Goal: Task Accomplishment & Management: Complete application form

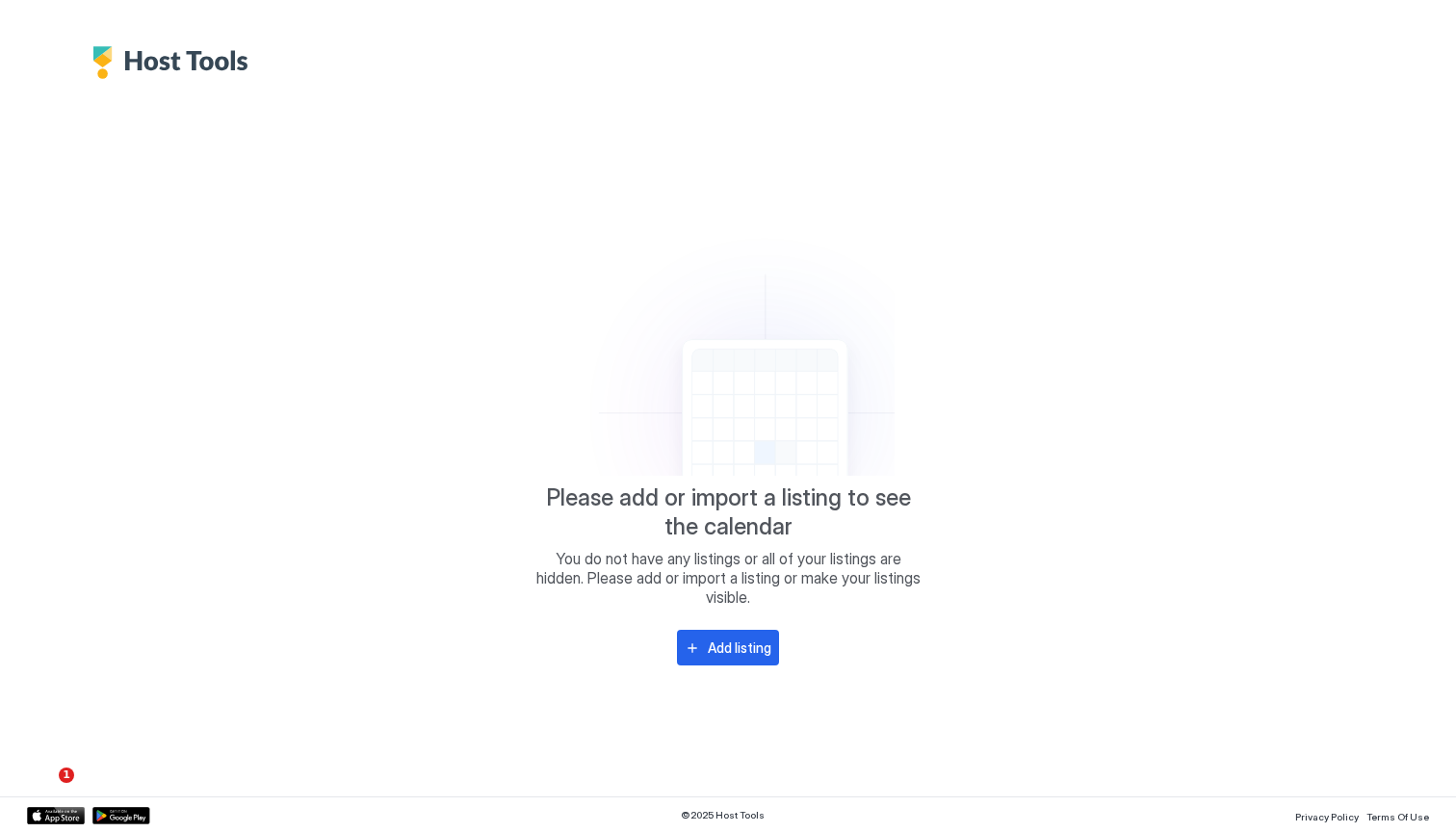
click at [778, 497] on span "Please add or import a listing to see the calendar" at bounding box center [728, 513] width 385 height 58
click at [737, 647] on div "Add listing" at bounding box center [739, 648] width 63 height 20
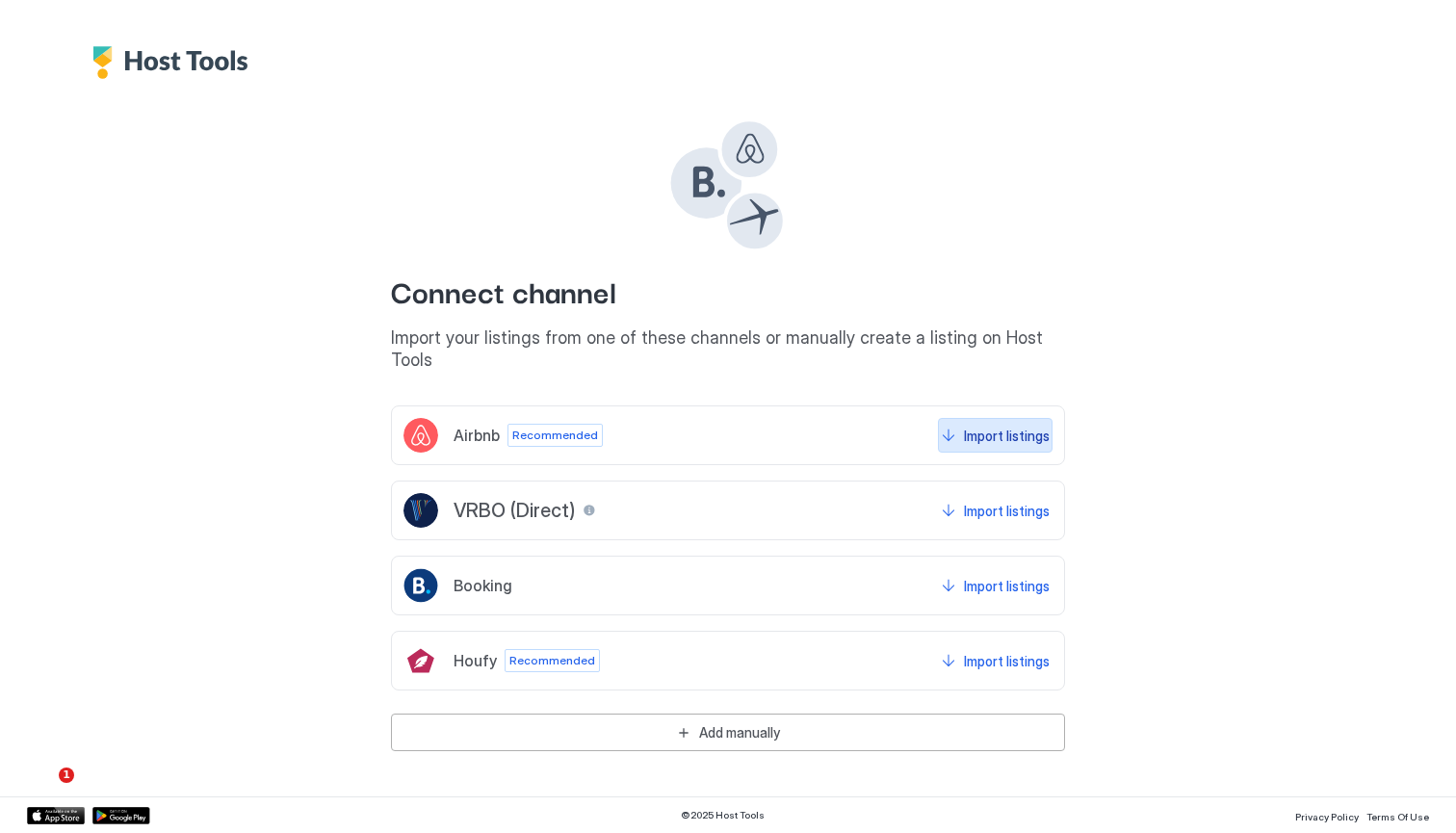
click at [1010, 425] on div "Import listings" at bounding box center [1007, 435] width 85 height 20
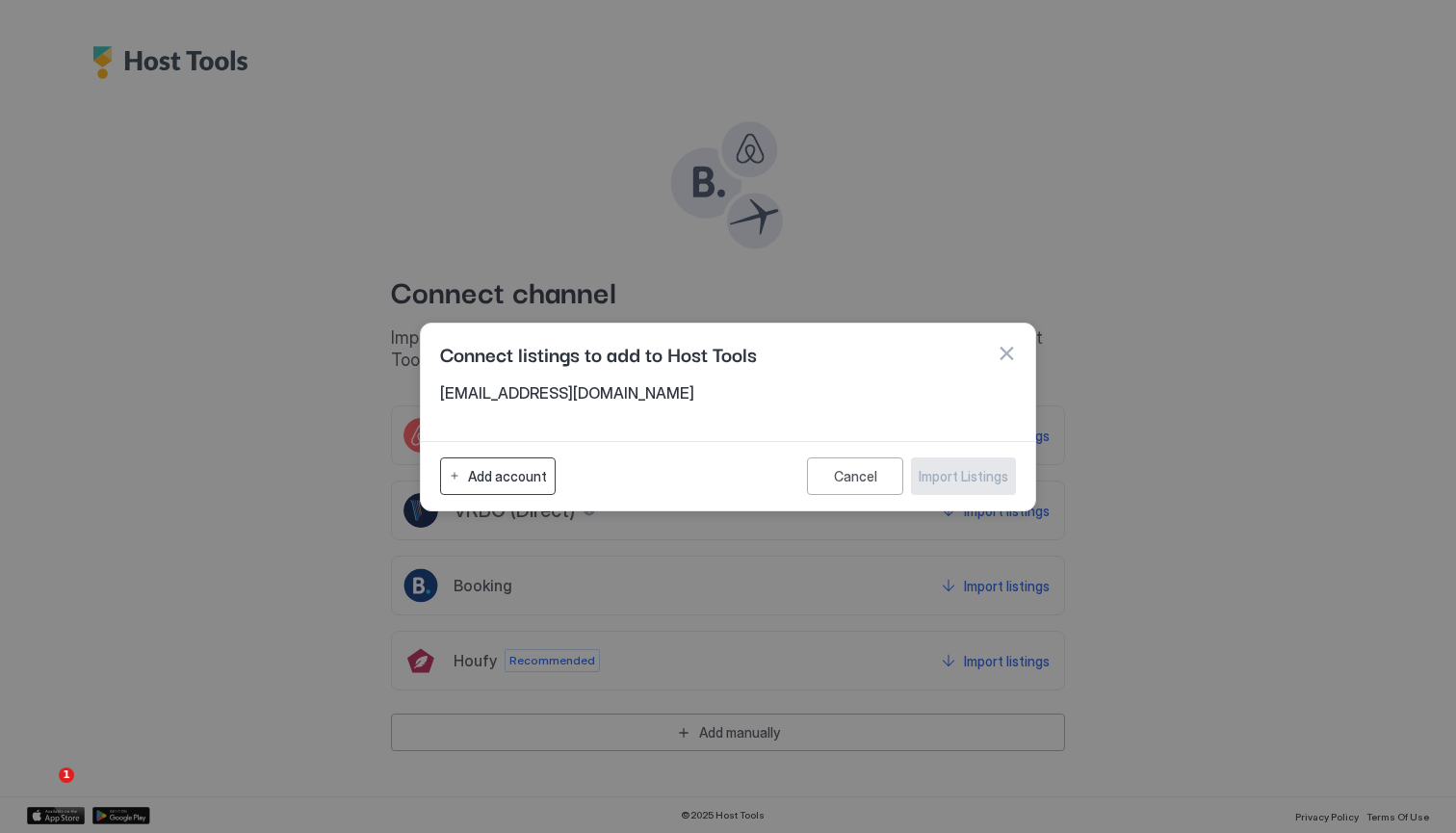
click at [531, 479] on div "Add account" at bounding box center [507, 476] width 79 height 20
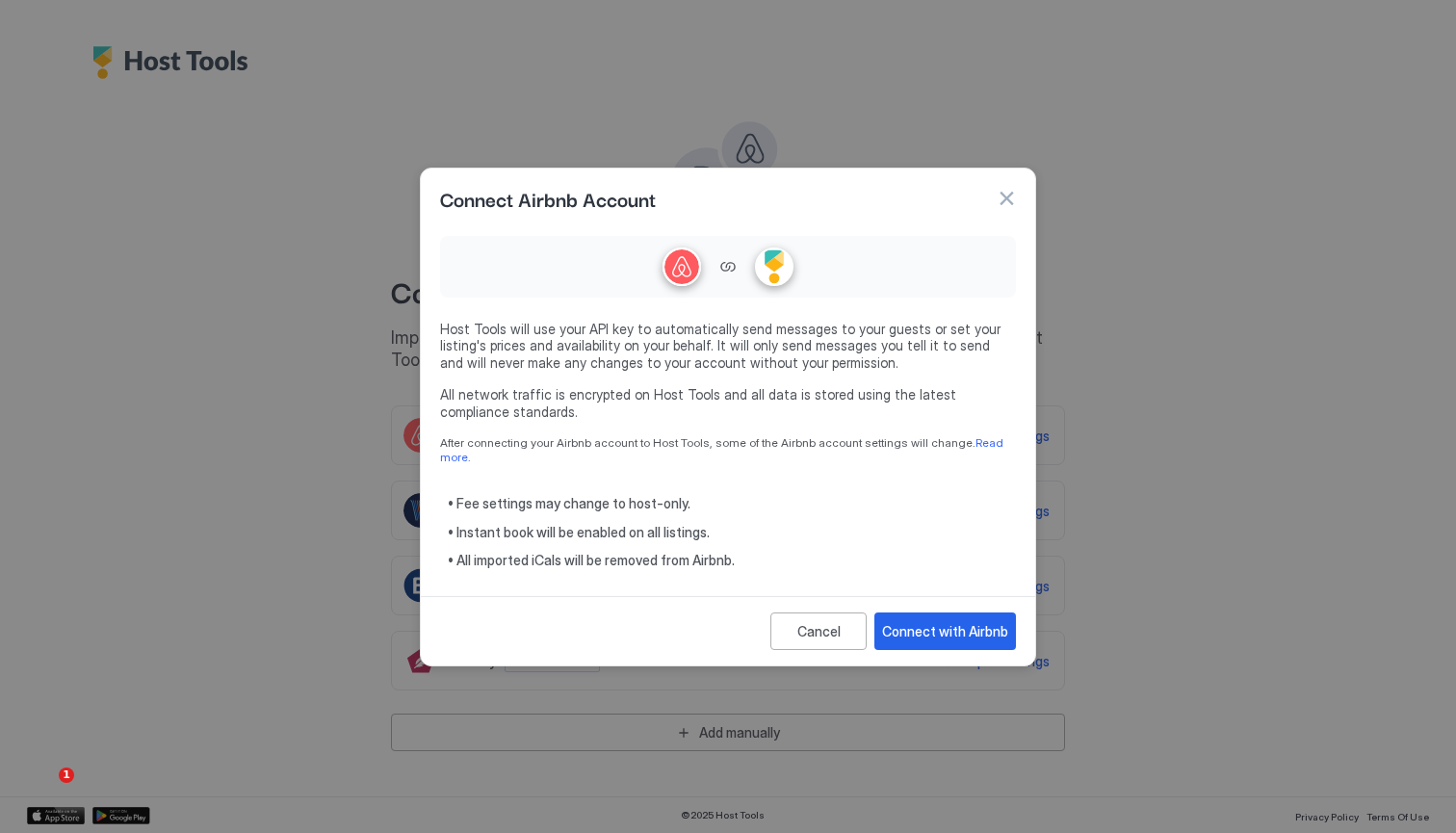
click at [686, 276] on div at bounding box center [681, 267] width 35 height 35
click at [778, 265] on div at bounding box center [775, 267] width 35 height 35
click at [633, 505] on div "• Fee settings may change to host-only. • Instant book will be enabled on all l…" at bounding box center [731, 532] width 568 height 74
click at [925, 624] on div "Connect with Airbnb" at bounding box center [945, 631] width 126 height 20
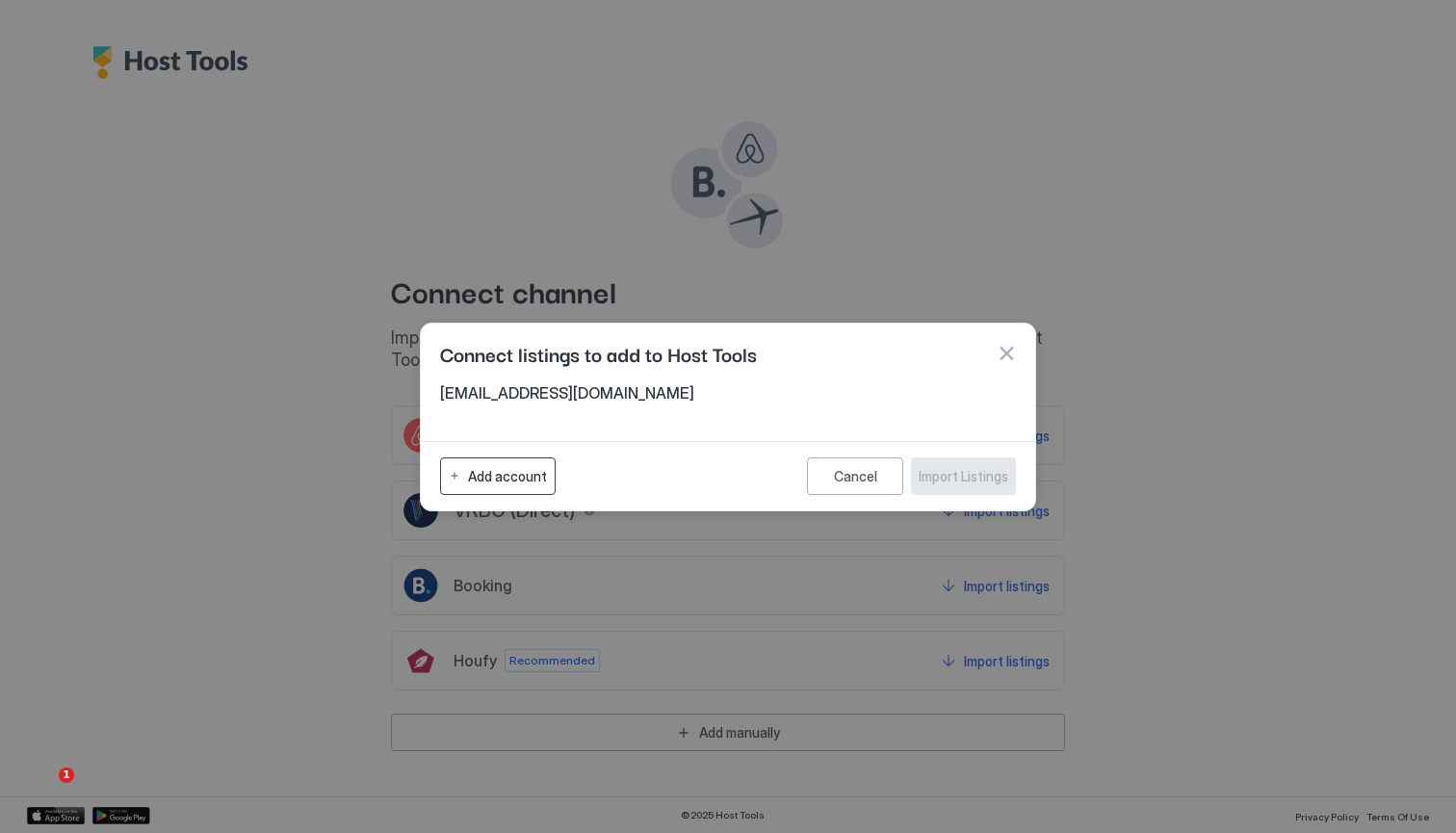
click at [490, 469] on div "Add account" at bounding box center [507, 476] width 79 height 20
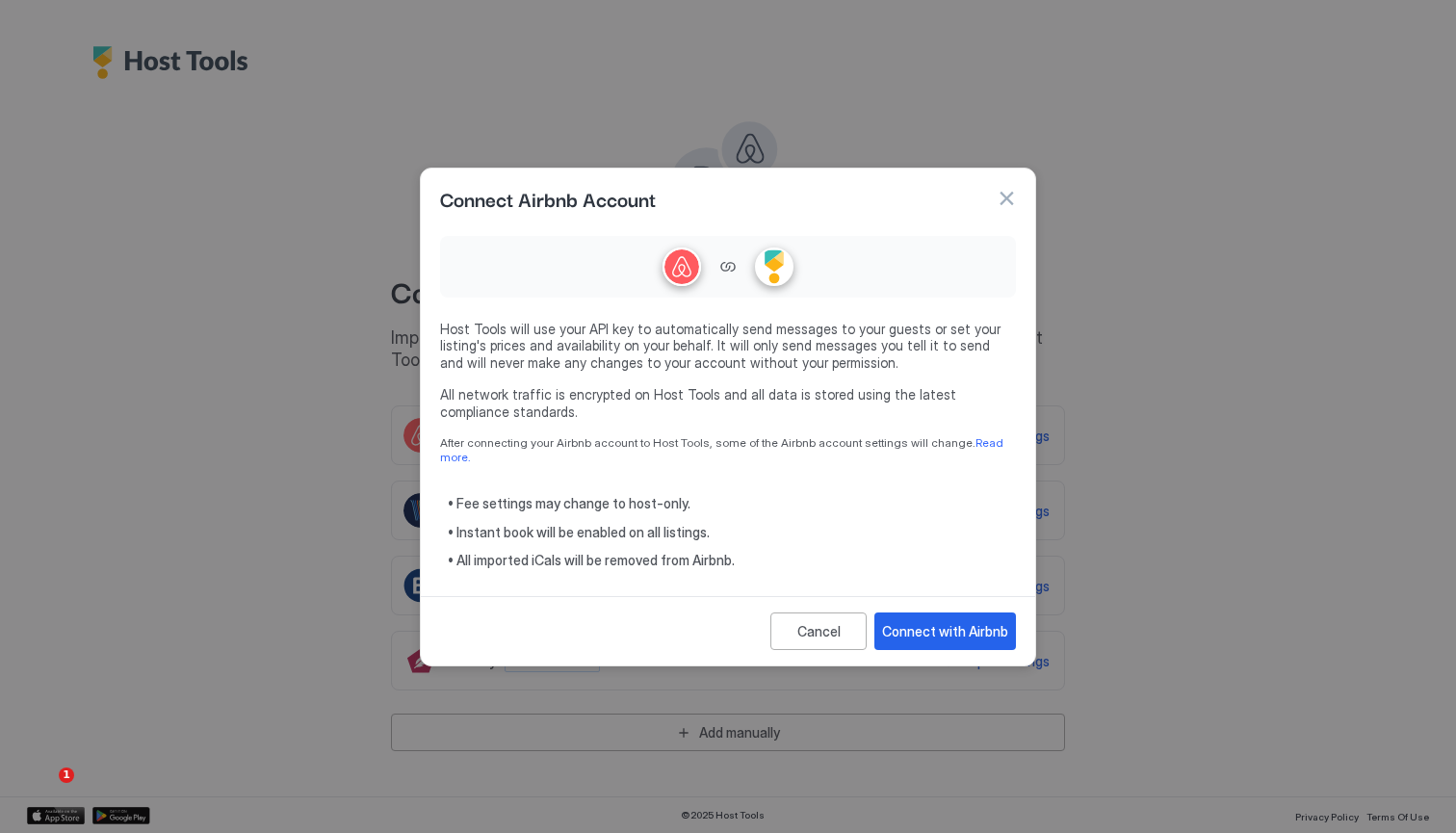
click at [702, 272] on div at bounding box center [727, 266] width 576 height 61
click at [969, 623] on div "Connect with Airbnb" at bounding box center [945, 631] width 126 height 20
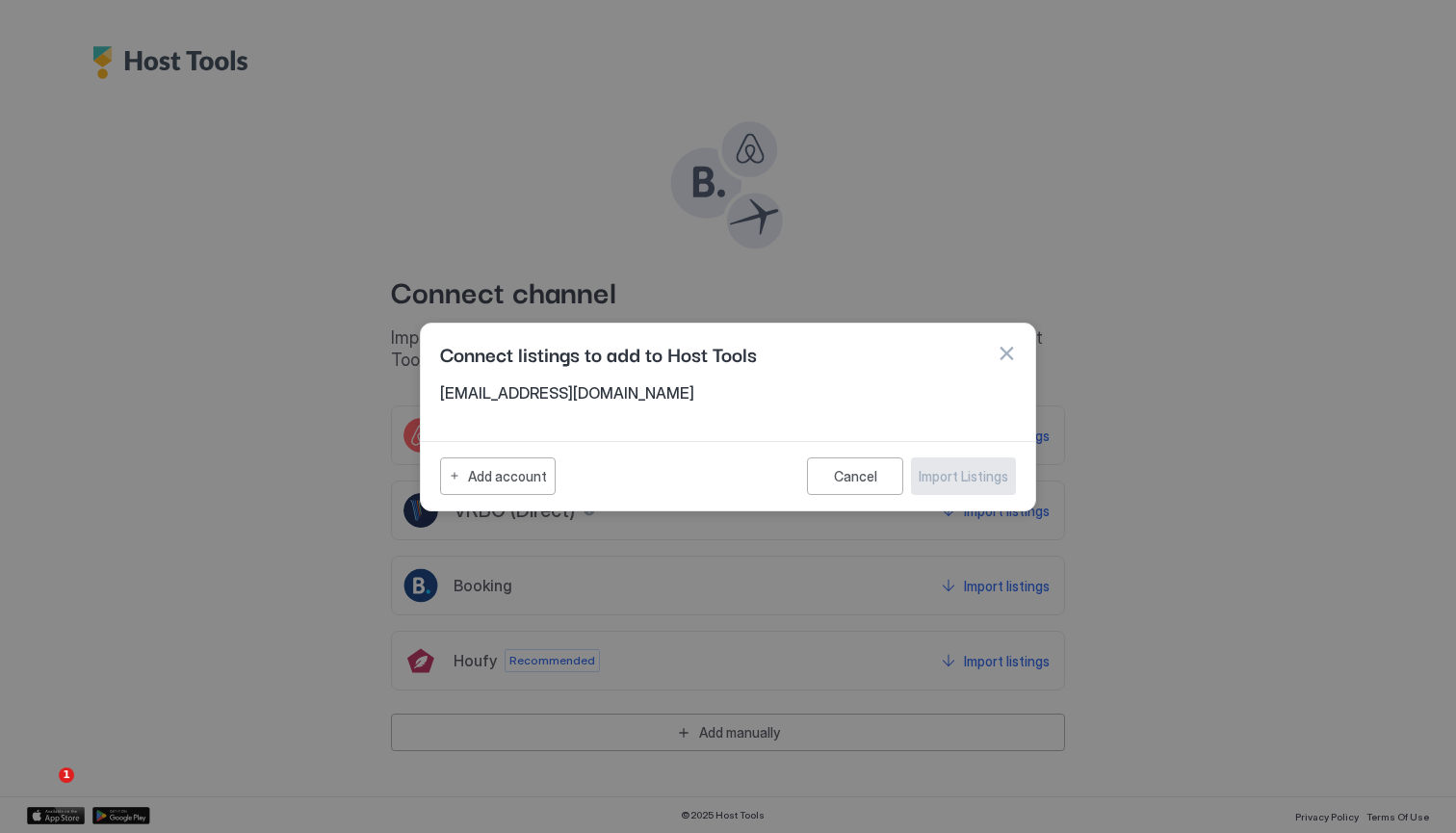
click at [664, 393] on span "[EMAIL_ADDRESS][DOMAIN_NAME]" at bounding box center [727, 393] width 576 height 19
click at [446, 487] on button "Add account" at bounding box center [497, 476] width 116 height 38
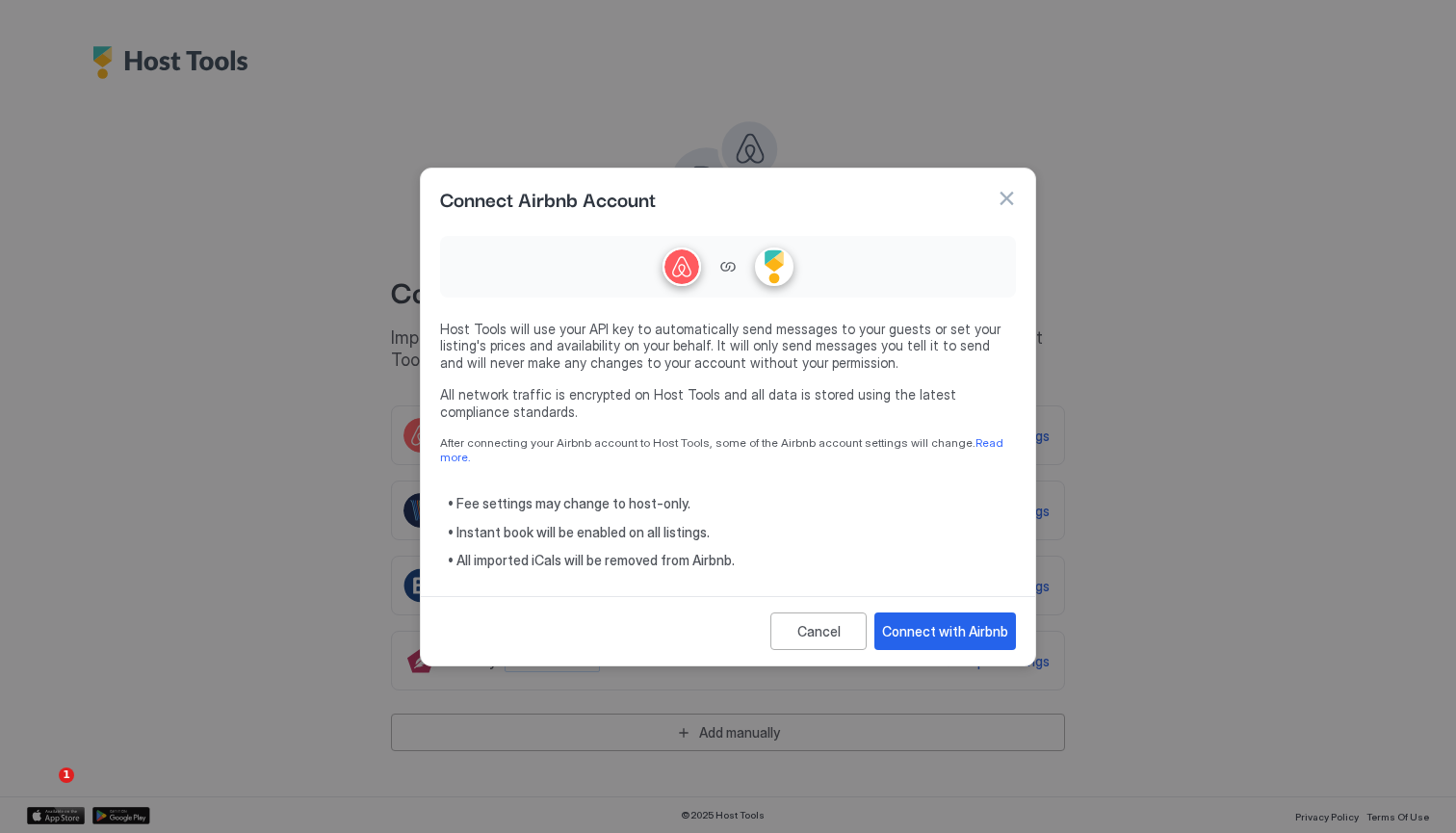
click at [550, 502] on span "• Fee settings may change to host-only." at bounding box center [731, 504] width 568 height 17
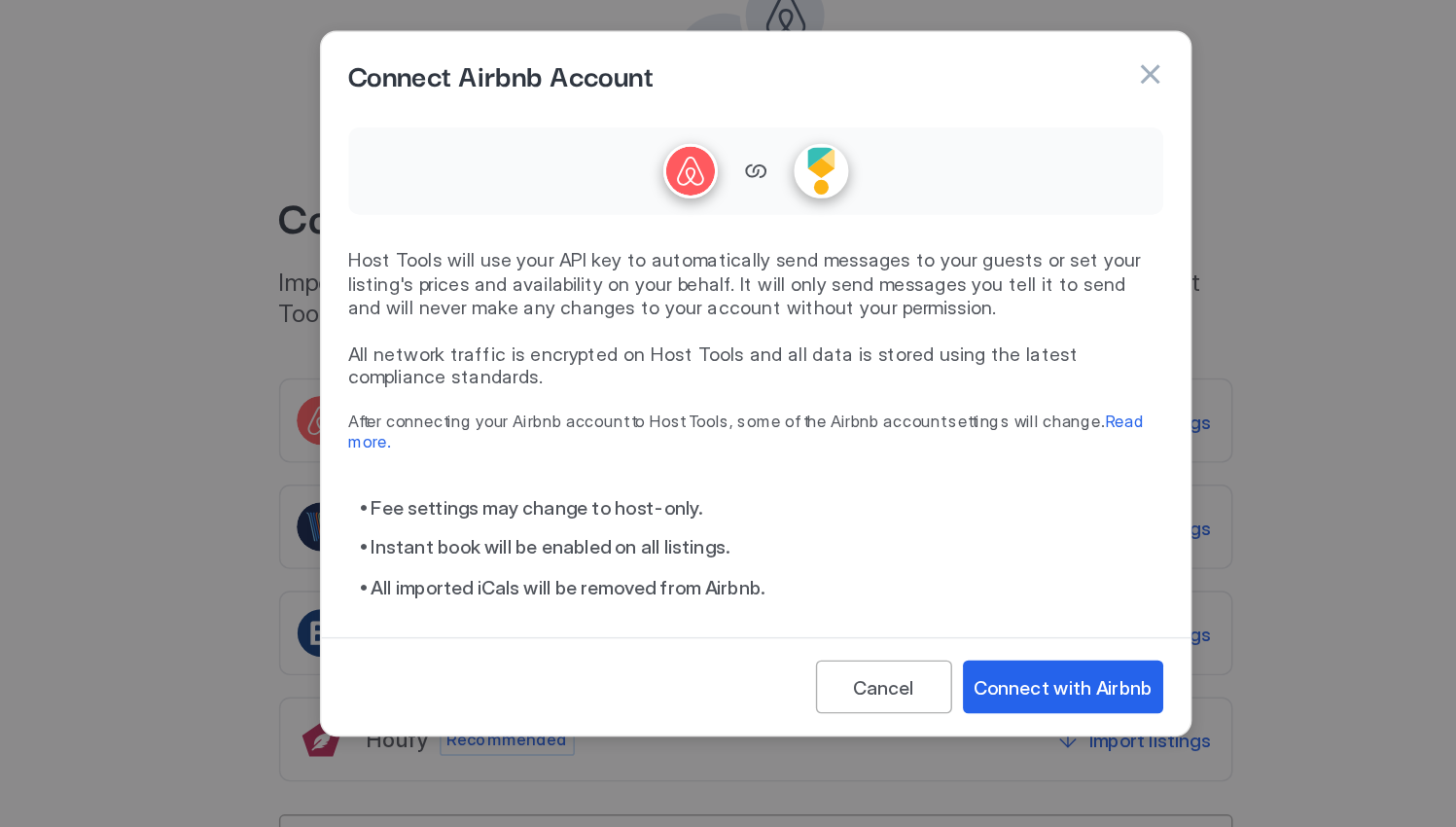
click at [784, 433] on link "Read more." at bounding box center [723, 447] width 572 height 29
click at [805, 179] on div "Connect Airbnb Account" at bounding box center [728, 193] width 581 height 29
click at [1000, 182] on button "button" at bounding box center [1010, 192] width 20 height 20
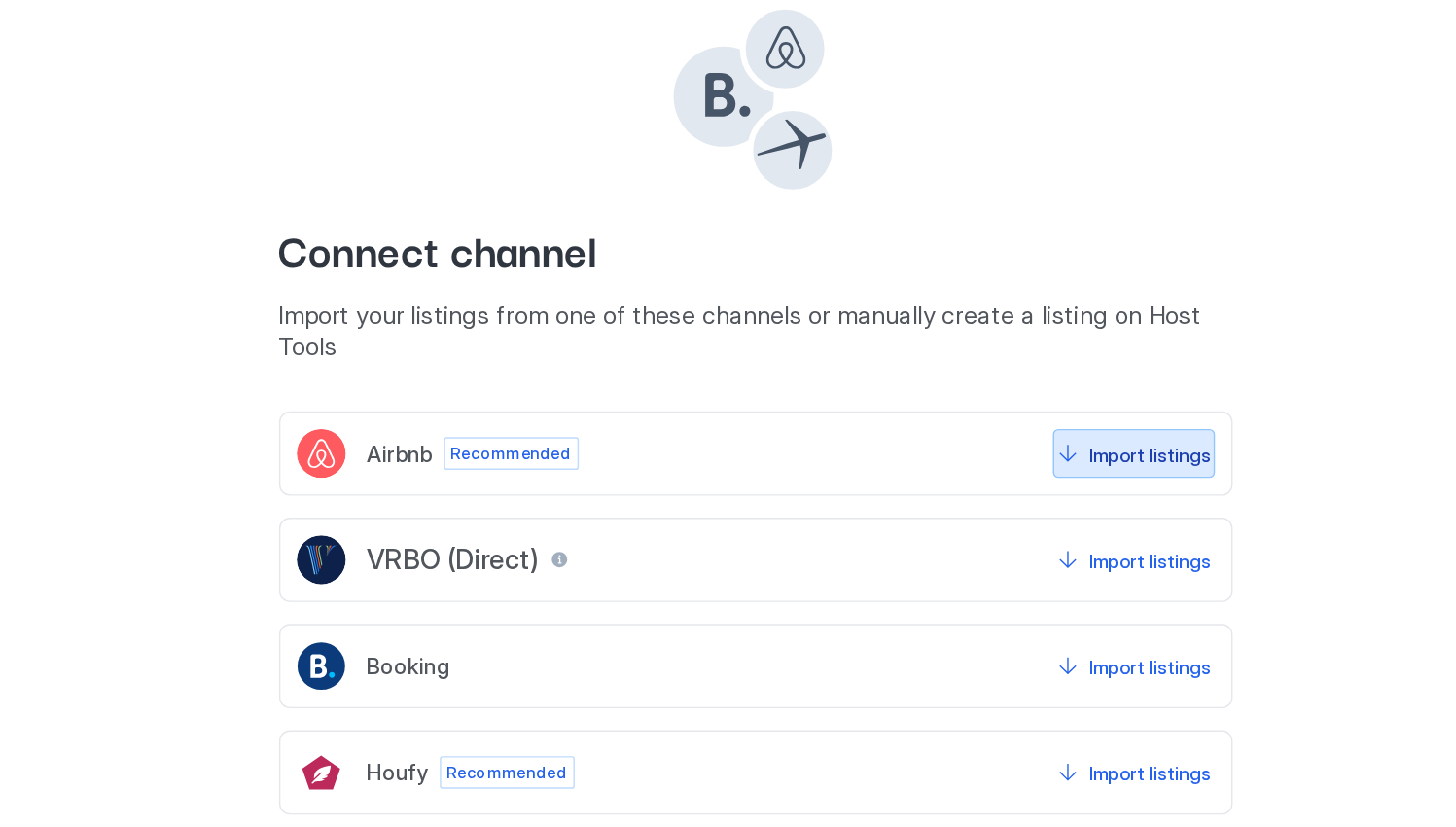
click at [967, 430] on div "Import listings" at bounding box center [1010, 439] width 86 height 21
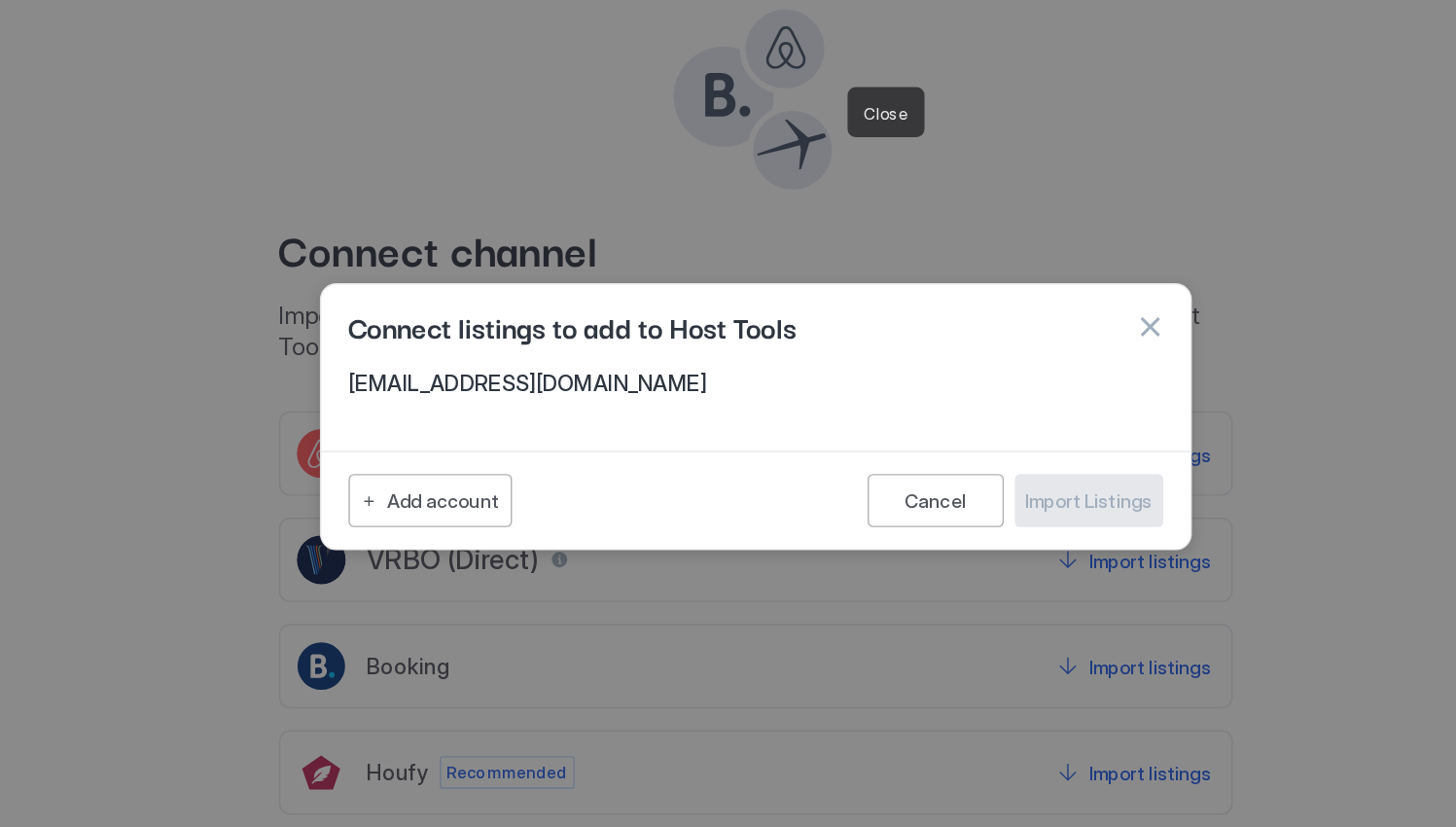
click at [1000, 339] on button "button" at bounding box center [1010, 349] width 20 height 20
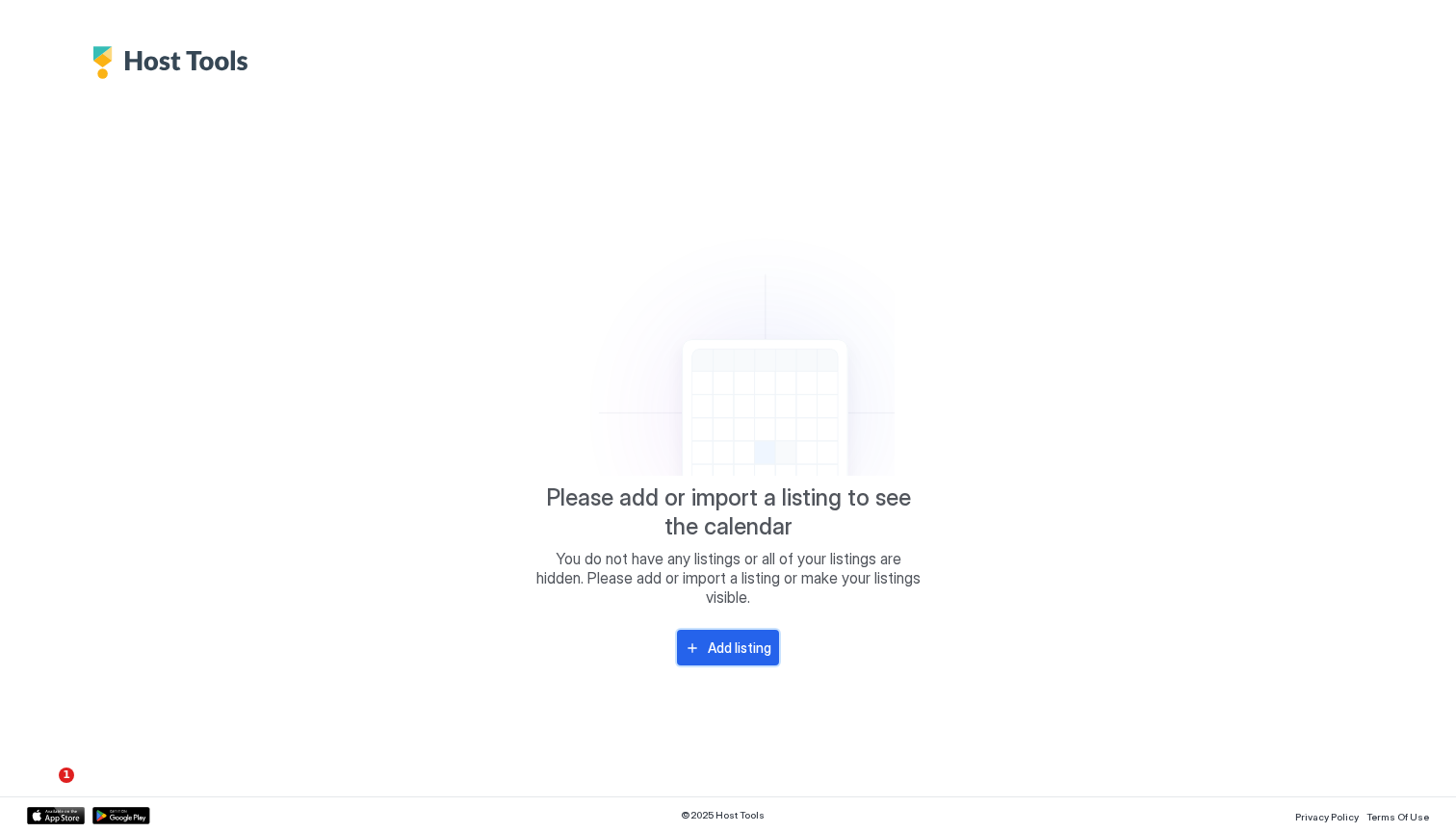
click at [737, 652] on div "Add listing" at bounding box center [739, 648] width 63 height 20
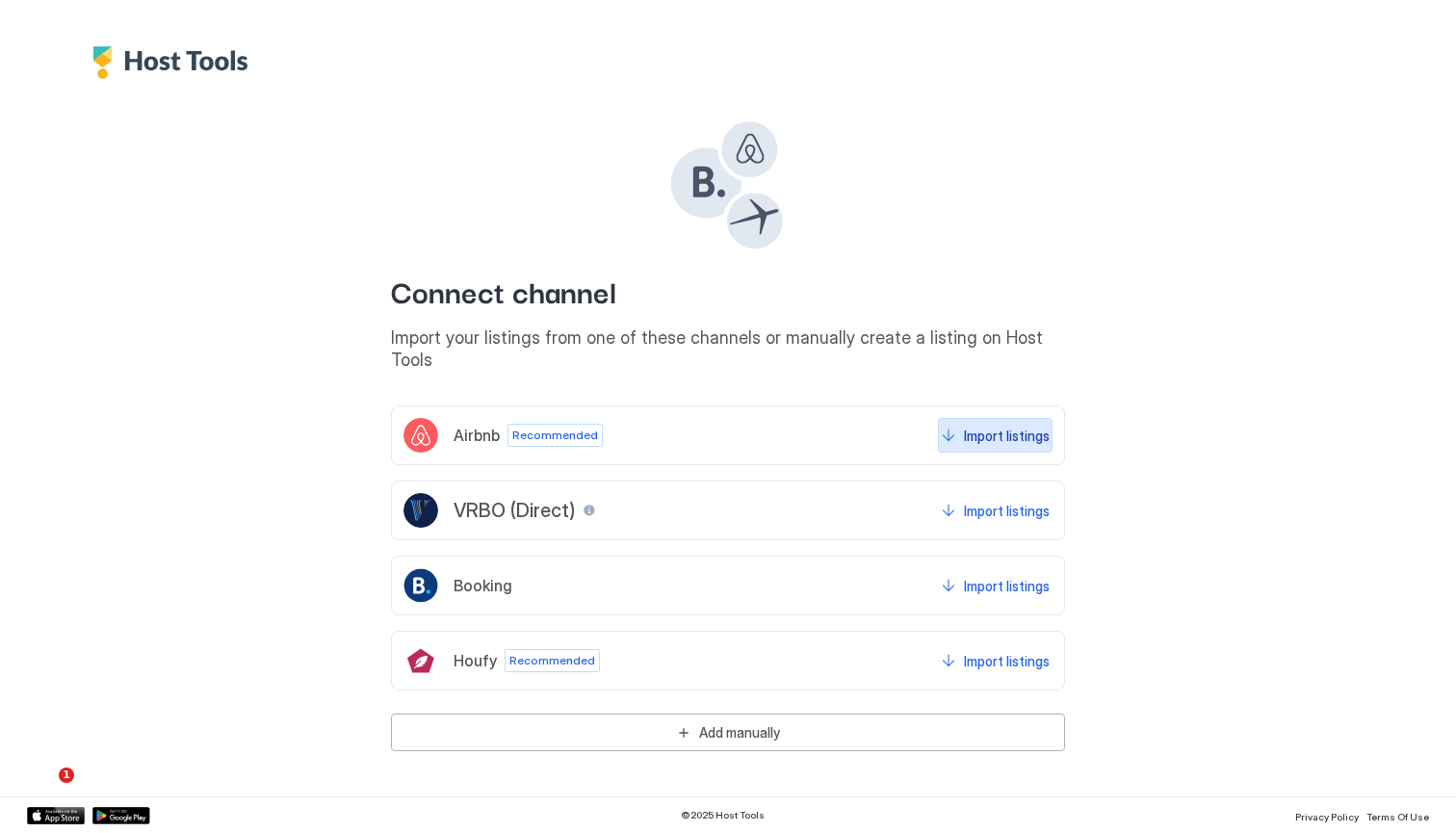
click at [986, 425] on div "Import listings" at bounding box center [1007, 435] width 85 height 20
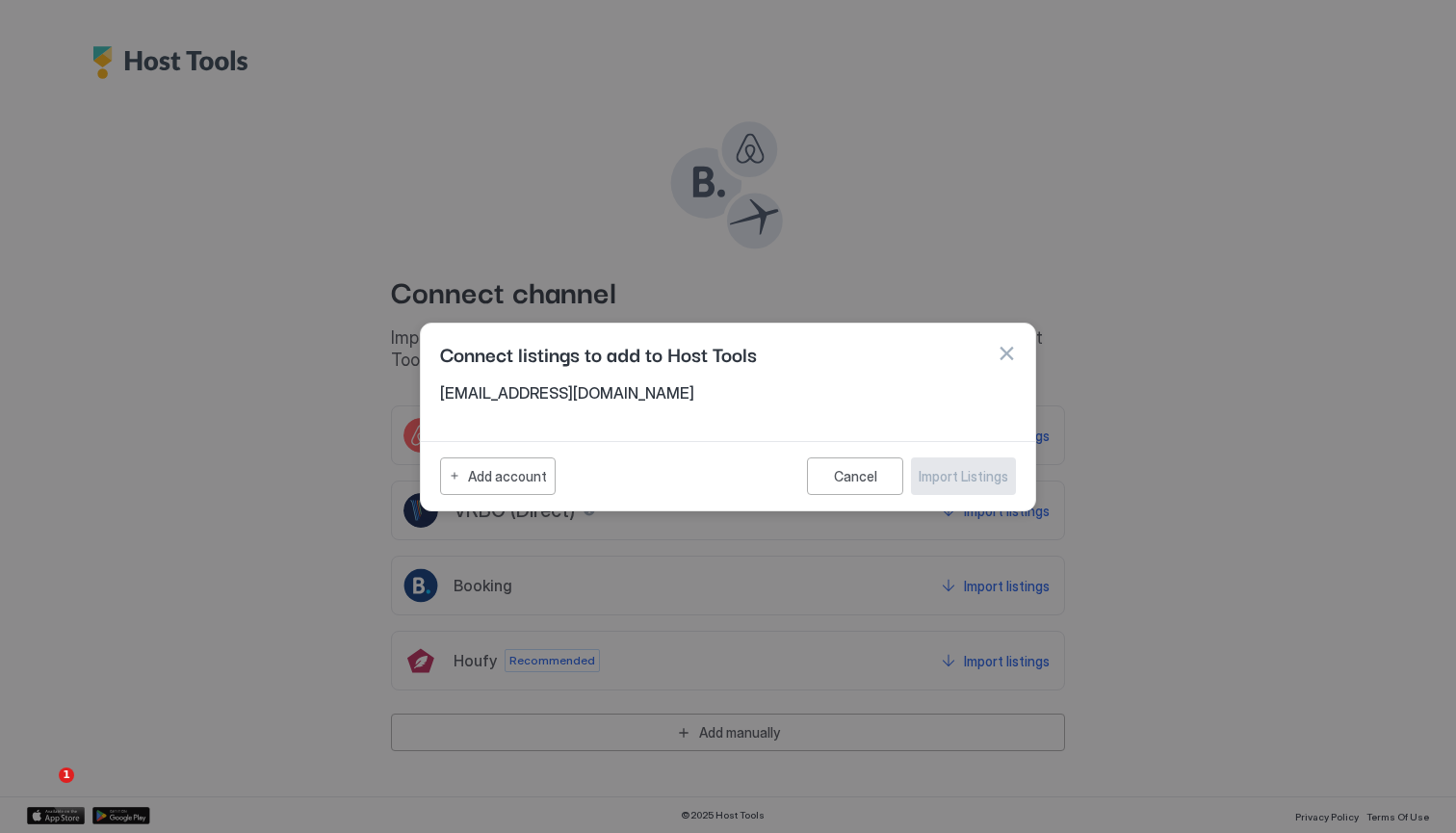
click at [671, 359] on span "Connect listings to add to Host Tools" at bounding box center [598, 353] width 316 height 29
click at [573, 401] on span "[EMAIL_ADDRESS][DOMAIN_NAME]" at bounding box center [727, 393] width 576 height 19
click at [461, 472] on button "Add account" at bounding box center [497, 476] width 116 height 38
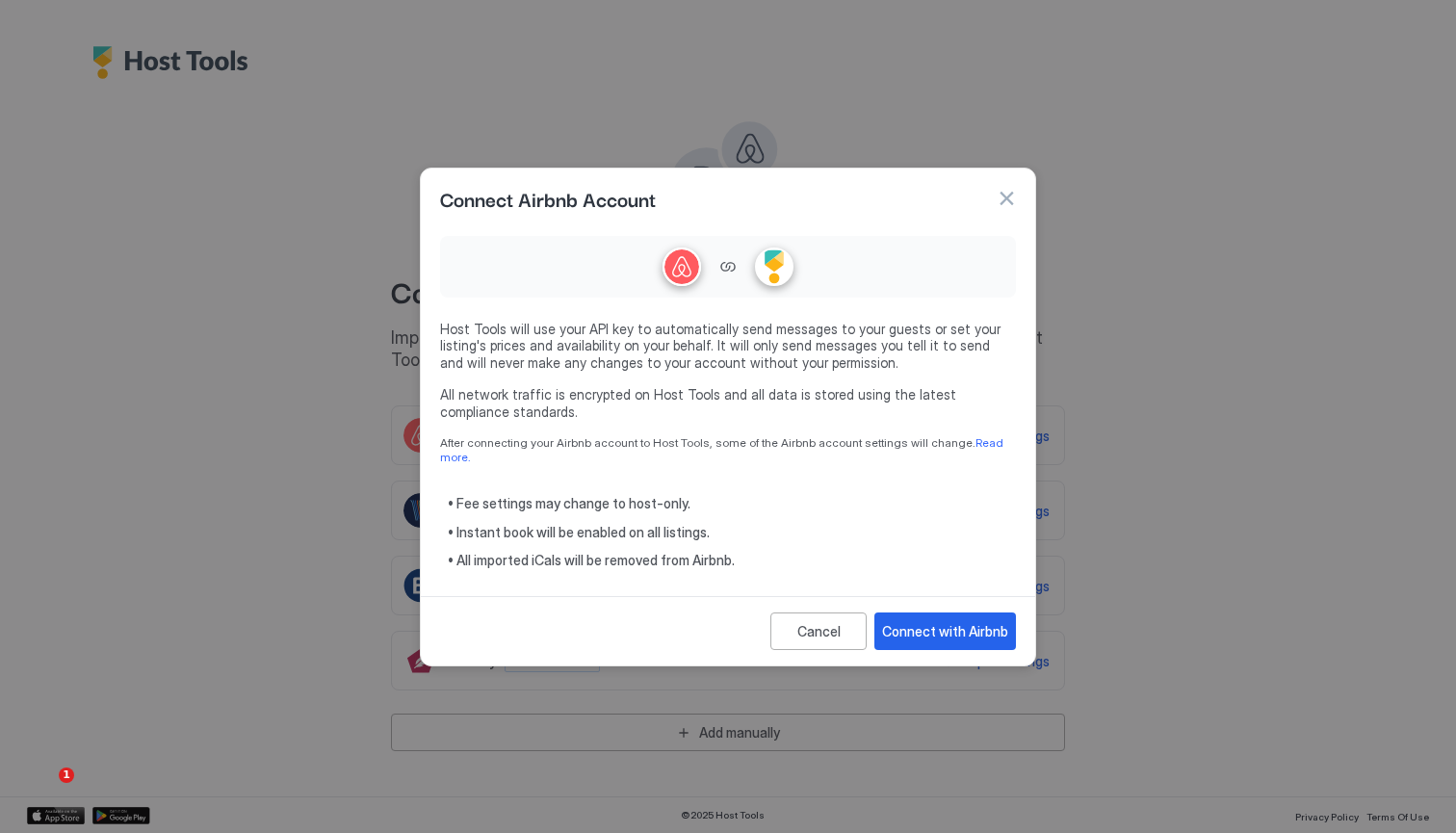
click at [712, 273] on div at bounding box center [727, 266] width 576 height 61
click at [684, 273] on div at bounding box center [681, 267] width 35 height 35
drag, startPoint x: 684, startPoint y: 273, endPoint x: 792, endPoint y: 292, distance: 109.7
click at [792, 292] on div at bounding box center [727, 266] width 576 height 61
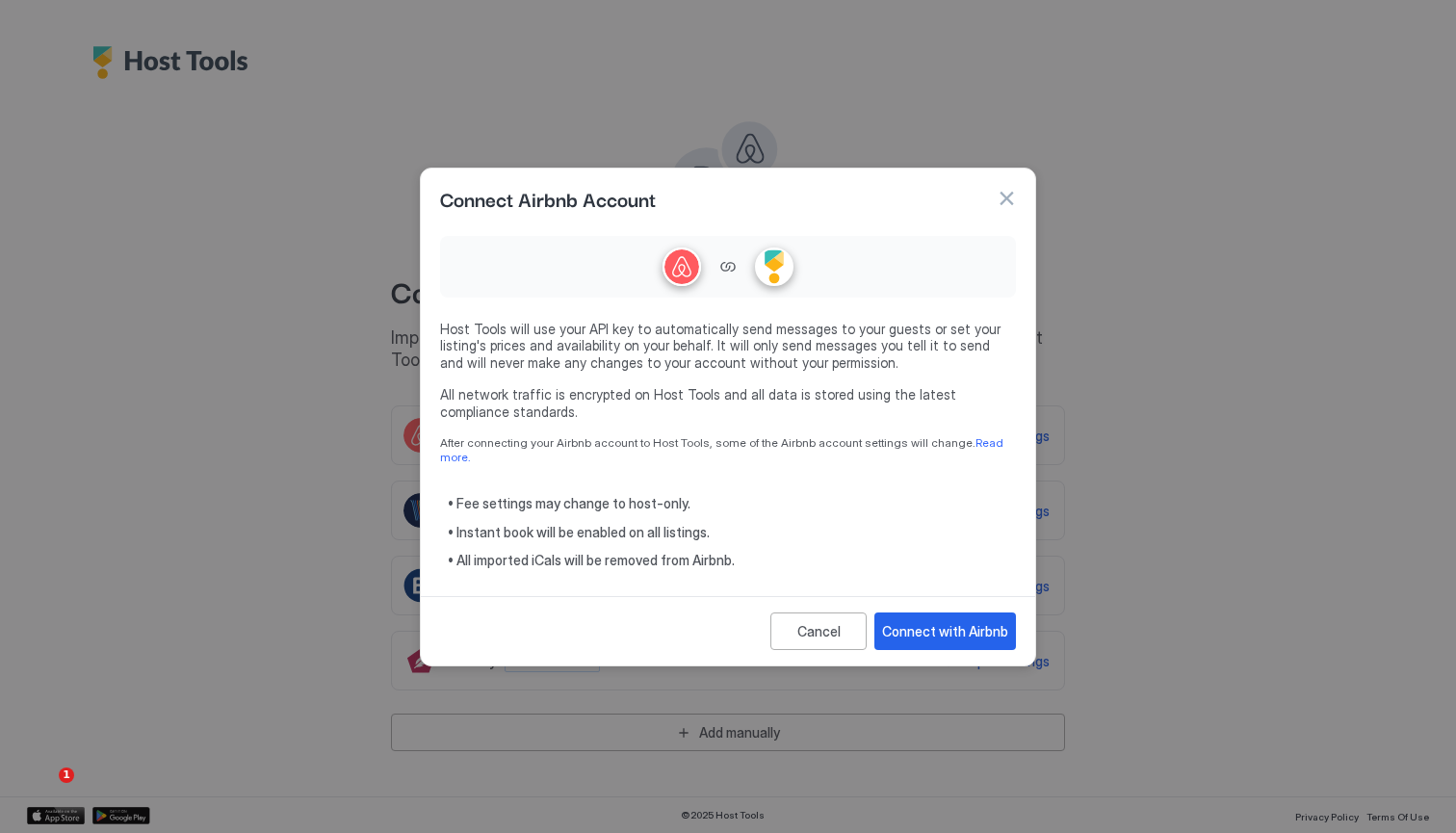
click at [792, 292] on div at bounding box center [727, 266] width 576 height 61
click at [770, 277] on div at bounding box center [775, 267] width 35 height 35
click at [943, 621] on div "Connect with Airbnb" at bounding box center [945, 631] width 126 height 20
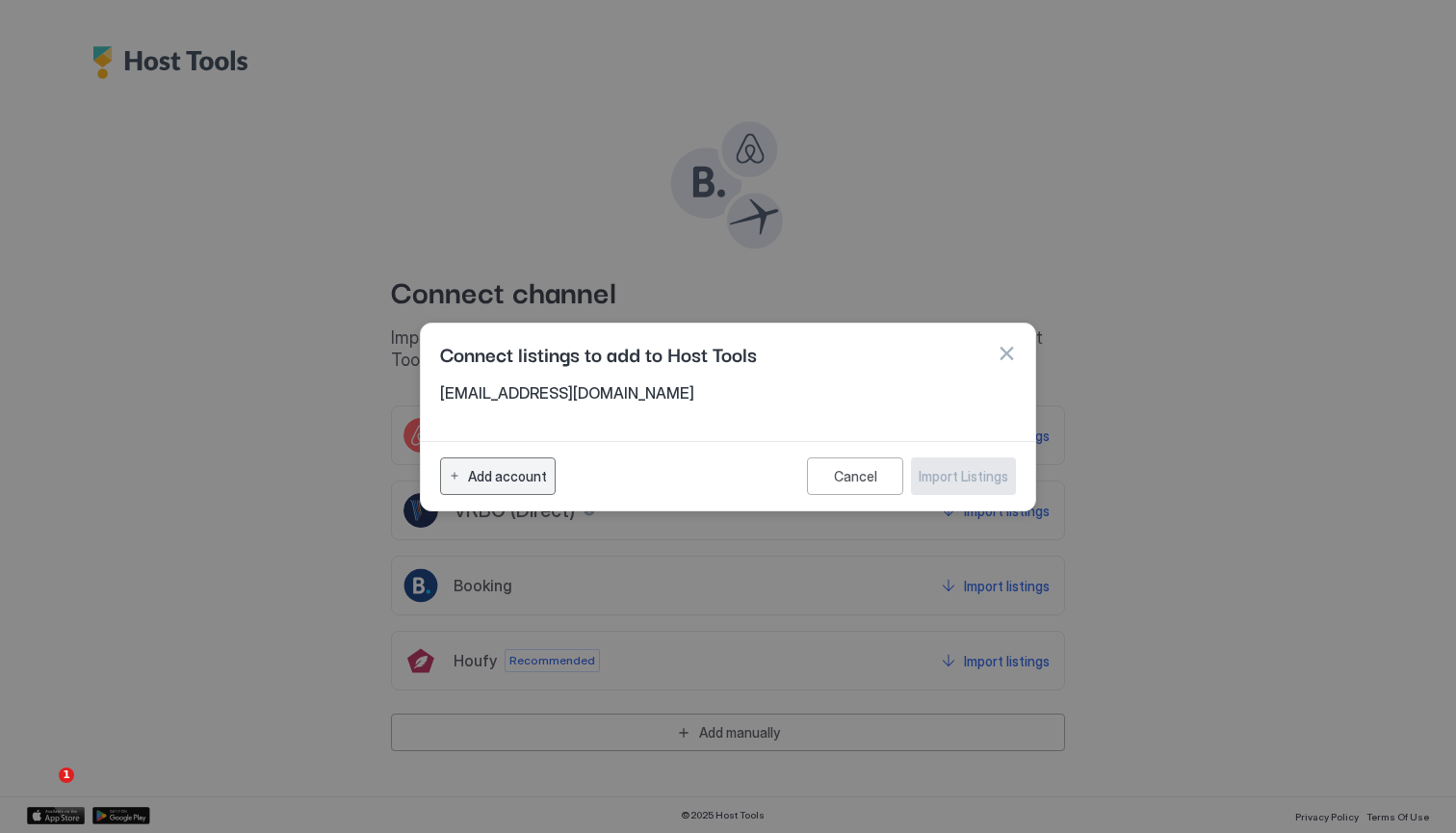
click at [498, 468] on div "Add account" at bounding box center [507, 476] width 79 height 20
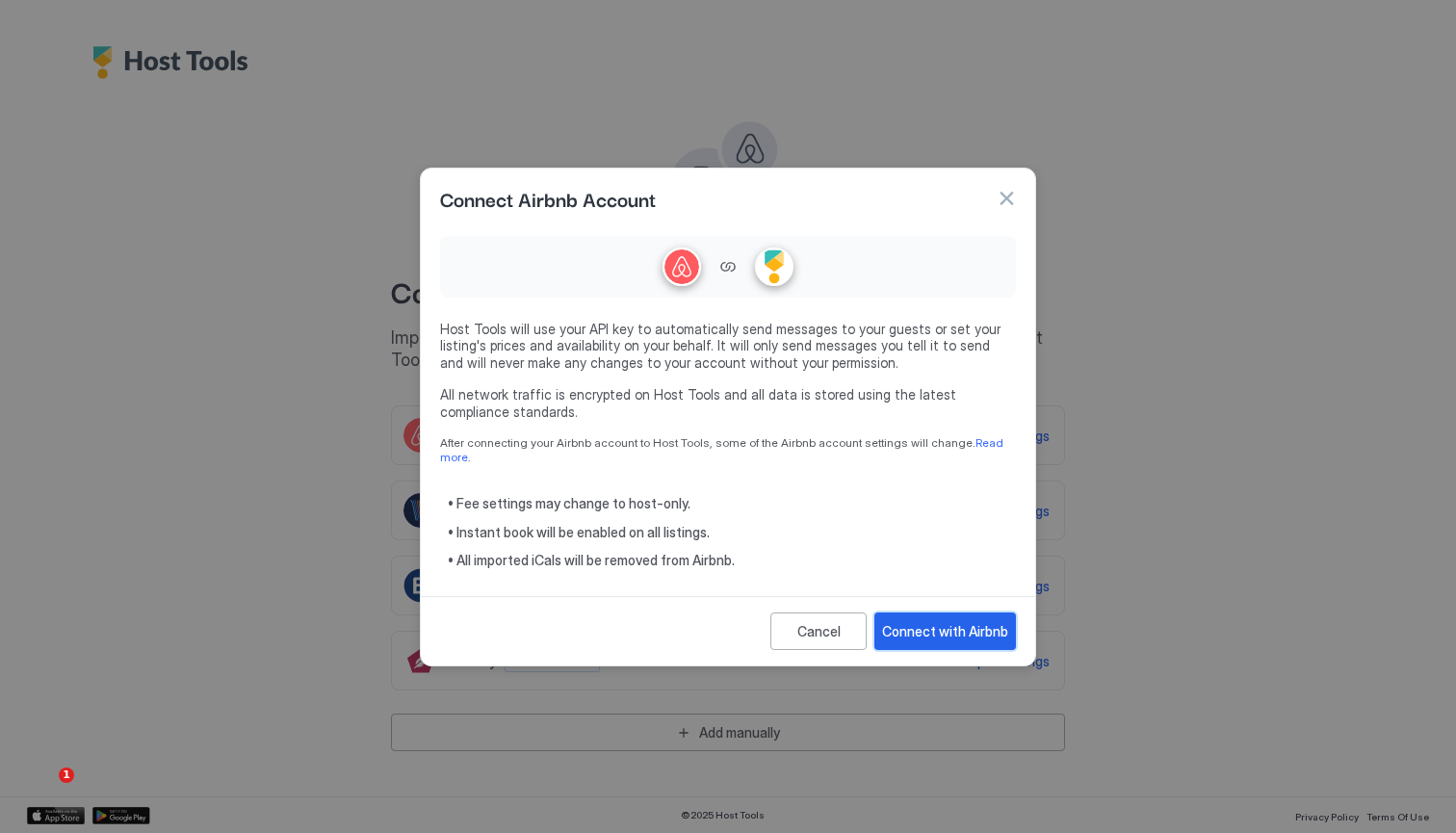
click at [910, 613] on button "Connect with Airbnb" at bounding box center [945, 631] width 142 height 38
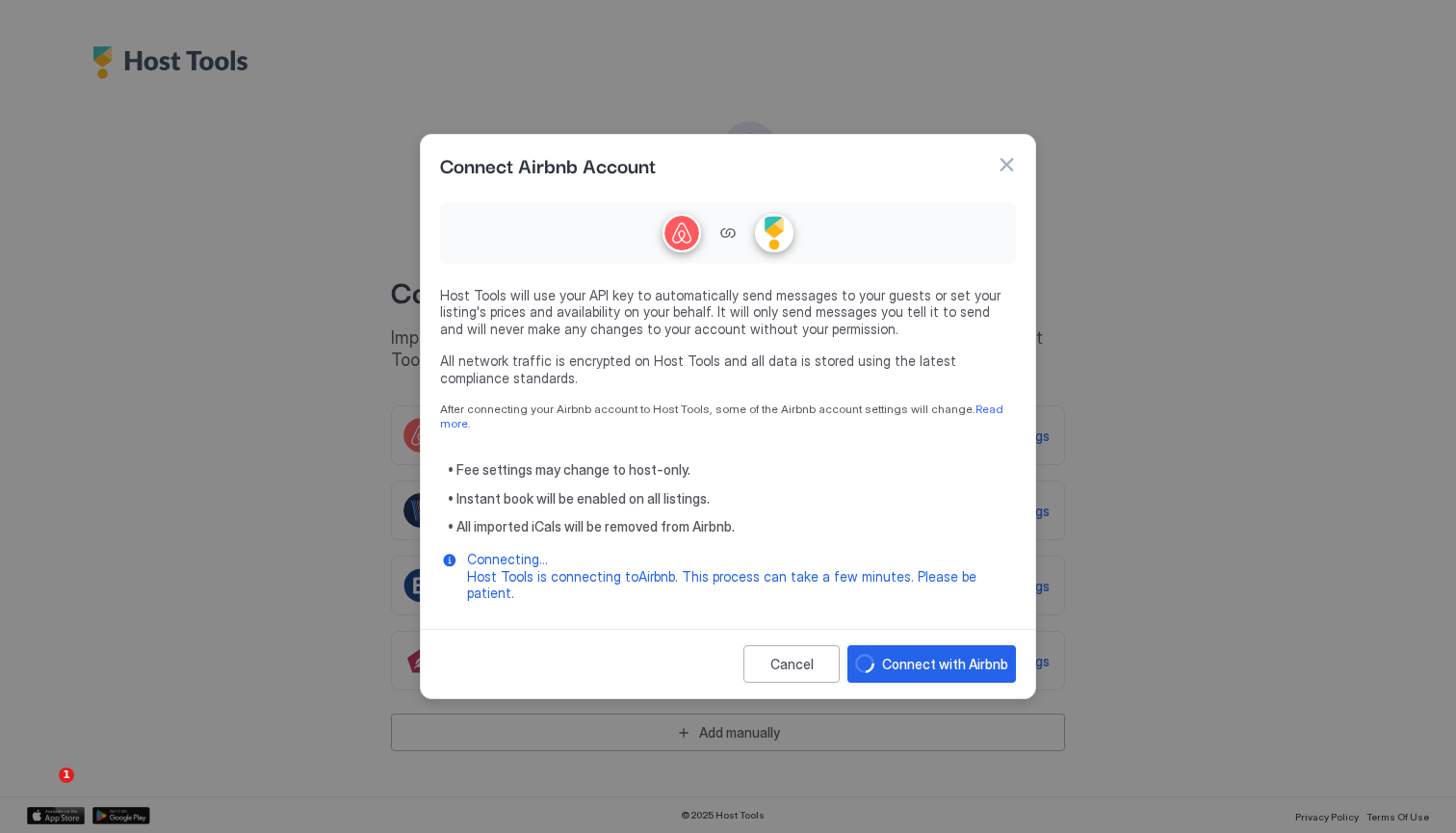
click at [914, 629] on div "Cancel Connect with Airbnb" at bounding box center [728, 663] width 614 height 69
click at [1006, 175] on button "button" at bounding box center [1007, 165] width 19 height 19
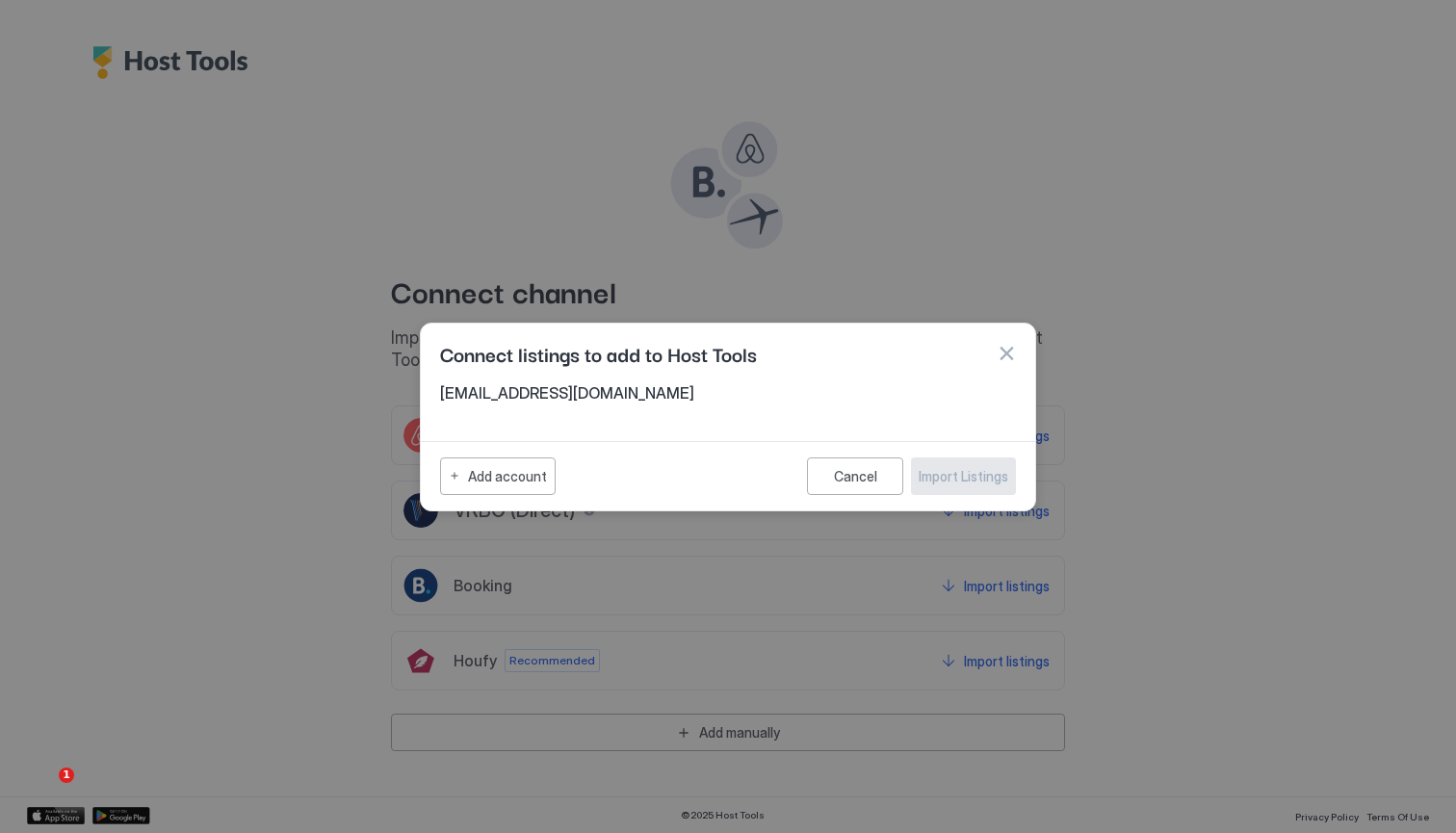
click at [811, 655] on div at bounding box center [728, 416] width 1456 height 833
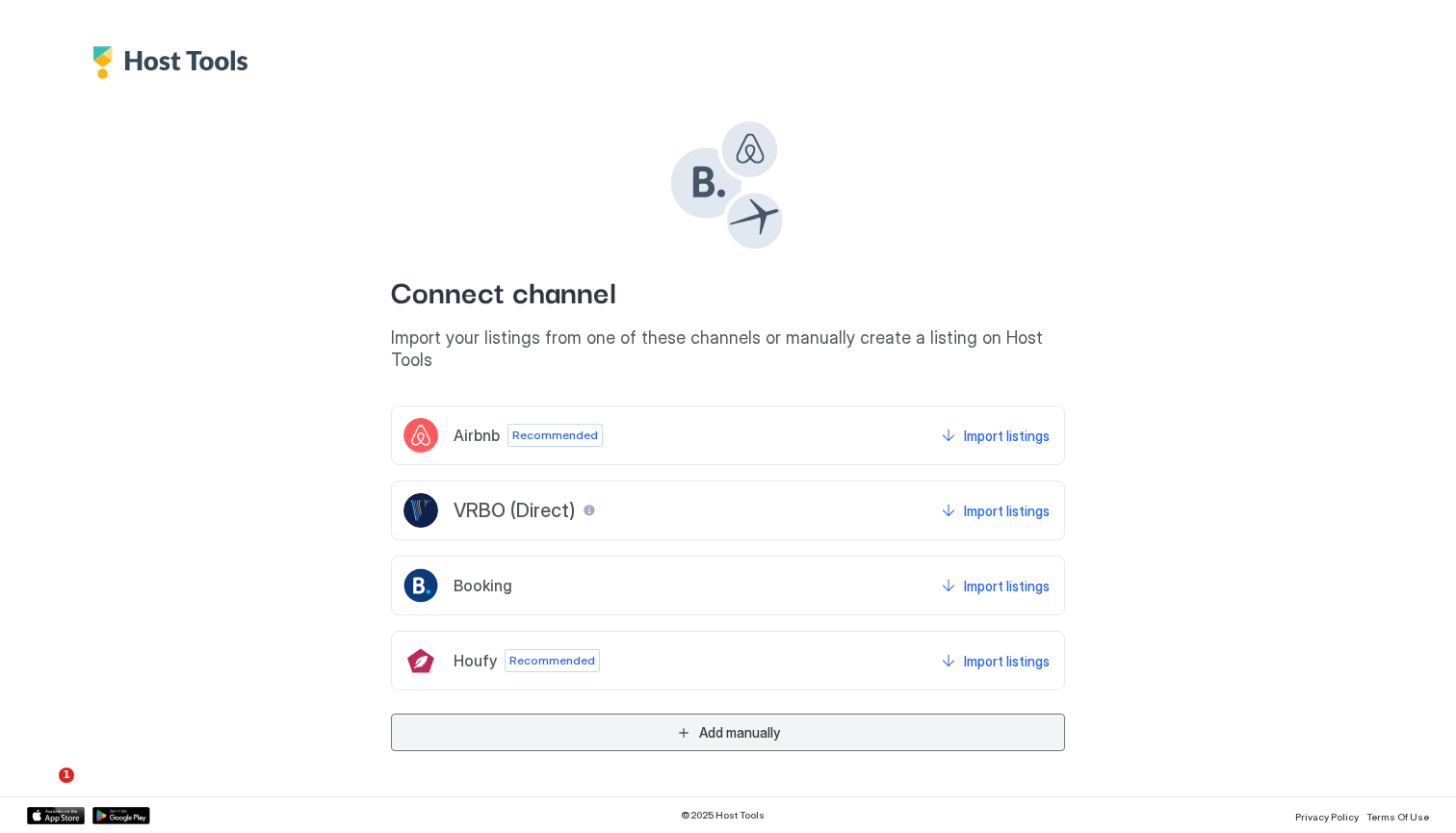
click at [760, 722] on div "Add manually" at bounding box center [739, 732] width 81 height 20
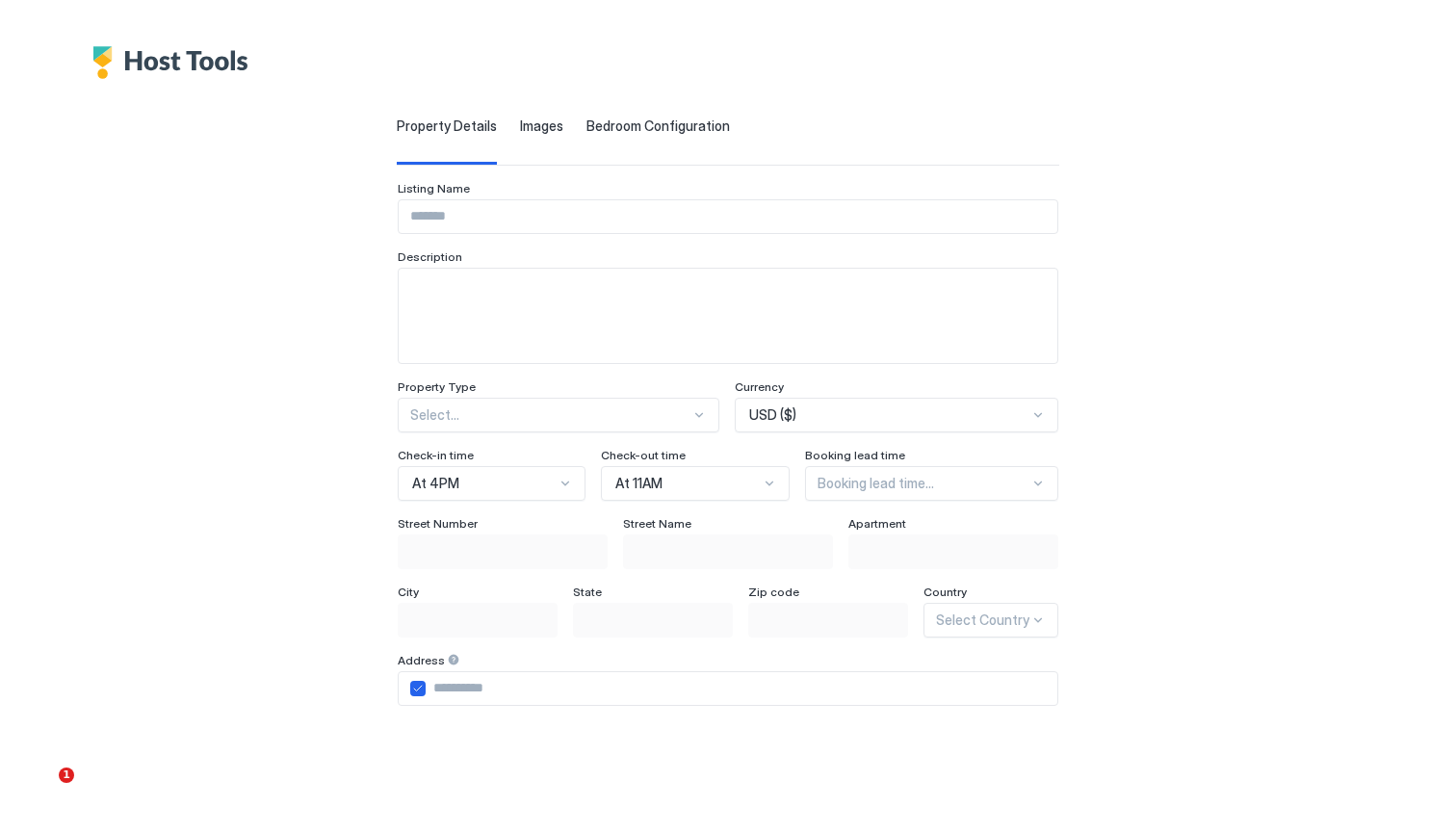
click at [586, 124] on span "Bedroom Configuration" at bounding box center [658, 126] width 144 height 17
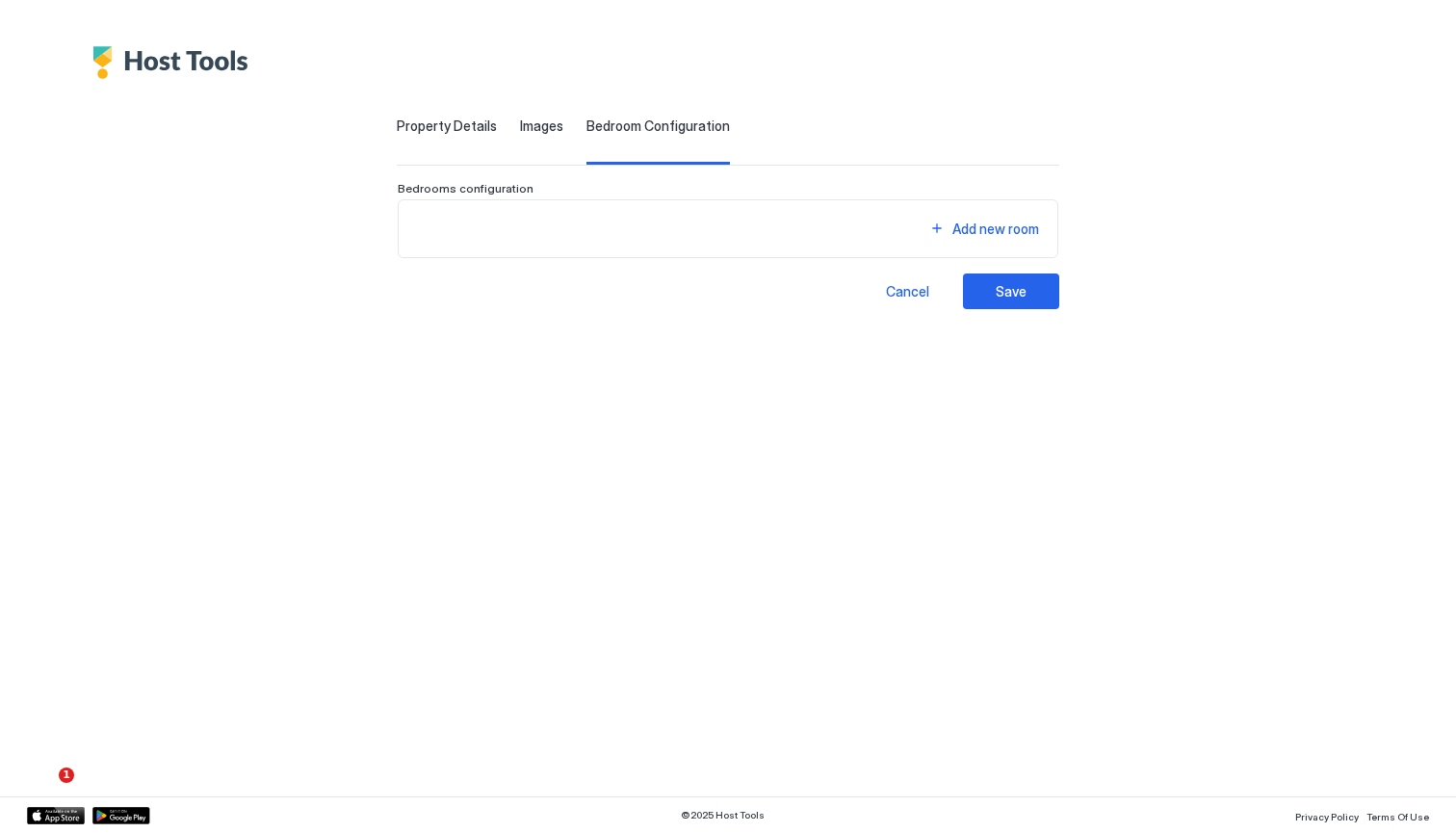
click at [520, 117] on span "Images" at bounding box center [542, 126] width 44 height 17
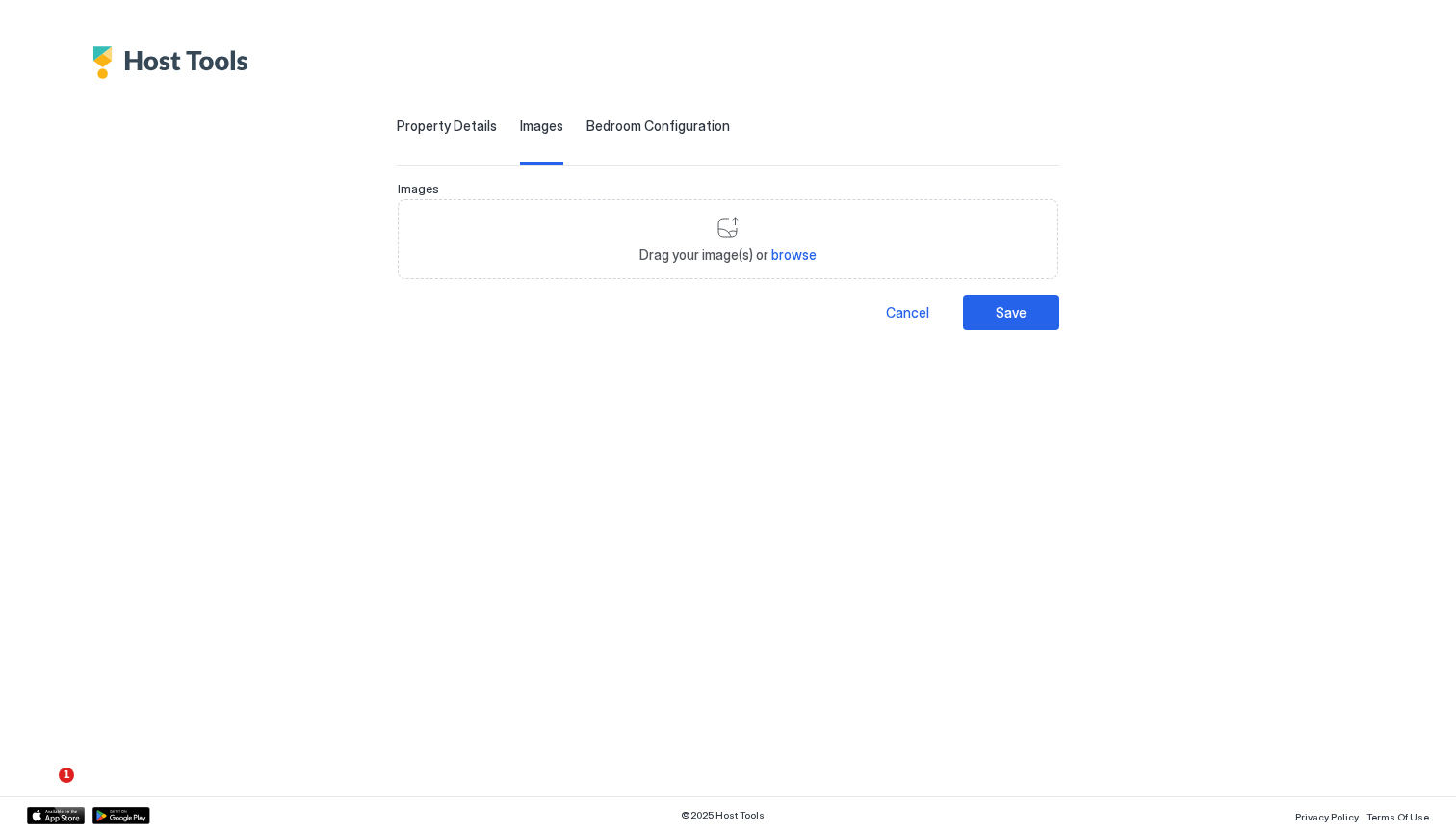
click at [791, 253] on span "browse" at bounding box center [794, 254] width 46 height 17
type input "**********"
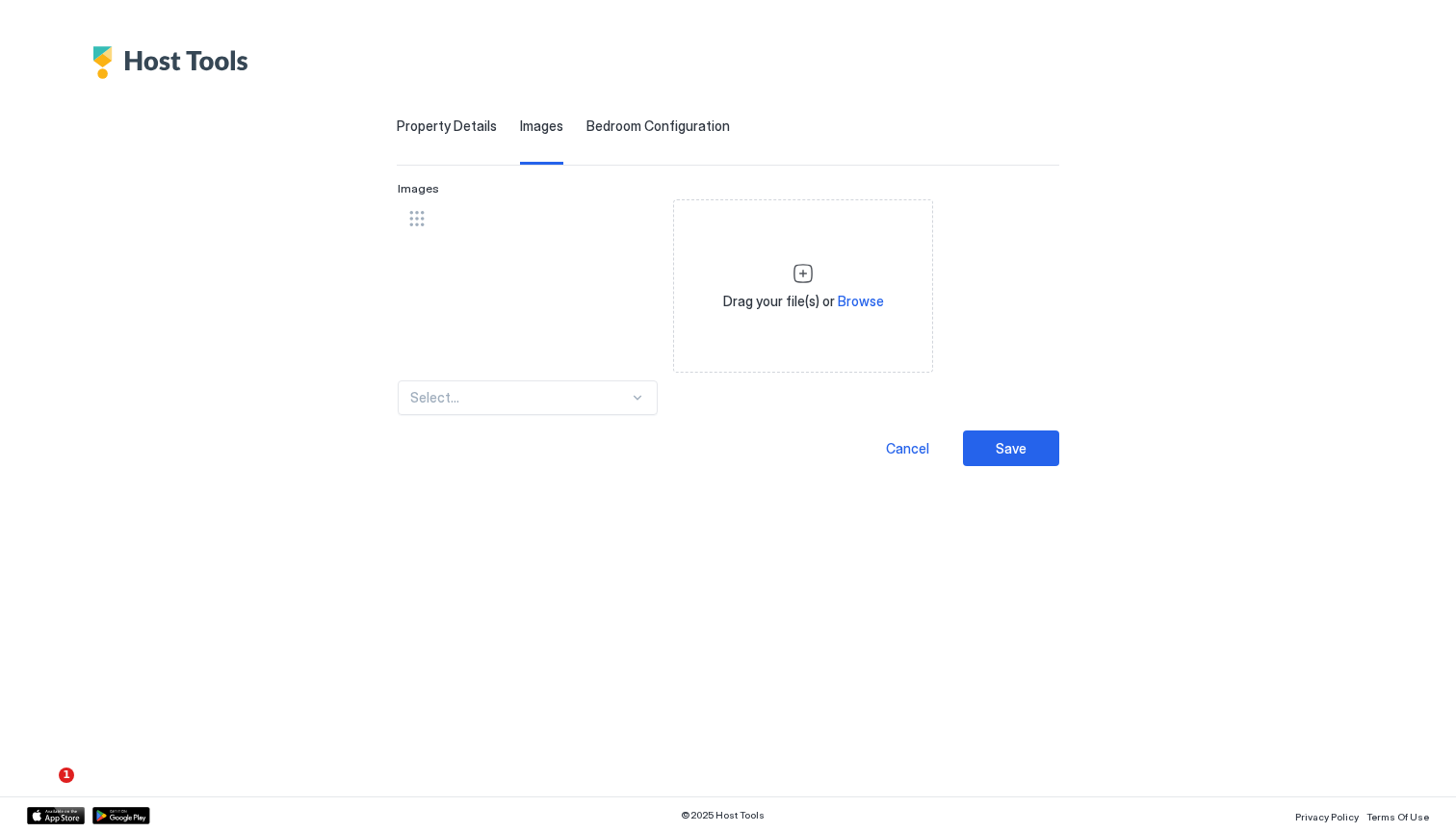
click at [948, 242] on div "Select... Drag your file(s) or Browse" at bounding box center [728, 307] width 661 height 216
click at [1026, 444] on div "Save" at bounding box center [1011, 448] width 31 height 20
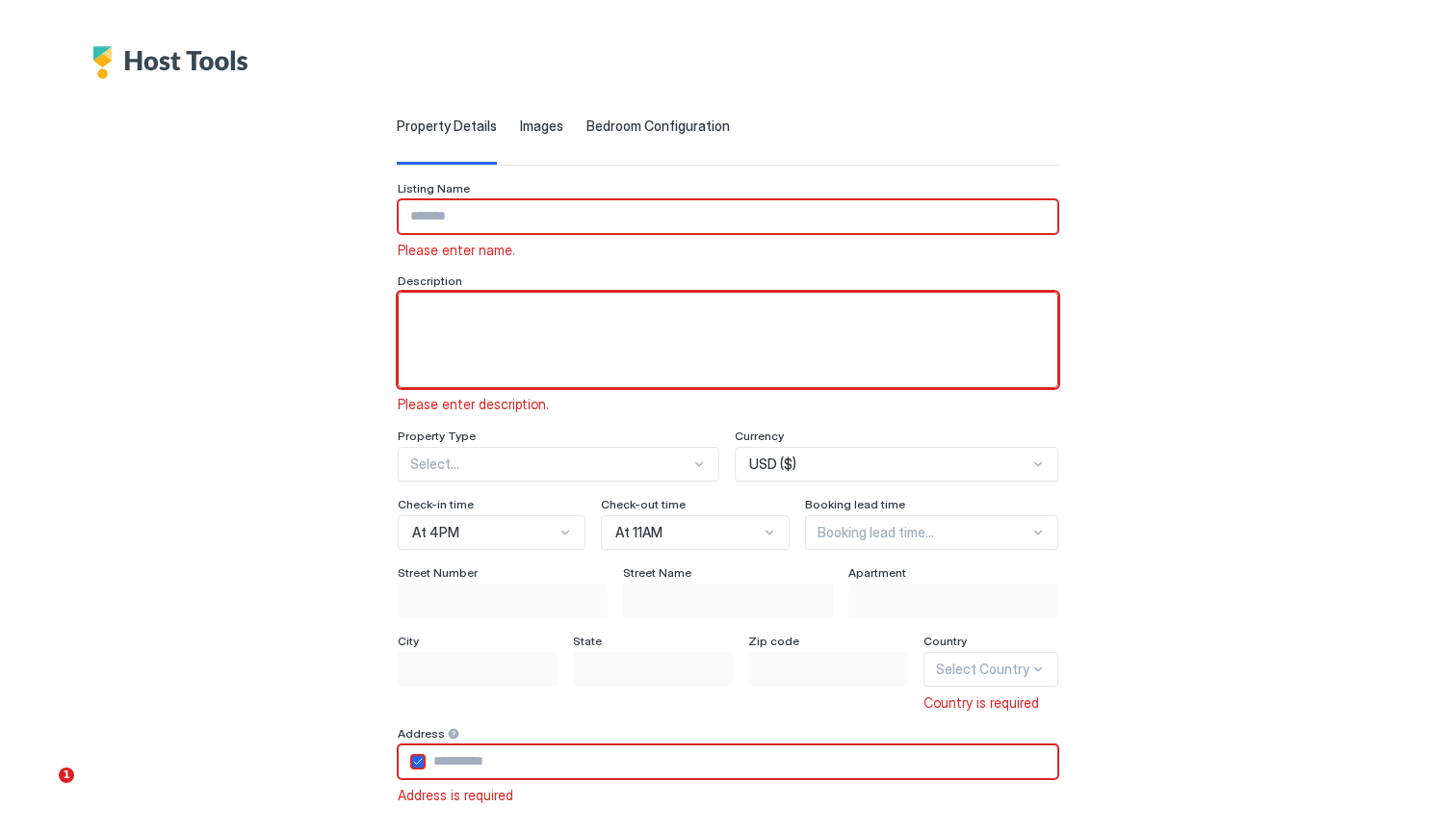
click at [461, 325] on textarea "Input Field" at bounding box center [728, 340] width 659 height 94
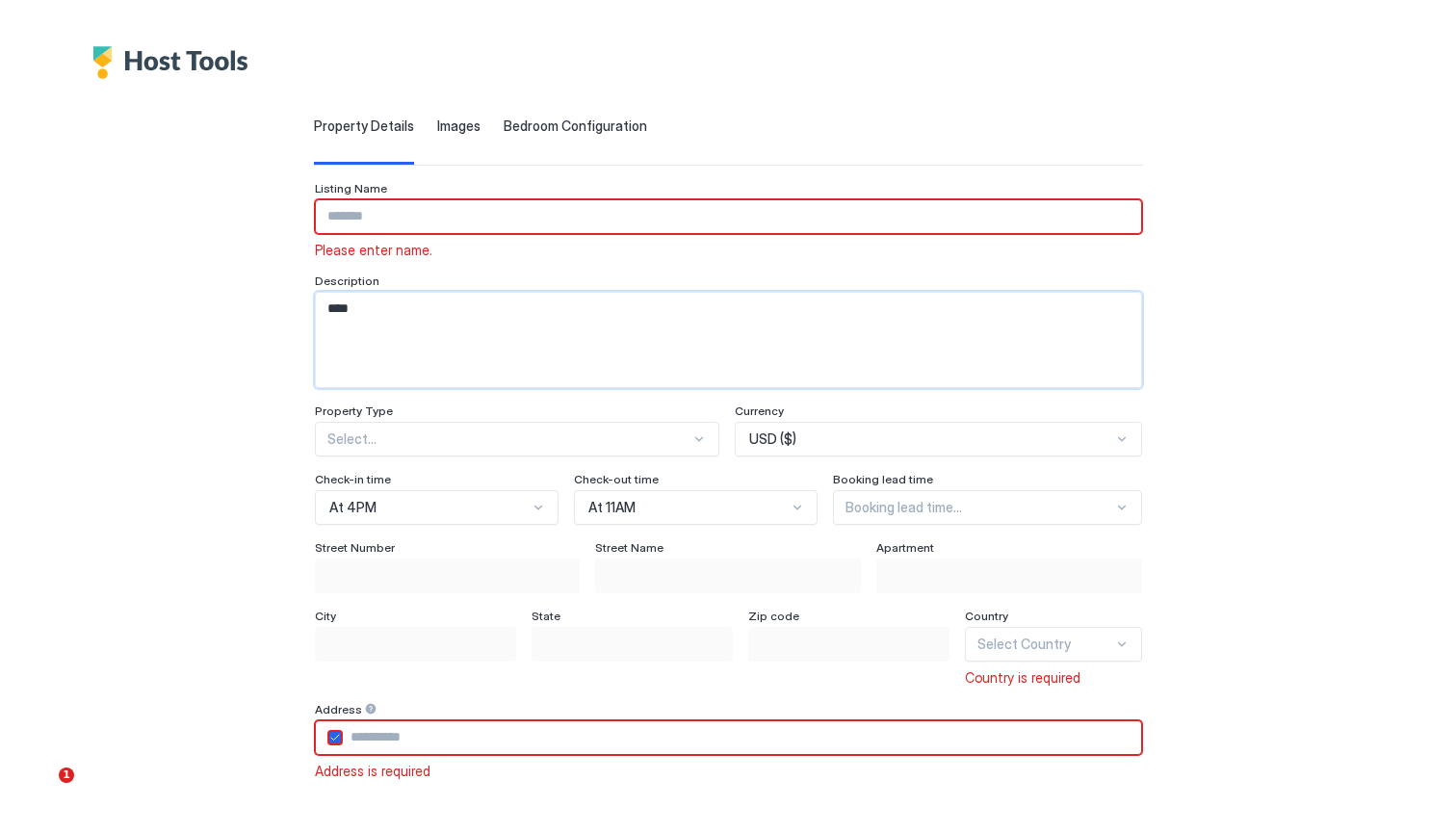
type textarea "****"
click at [392, 220] on input "Input Field" at bounding box center [728, 217] width 825 height 33
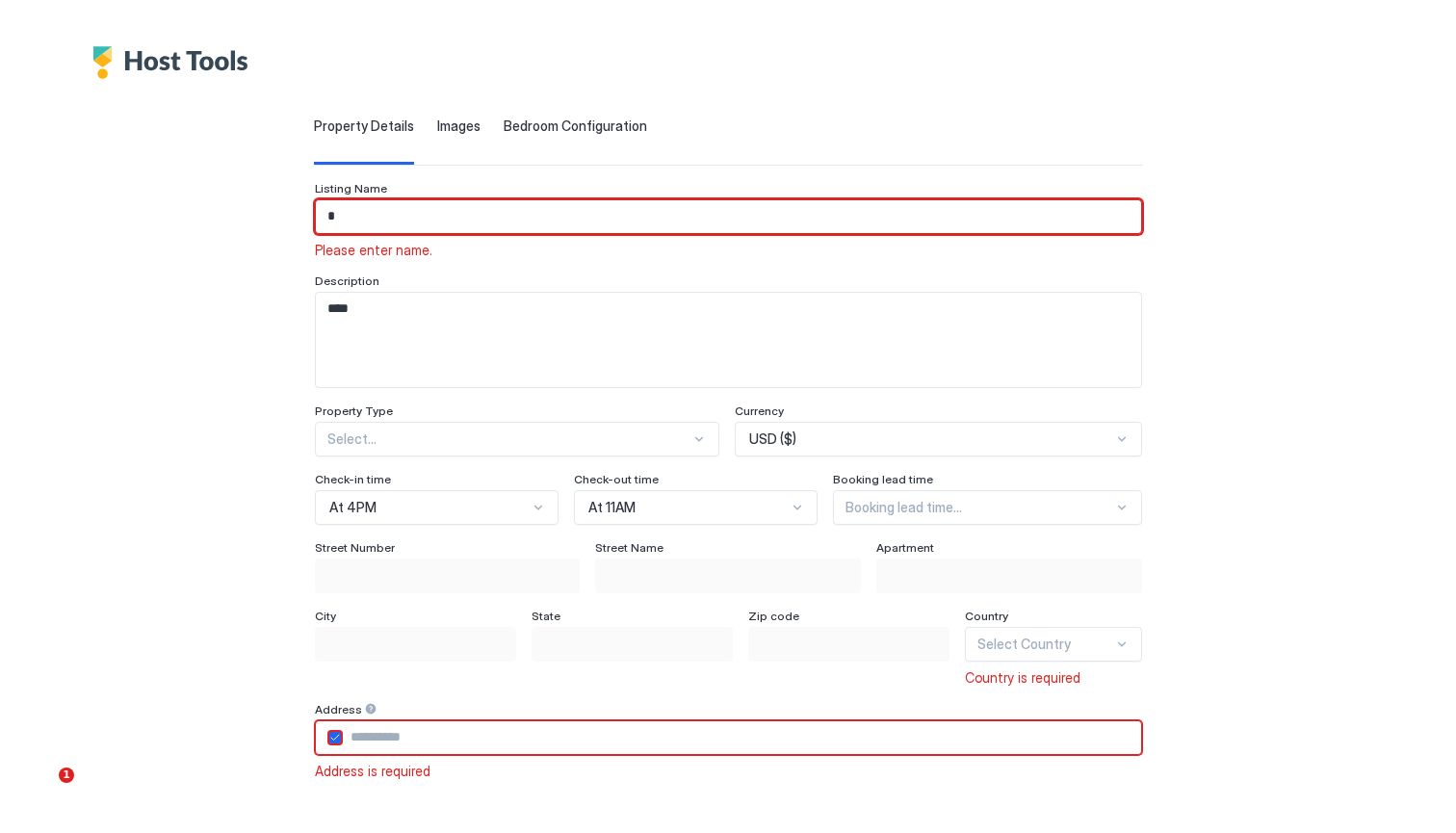
scroll to position [168, 0]
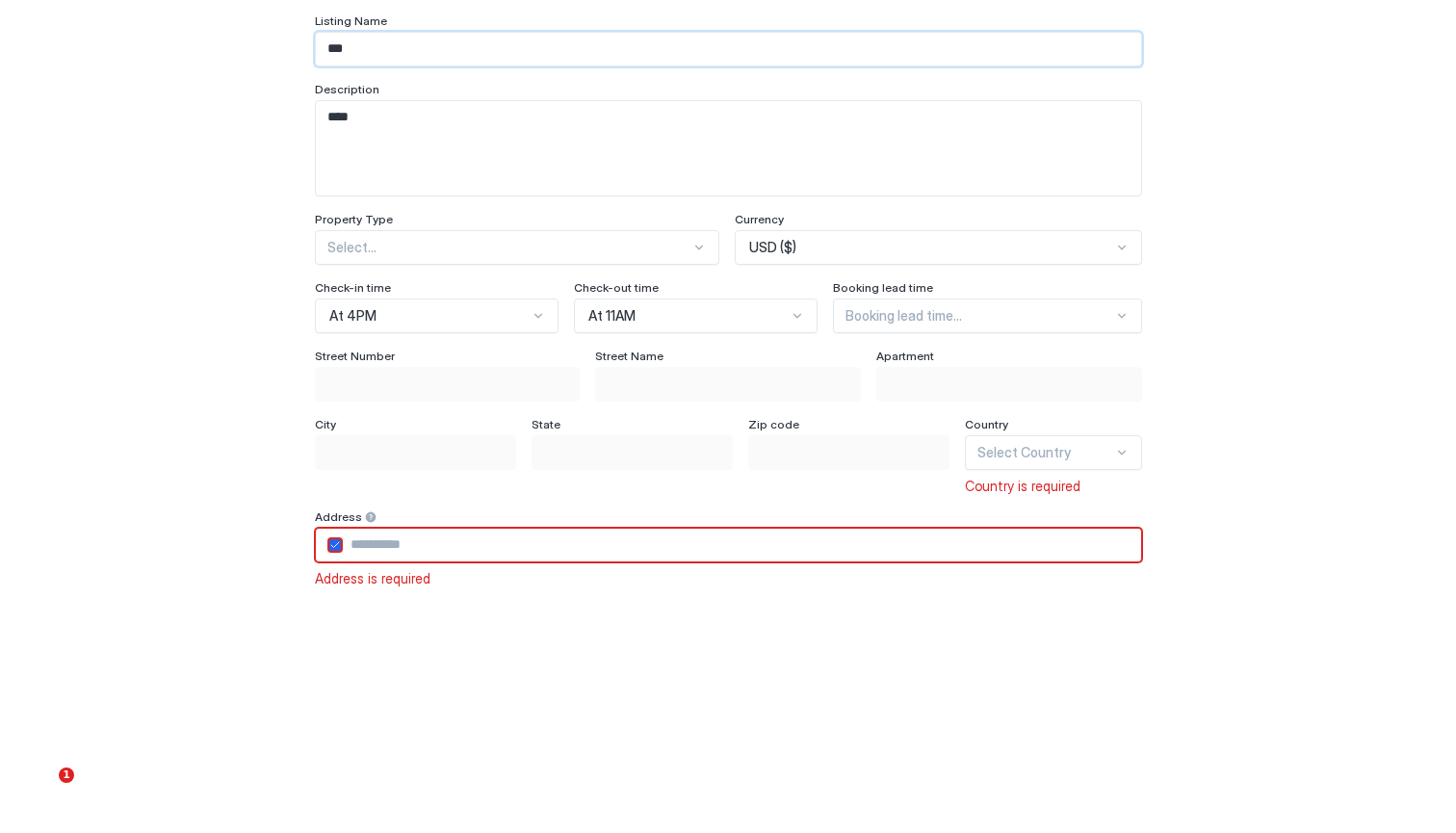
type input "***"
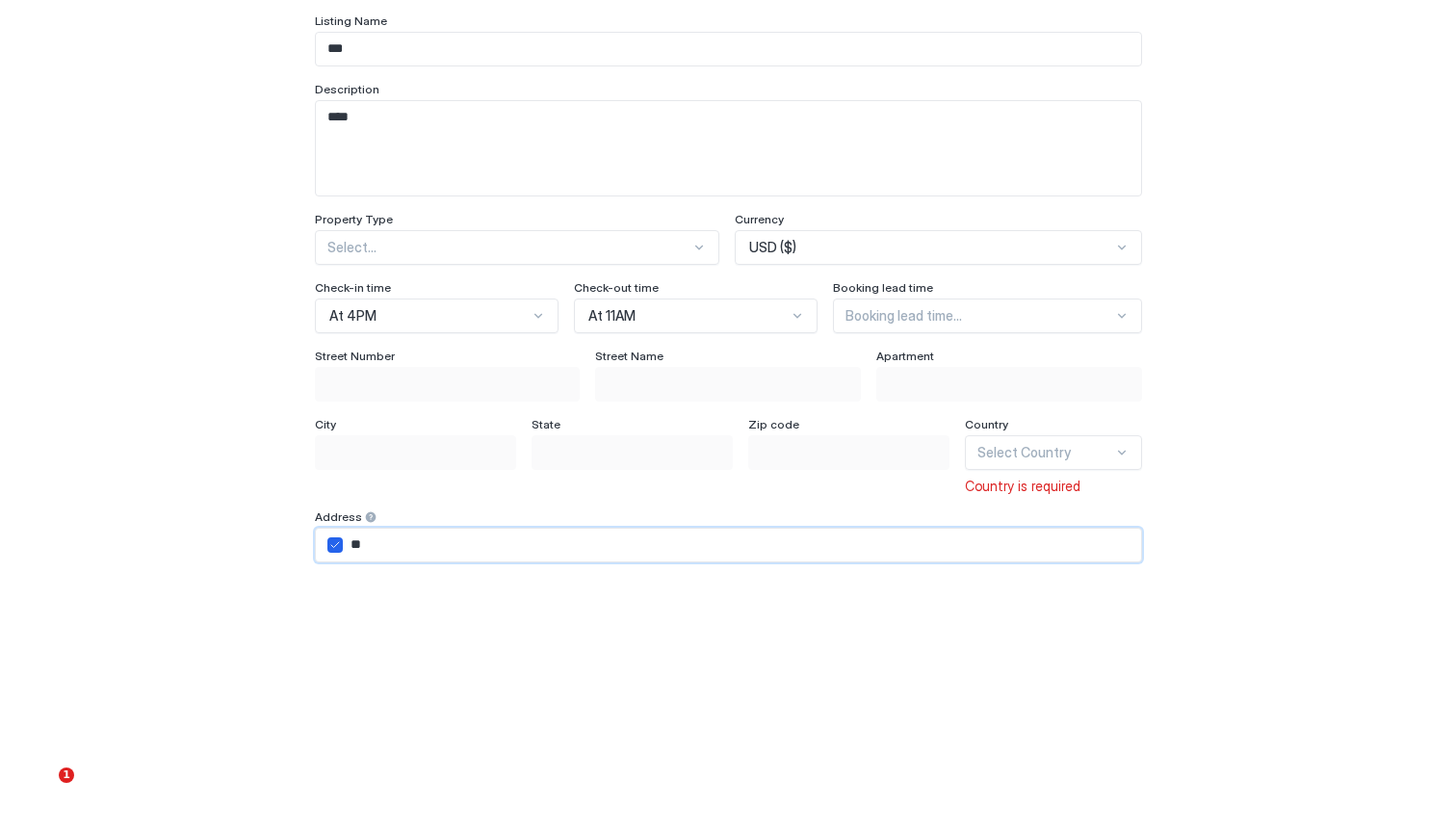
type input "**"
click at [584, 584] on div "Street [GEOGRAPHIC_DATA] Name Apartment City State Zip code Country Select Coun…" at bounding box center [728, 590] width 827 height 484
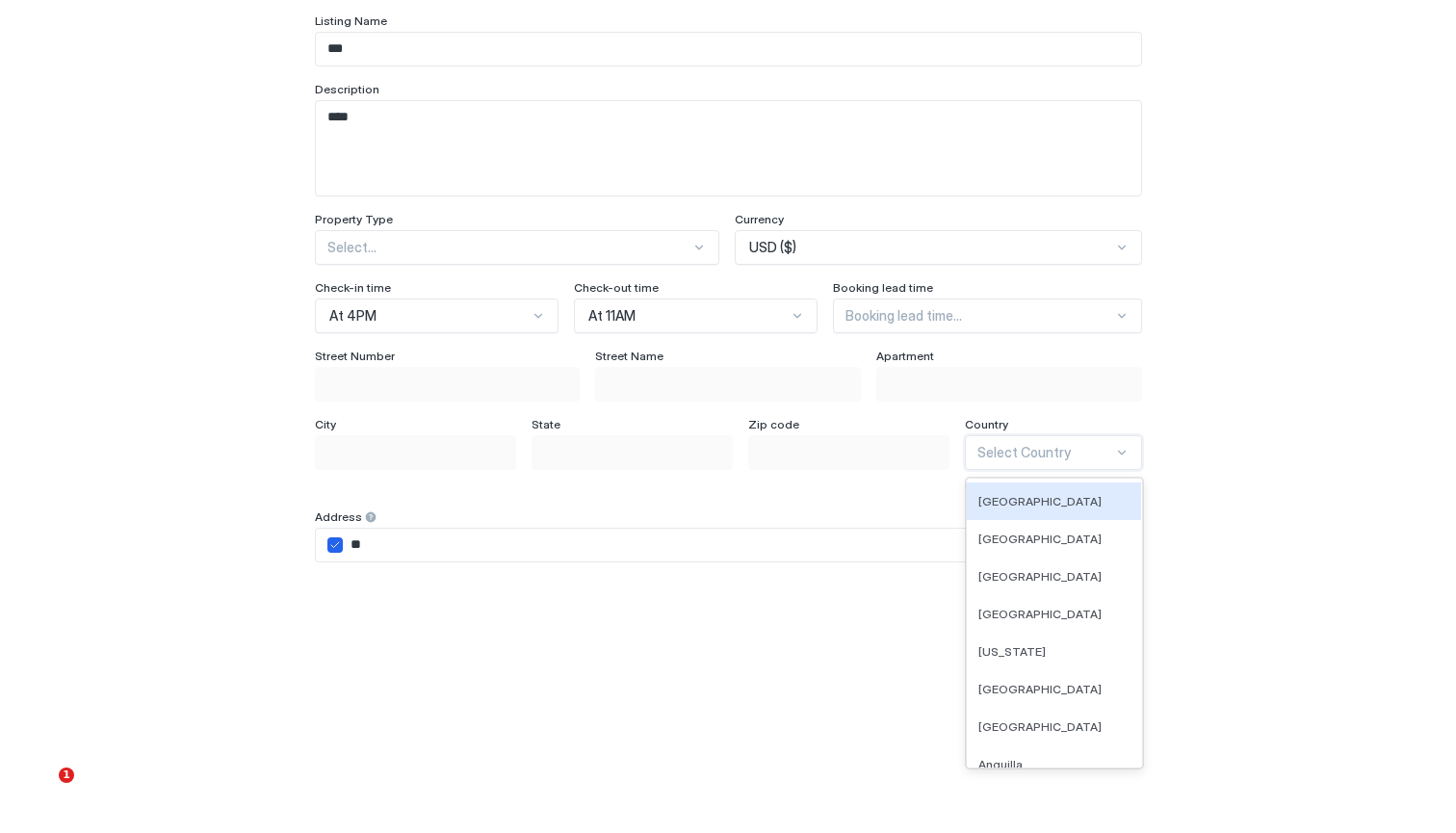
click at [1114, 449] on div at bounding box center [1122, 452] width 16 height 16
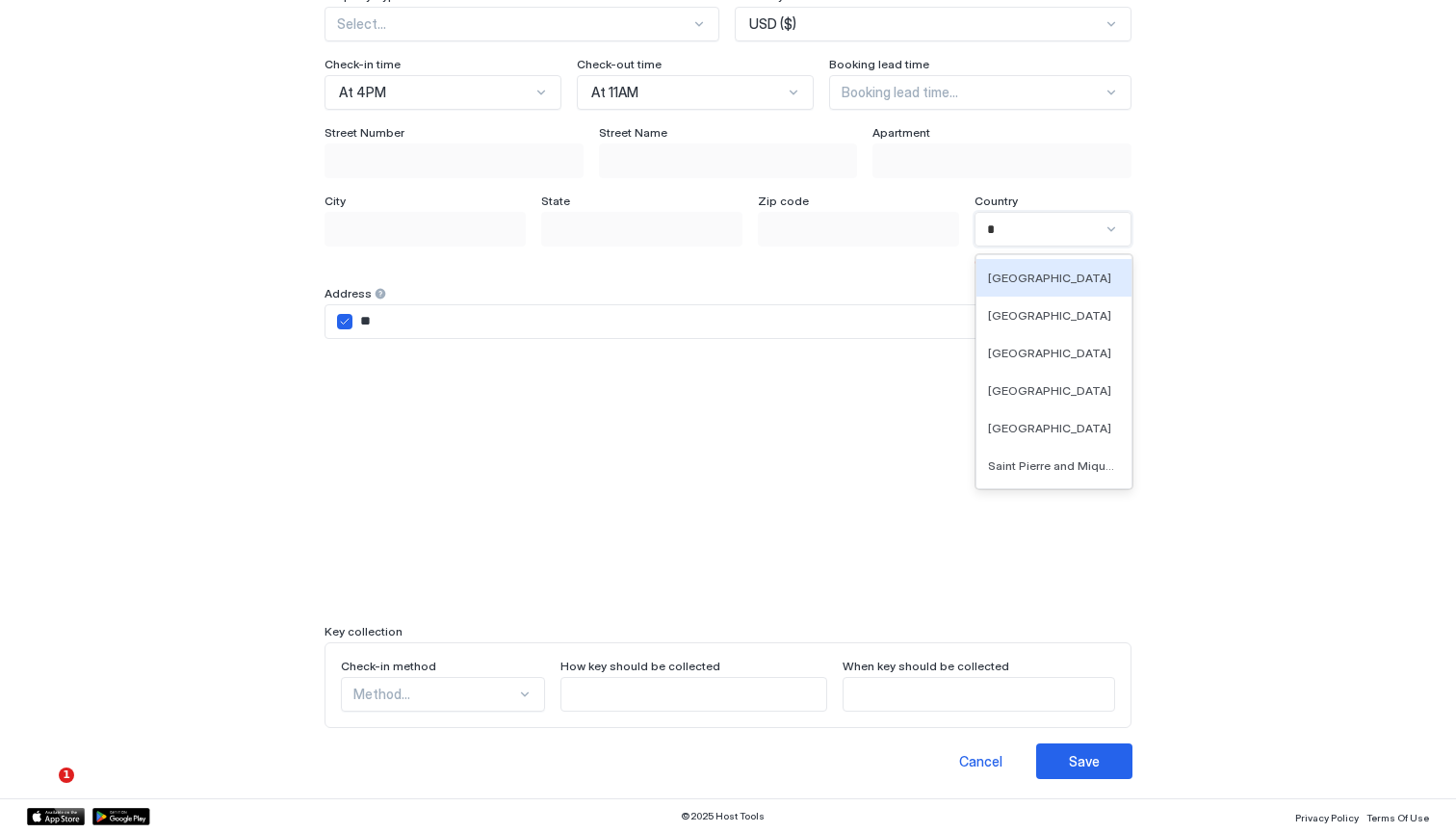
scroll to position [390, 0]
type input "*"
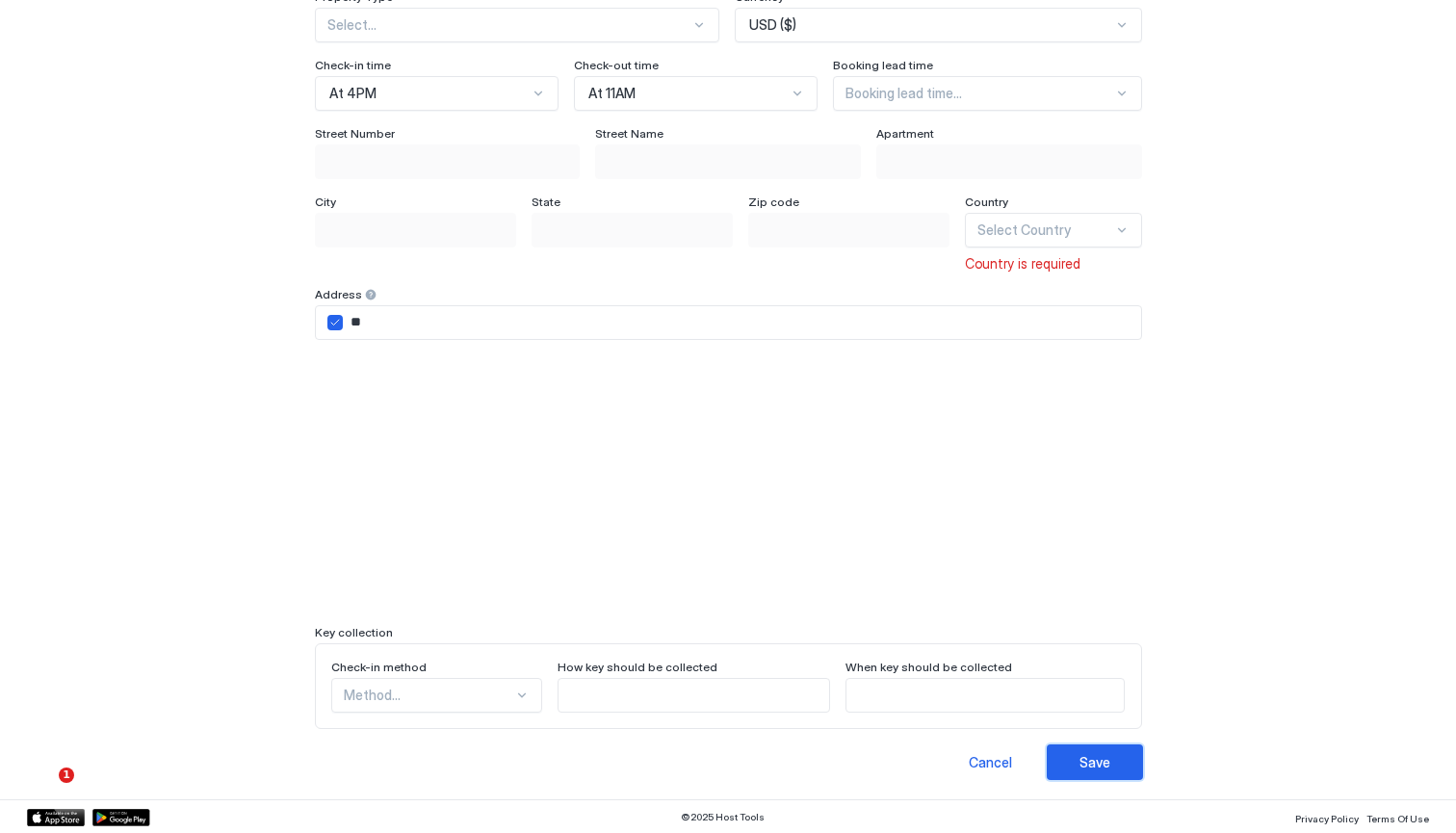
click at [1090, 768] on div "Save" at bounding box center [1095, 762] width 31 height 20
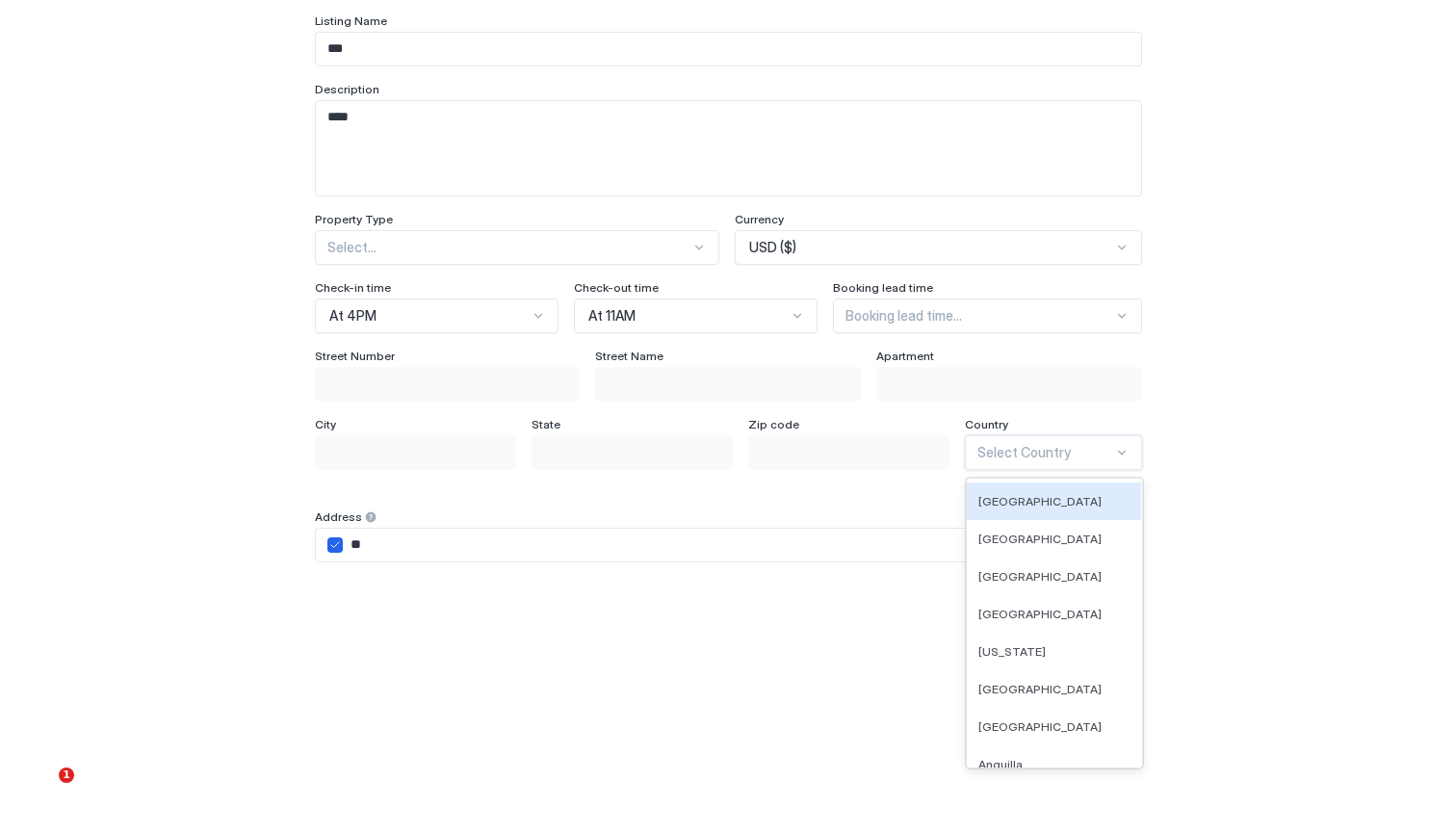
click at [1114, 445] on div at bounding box center [1122, 452] width 16 height 16
click at [1059, 577] on div "Albania" at bounding box center [1054, 576] width 151 height 15
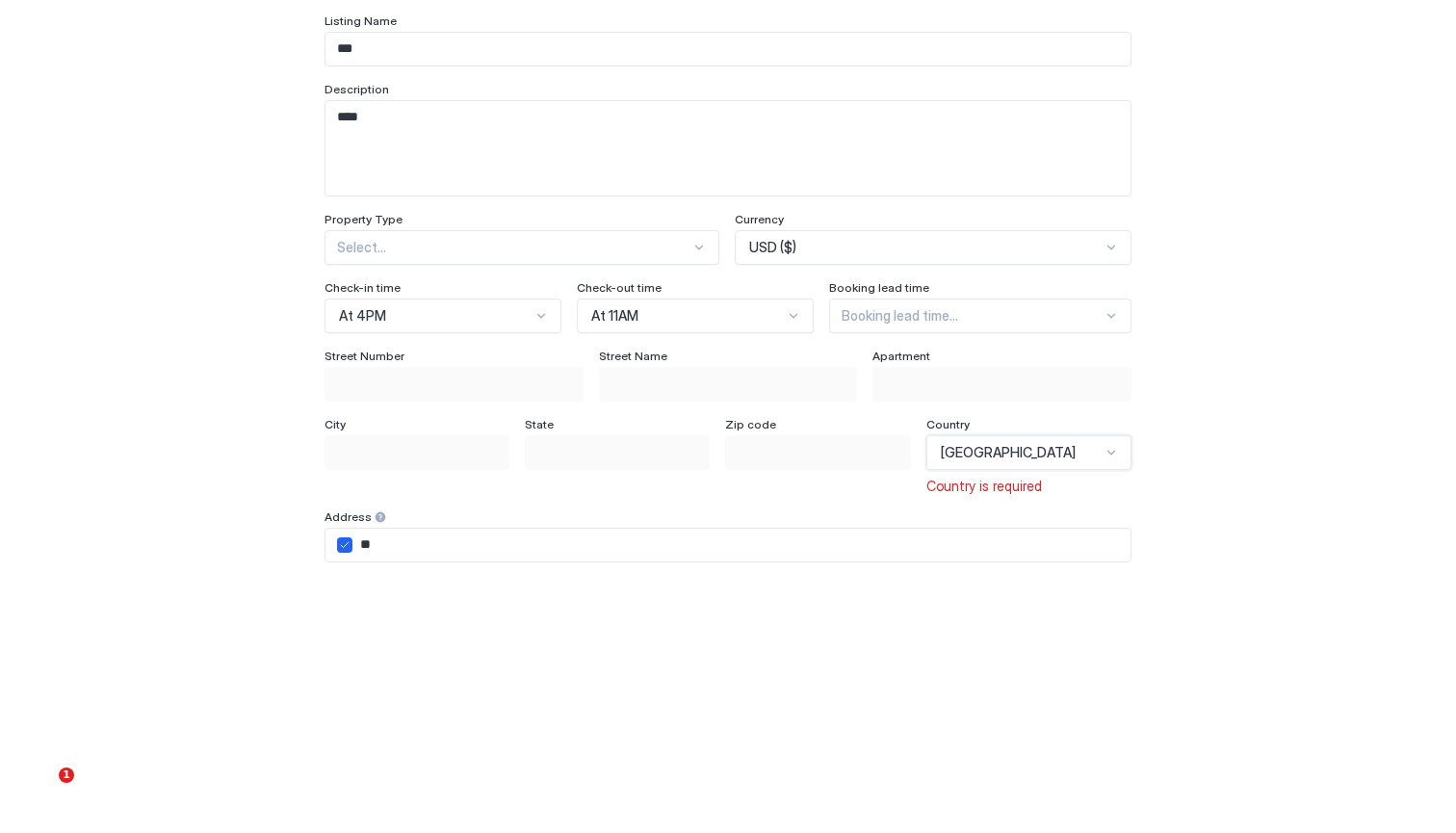
click at [1070, 529] on input "**" at bounding box center [742, 546] width 779 height 33
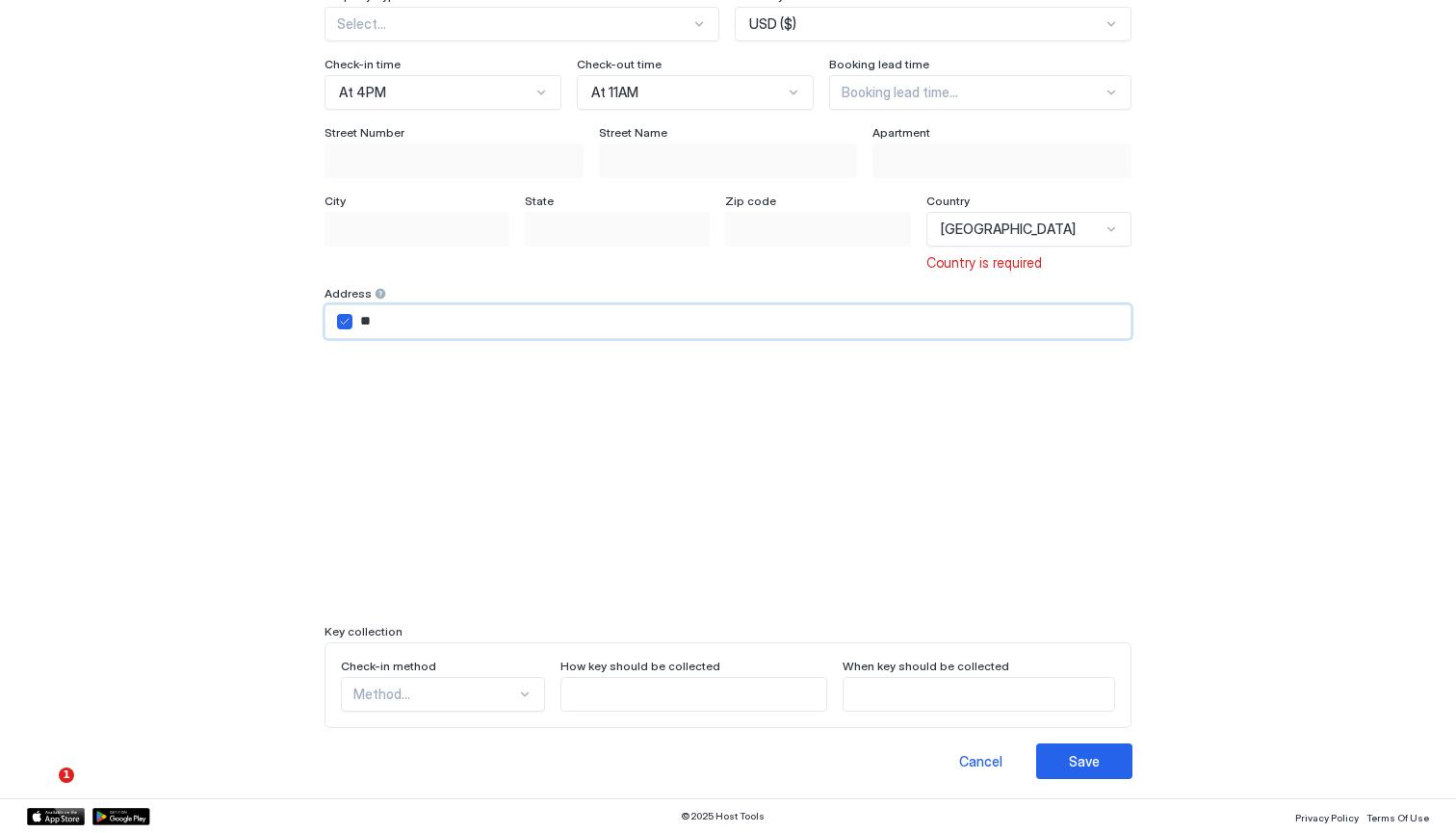
scroll to position [390, 0]
drag, startPoint x: 1069, startPoint y: 763, endPoint x: 430, endPoint y: 699, distance: 642.2
click at [422, 695] on div "Property Details Images Bedroom Configuration Listing Name *** Description ****…" at bounding box center [728, 253] width 810 height 1052
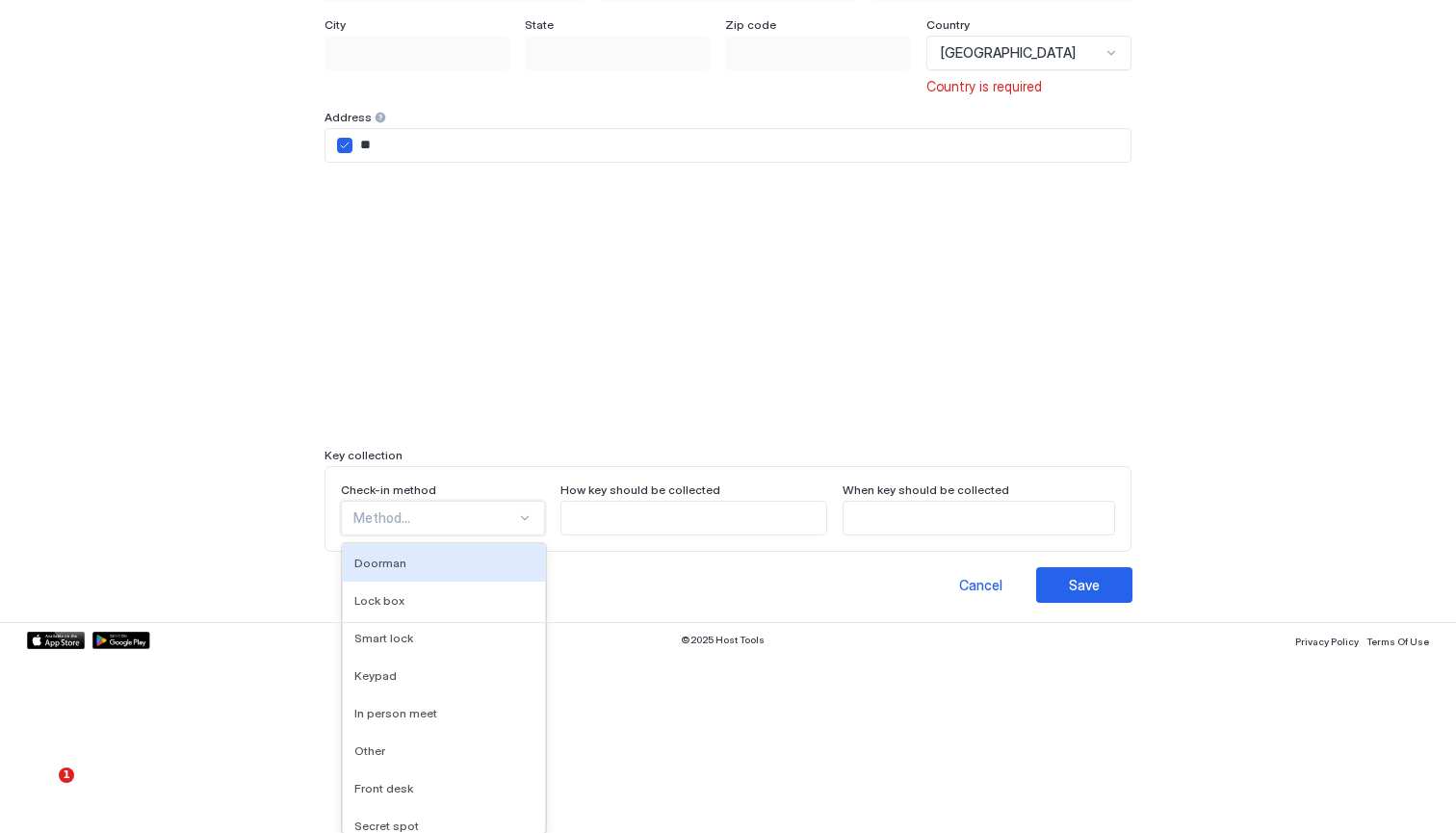
click at [484, 536] on div "Doorman, 1 of 9. 9 results available. Use Up and Down to choose options, press …" at bounding box center [443, 518] width 205 height 35
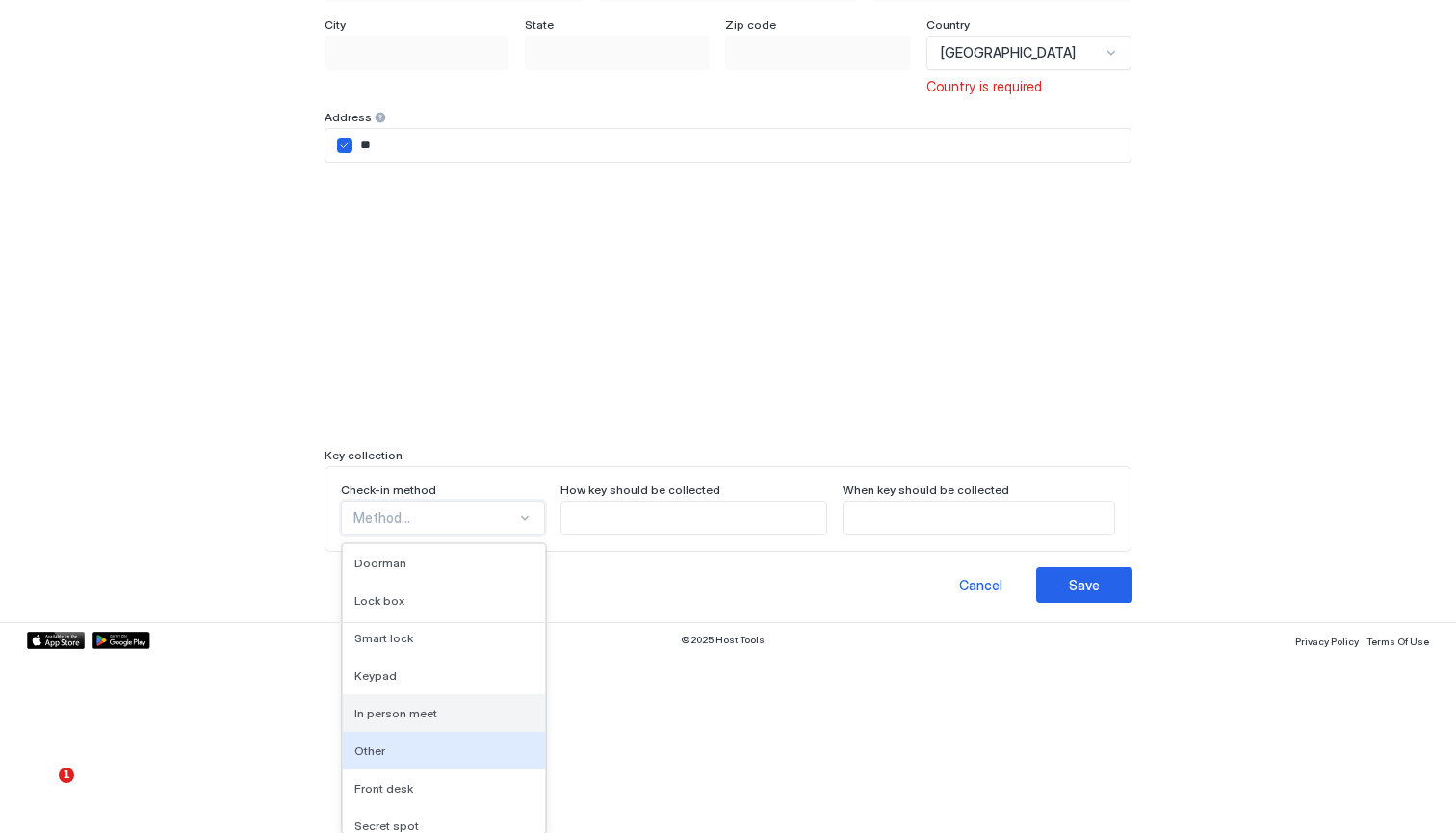
scroll to position [0, 0]
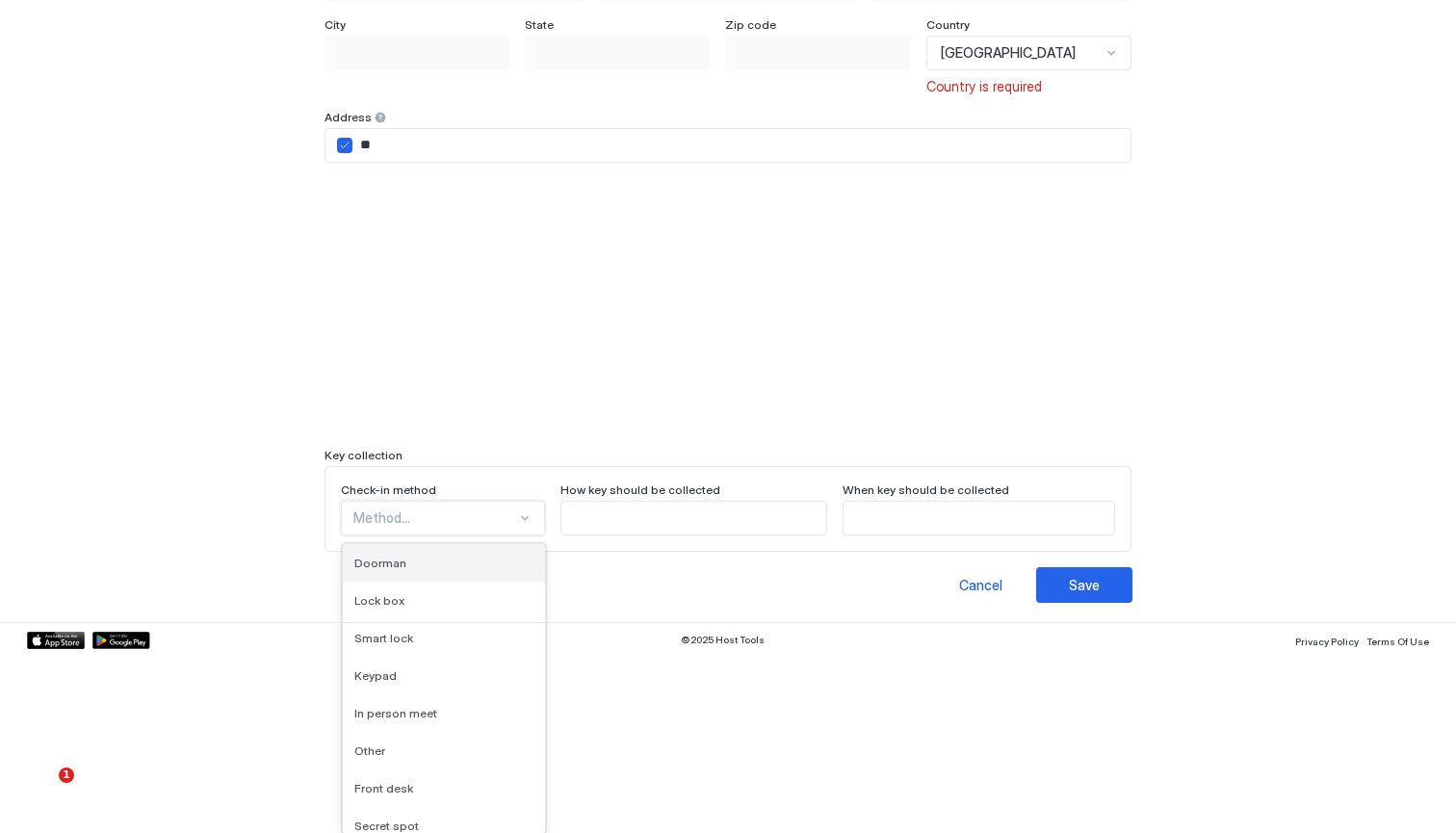
click at [427, 561] on div "Doorman" at bounding box center [445, 562] width 181 height 15
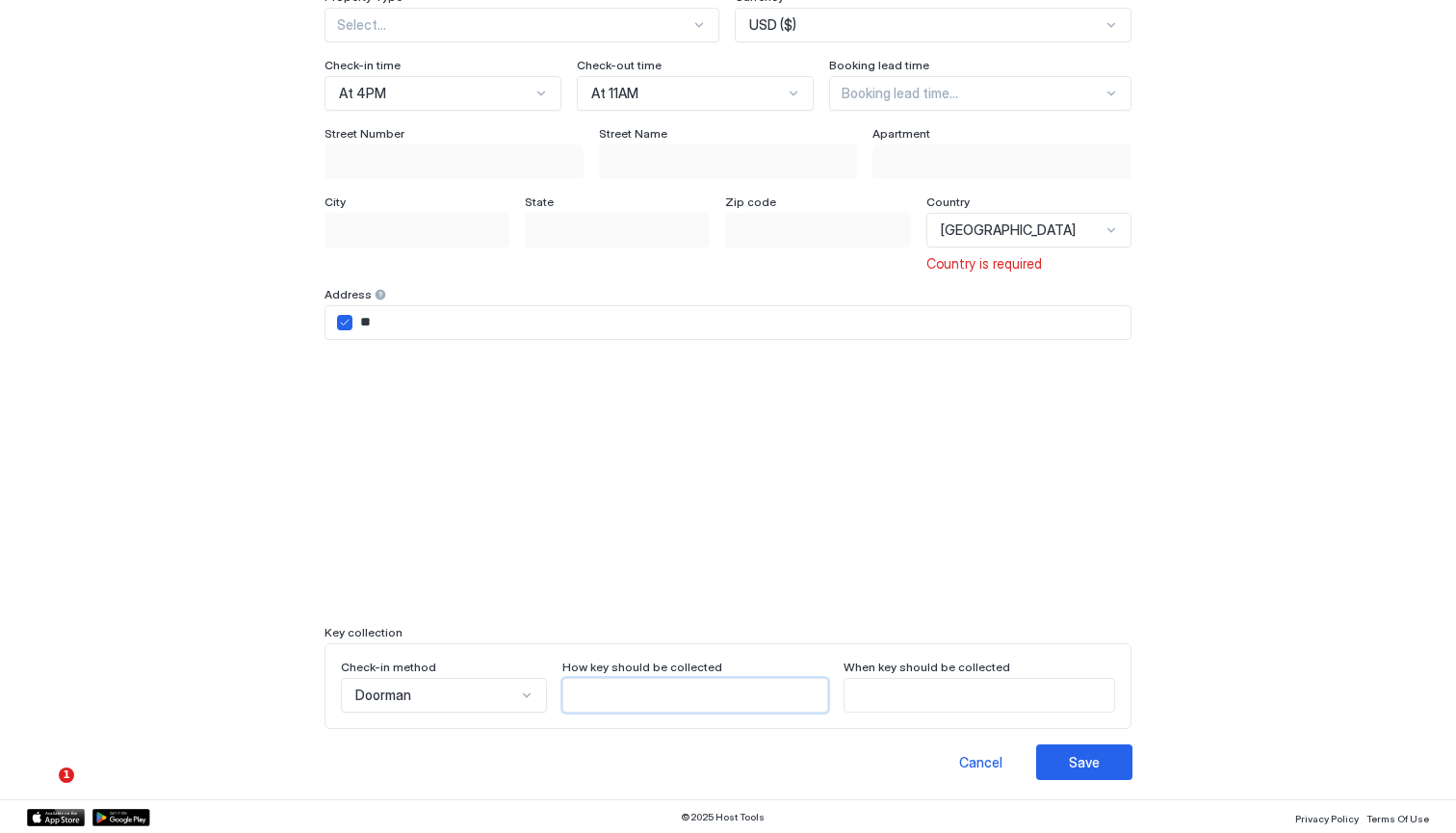
click at [675, 693] on input "Input Field" at bounding box center [695, 695] width 264 height 33
click at [927, 693] on input "Input Field" at bounding box center [979, 695] width 271 height 33
click at [1076, 766] on div "Save" at bounding box center [1084, 762] width 31 height 20
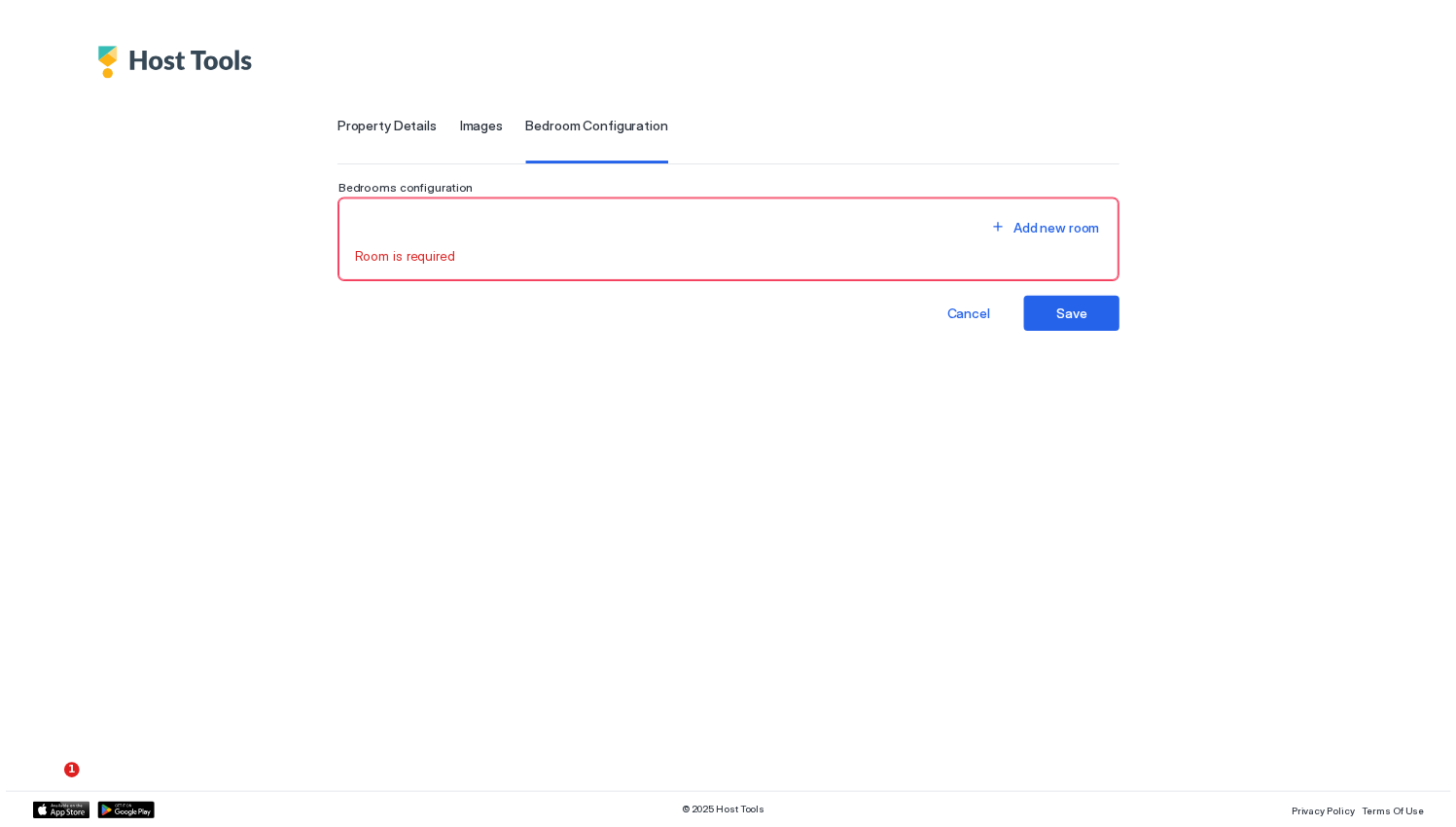
scroll to position [78, 0]
click at [554, 259] on div "Room is required" at bounding box center [735, 261] width 761 height 18
click at [1075, 233] on div "Add new room" at bounding box center [1069, 231] width 87 height 21
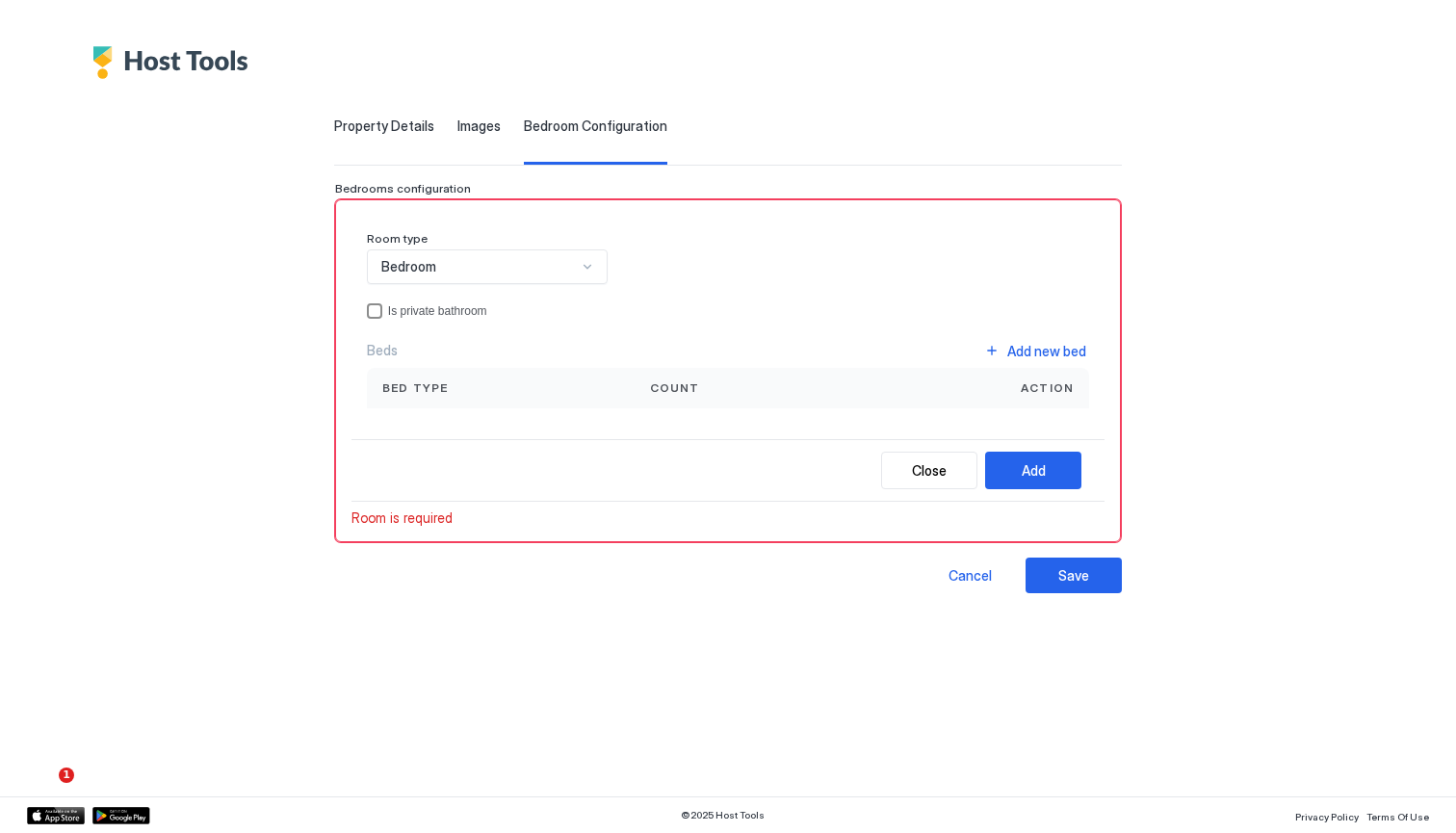
click at [370, 309] on div "privateBathroom" at bounding box center [375, 311] width 16 height 16
click at [587, 259] on div at bounding box center [587, 267] width 16 height 16
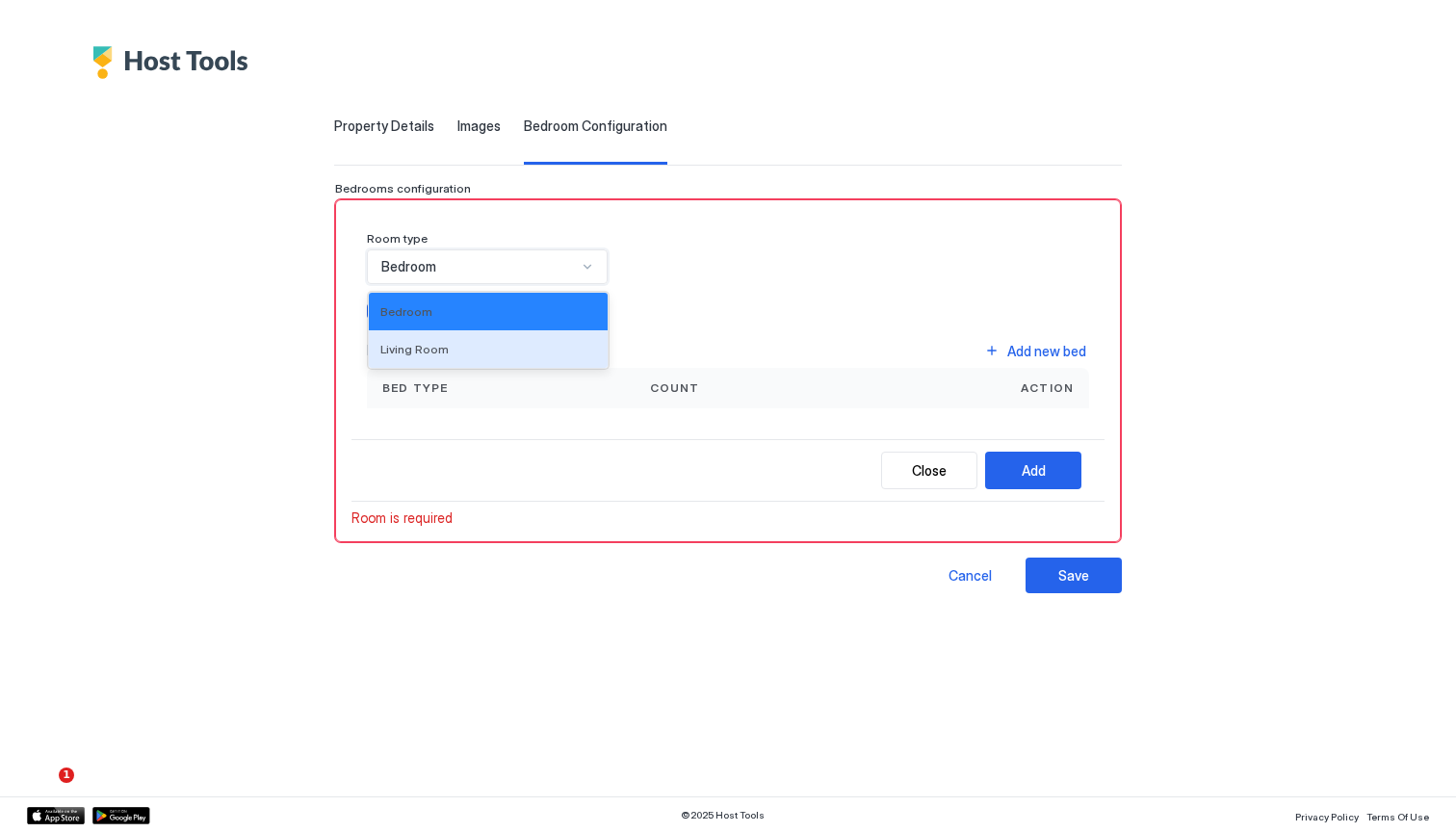
click at [500, 334] on div "Living Room" at bounding box center [488, 349] width 239 height 38
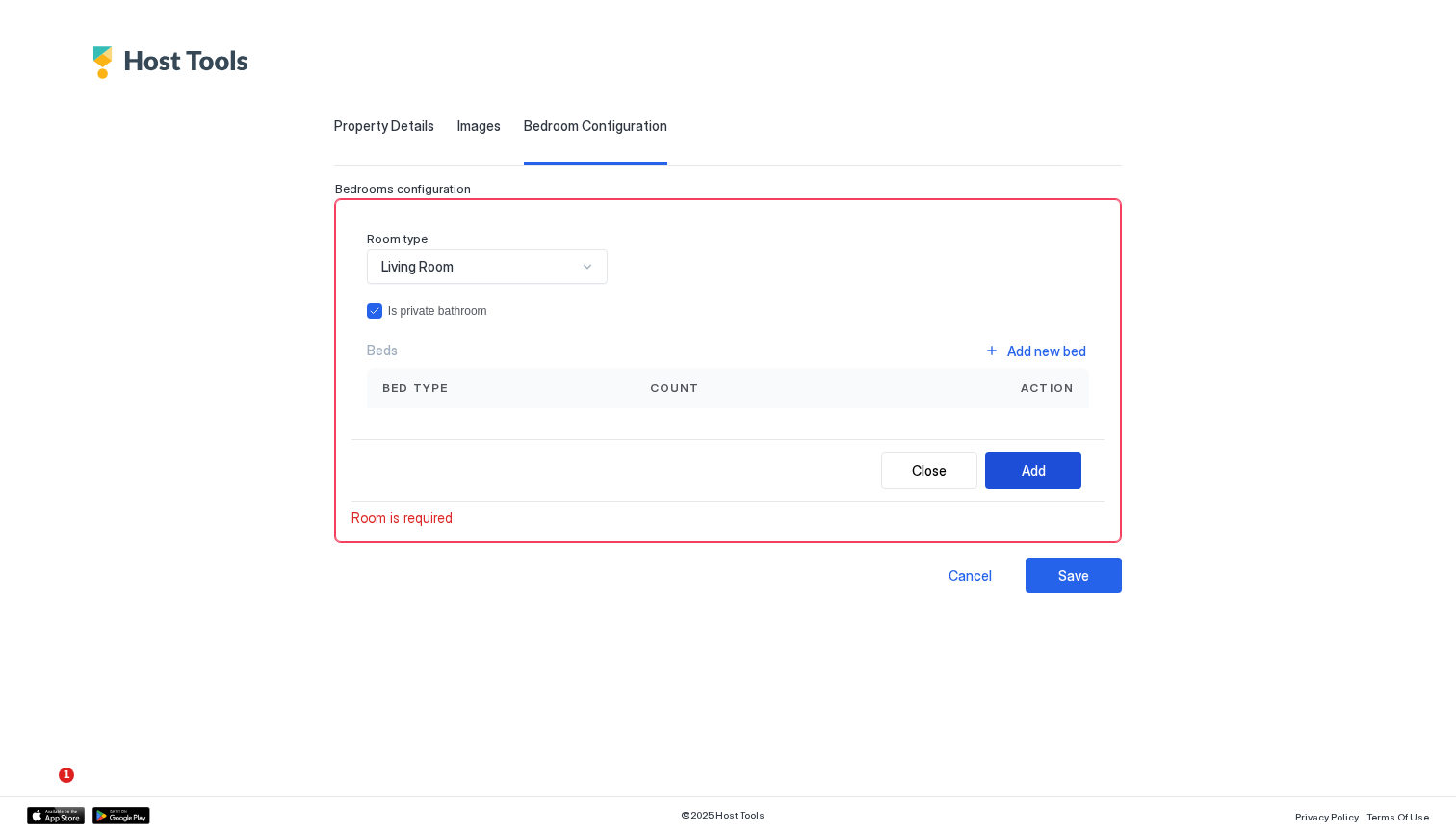
click at [1038, 466] on div "Add" at bounding box center [1034, 470] width 24 height 20
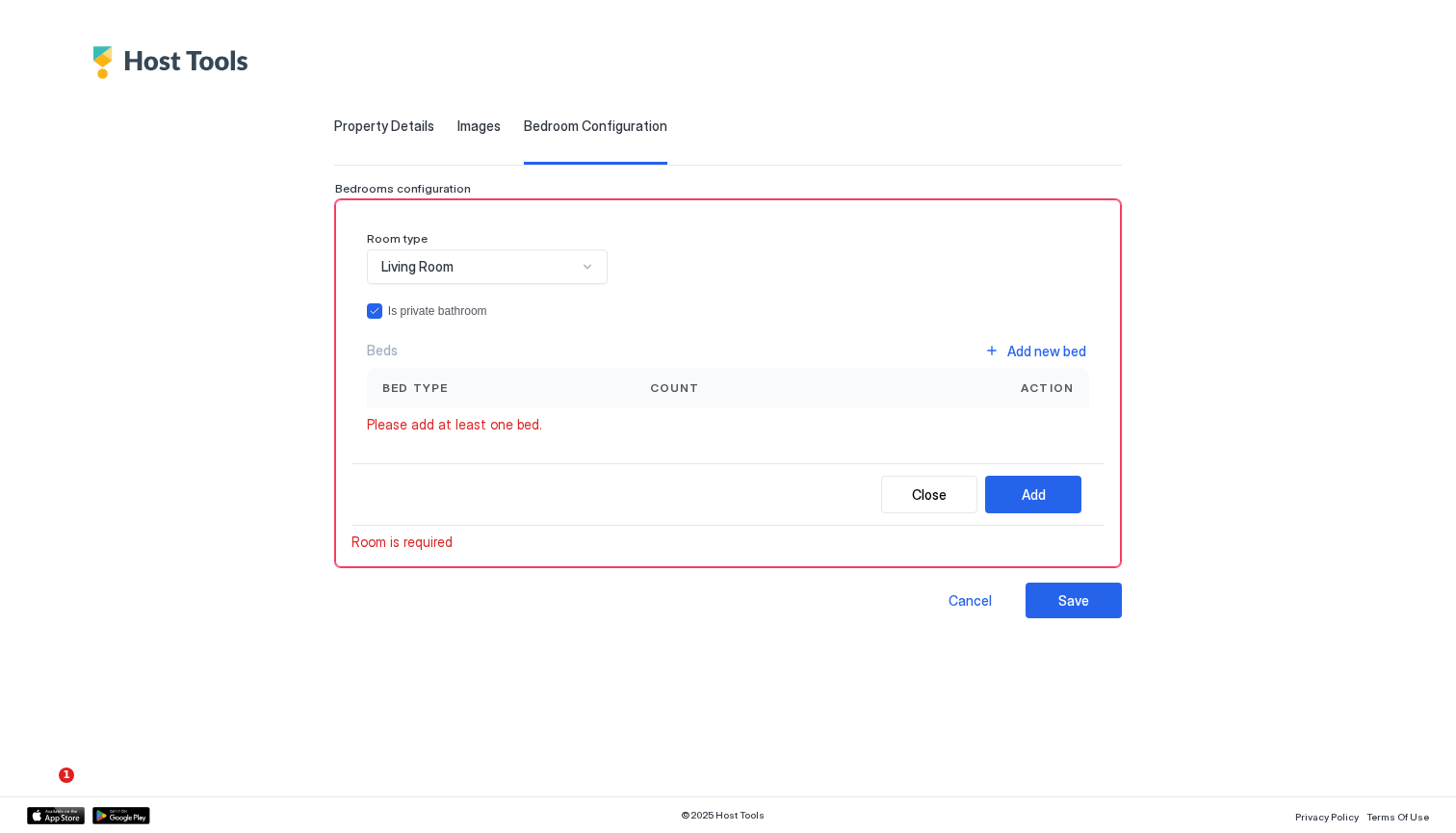
click at [683, 382] on span "Count" at bounding box center [676, 388] width 50 height 17
click at [1033, 383] on span "Action" at bounding box center [1047, 388] width 53 height 17
click at [1053, 481] on button "Add" at bounding box center [1033, 494] width 96 height 38
click at [1047, 485] on button "Add" at bounding box center [1033, 494] width 96 height 38
click at [388, 545] on span "Room is required" at bounding box center [402, 543] width 101 height 17
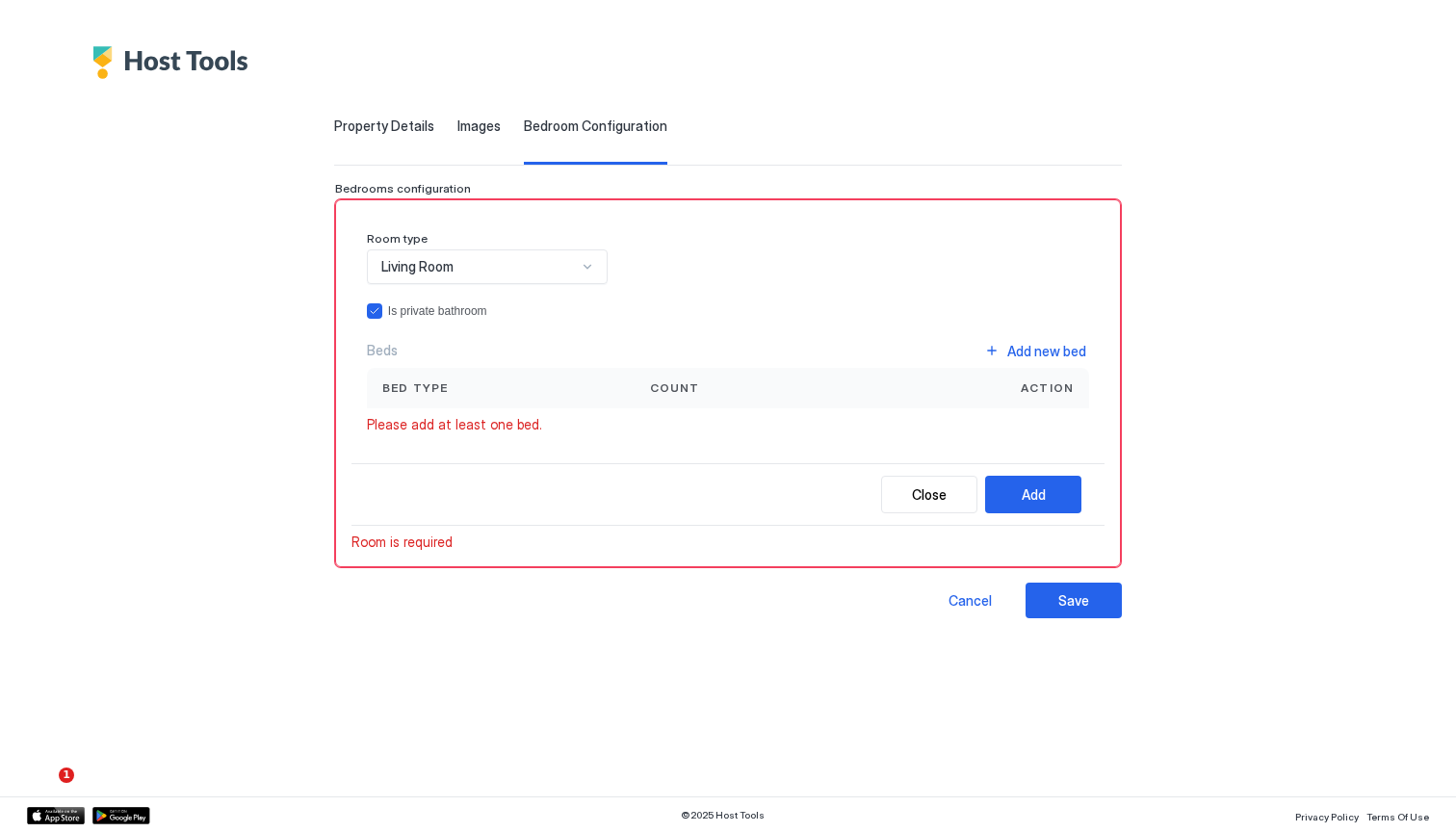
click at [406, 376] on div "Bed type" at bounding box center [501, 388] width 268 height 41
click at [476, 265] on div "Living Room" at bounding box center [479, 267] width 195 height 17
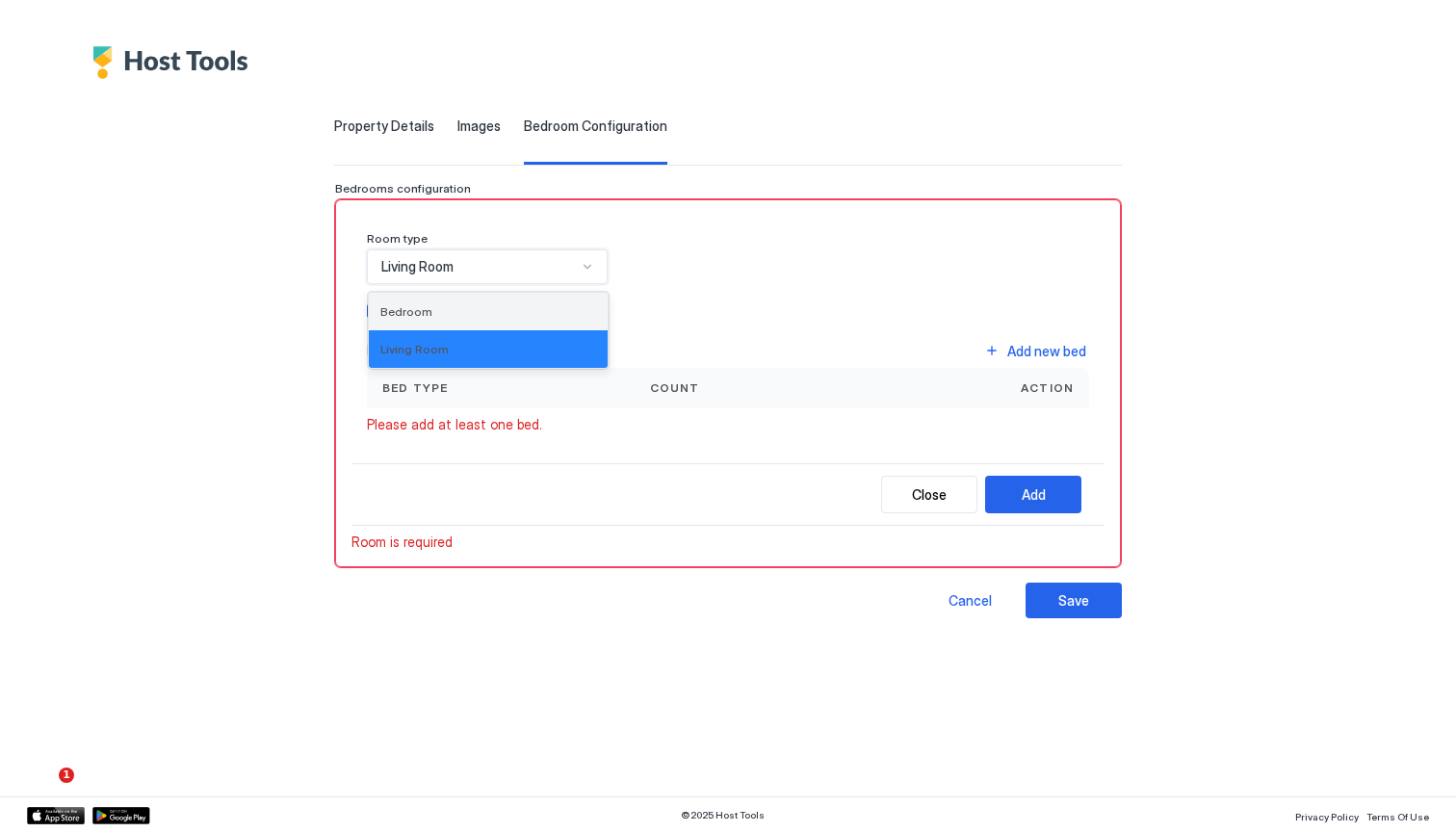
click at [437, 315] on div "Bedroom" at bounding box center [488, 311] width 215 height 15
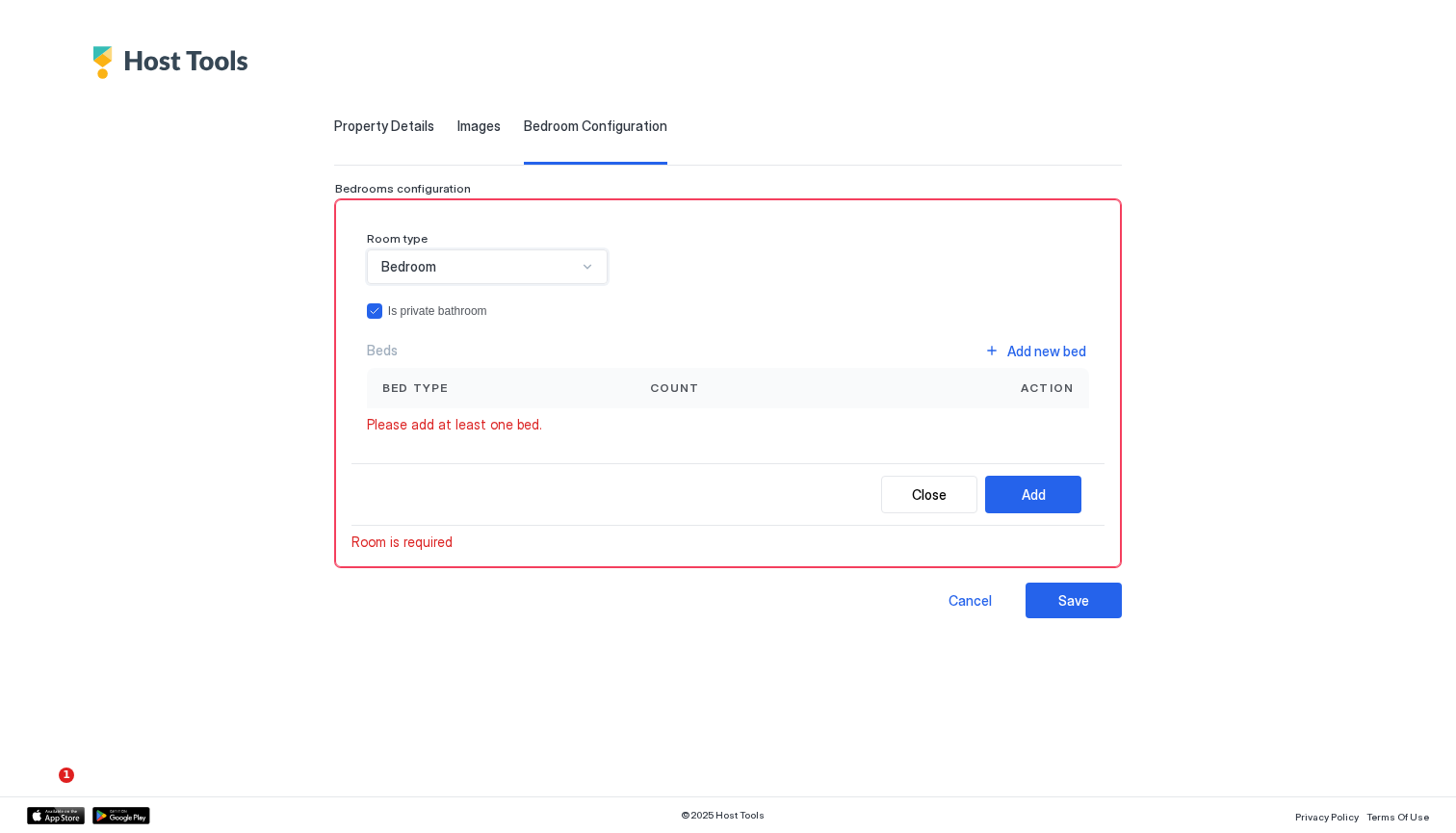
click at [397, 547] on span "Room is required" at bounding box center [402, 543] width 101 height 17
click at [515, 416] on span "Please add at least one bed." at bounding box center [454, 425] width 176 height 17
click at [685, 390] on span "Count" at bounding box center [676, 388] width 50 height 17
click at [1020, 389] on div "Action" at bounding box center [973, 388] width 201 height 17
click at [1044, 494] on div "Add" at bounding box center [1034, 494] width 24 height 20
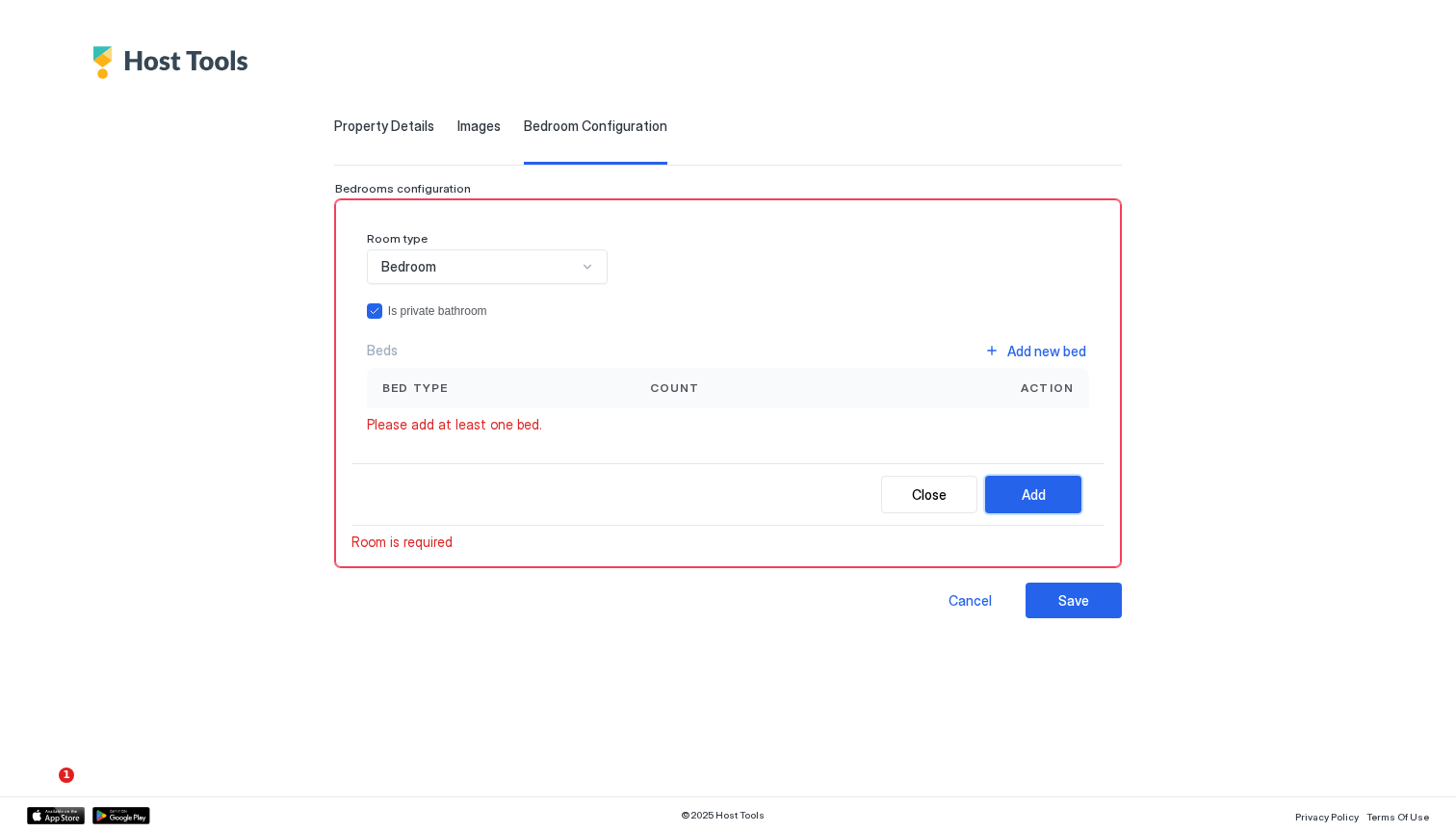
click at [1058, 476] on button "Add" at bounding box center [1033, 494] width 96 height 38
click at [1059, 579] on div "Property Details Images Bedroom Configuration Listing Name *** Description ****…" at bounding box center [727, 368] width 787 height 501
click at [1059, 590] on div "Save" at bounding box center [1074, 600] width 31 height 20
click at [404, 347] on div "Beds Add new bed" at bounding box center [728, 350] width 722 height 26
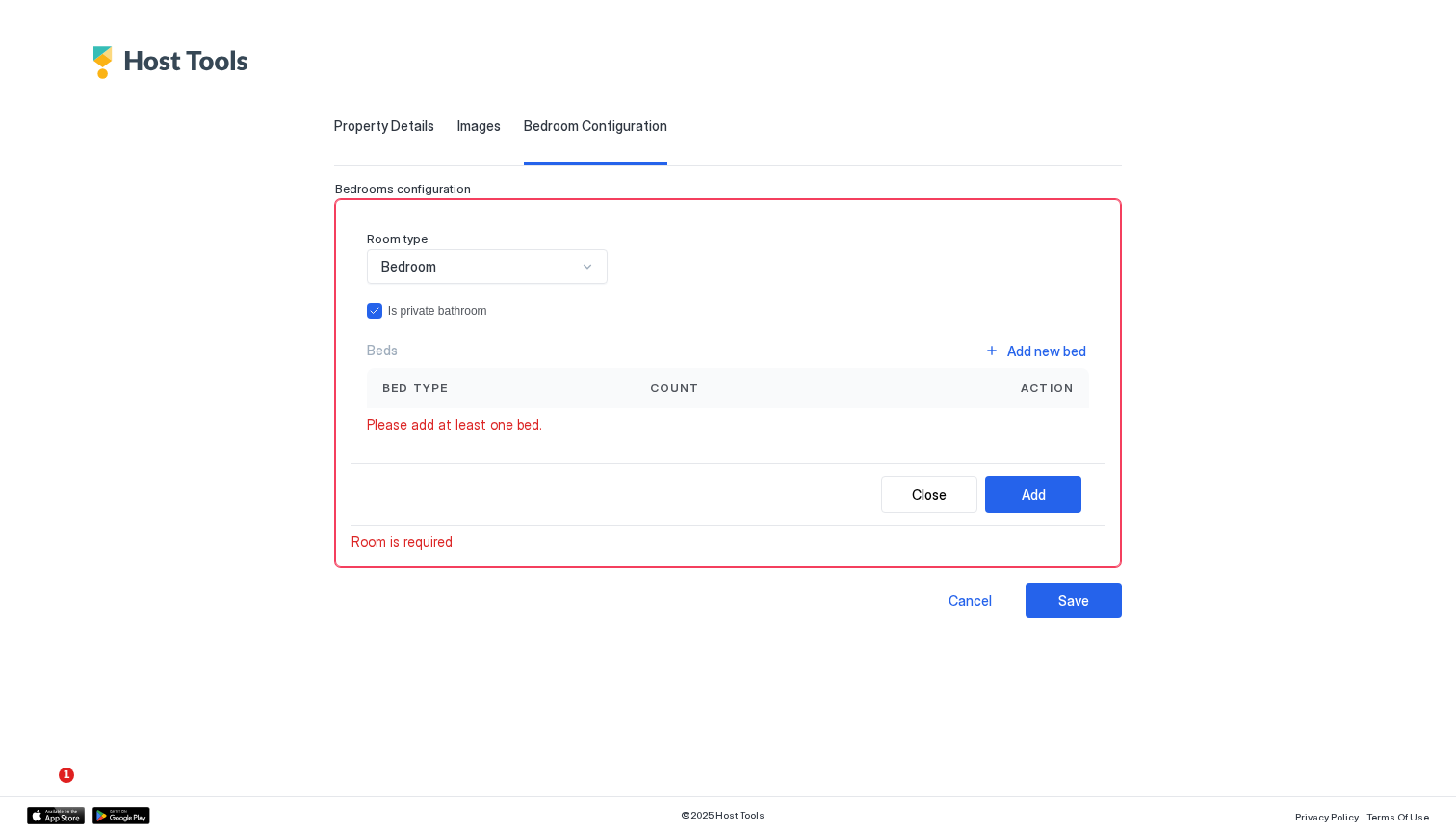
click at [411, 383] on span "Bed type" at bounding box center [415, 388] width 66 height 17
click at [447, 400] on div "Bed type" at bounding box center [501, 388] width 268 height 41
click at [451, 426] on span "Please add at least one bed." at bounding box center [454, 425] width 176 height 17
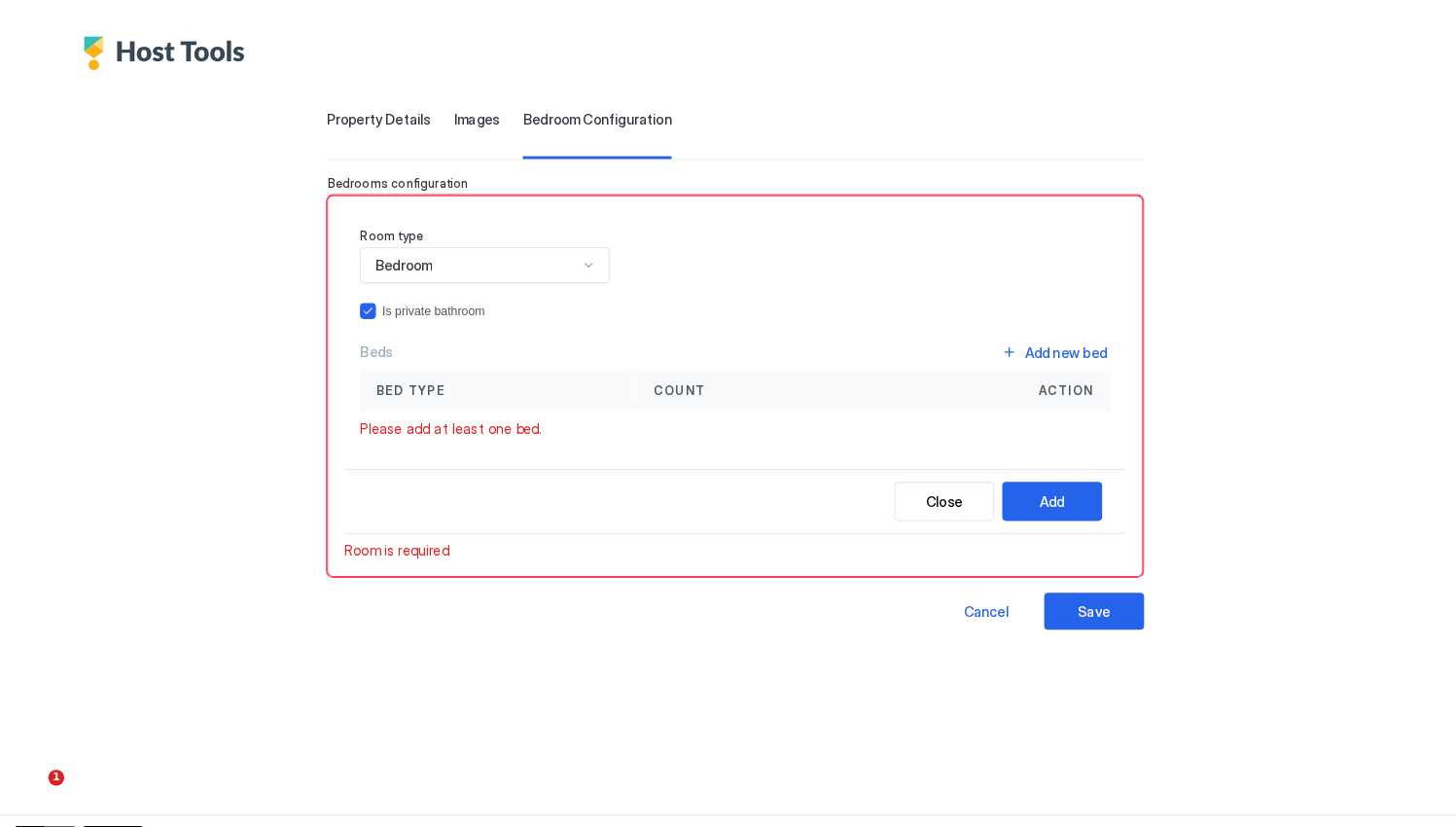
click at [444, 421] on span "Please add at least one bed." at bounding box center [451, 430] width 177 height 18
click at [393, 343] on div "Beds Add new bed" at bounding box center [728, 354] width 729 height 26
click at [987, 341] on button "Add new bed" at bounding box center [1038, 354] width 109 height 26
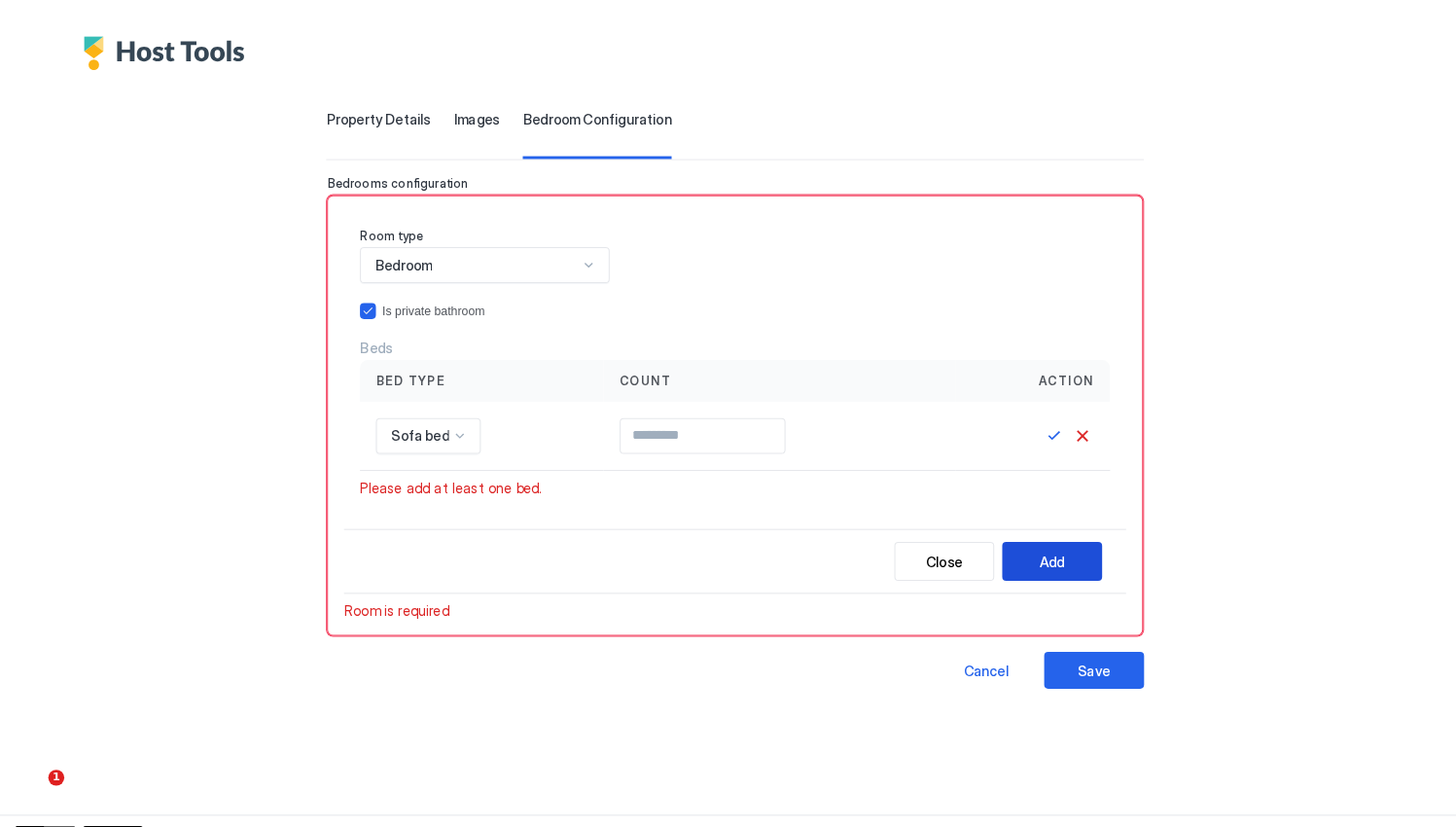
click at [1030, 540] on button "Add" at bounding box center [1036, 558] width 97 height 38
click at [1029, 425] on button "Save" at bounding box center [1039, 437] width 24 height 24
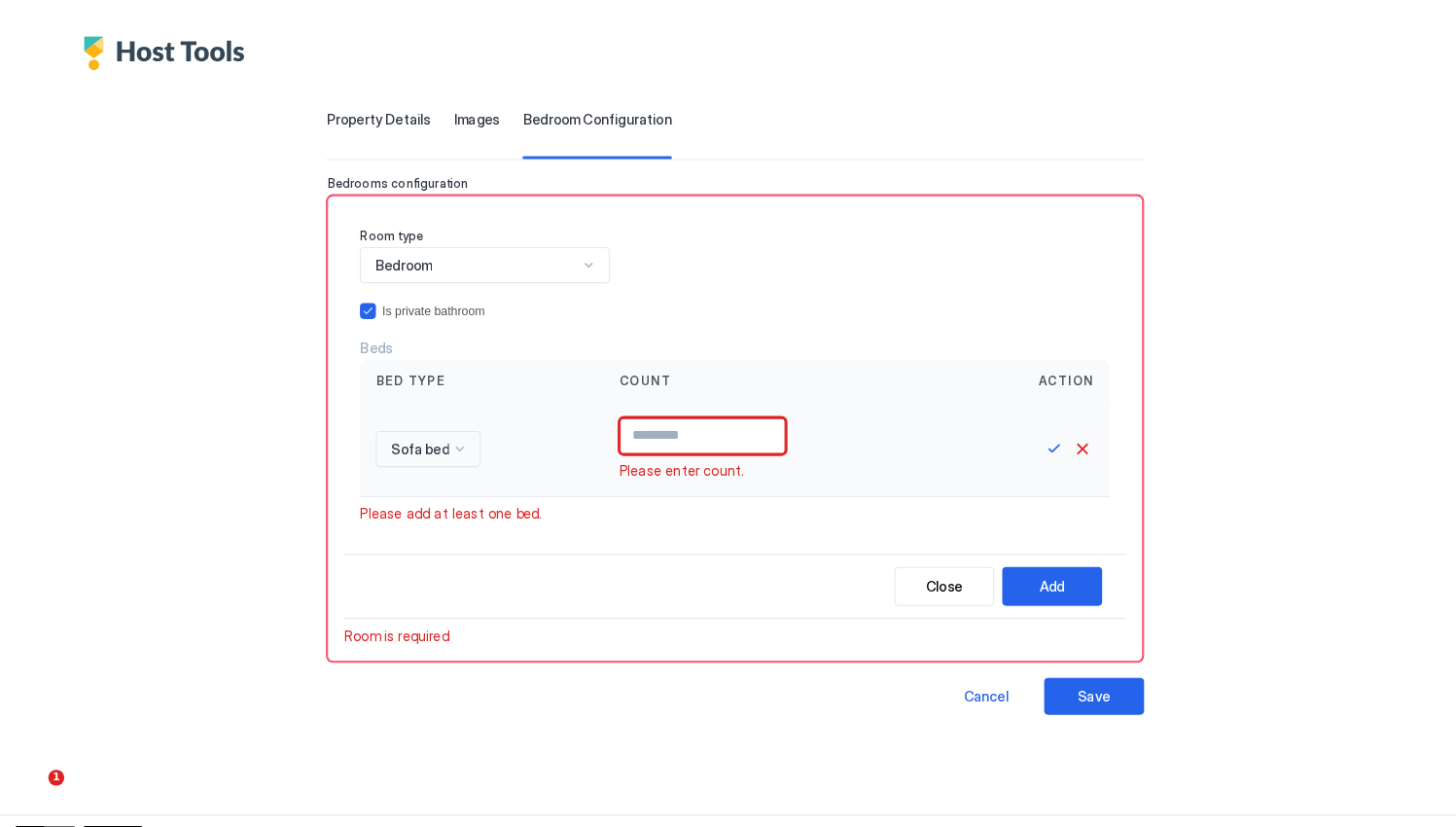
click at [773, 420] on input "*" at bounding box center [696, 437] width 160 height 33
click at [774, 427] on input "*" at bounding box center [695, 437] width 174 height 33
click at [774, 427] on input "**" at bounding box center [695, 437] width 174 height 33
click at [774, 420] on input "**" at bounding box center [695, 437] width 174 height 33
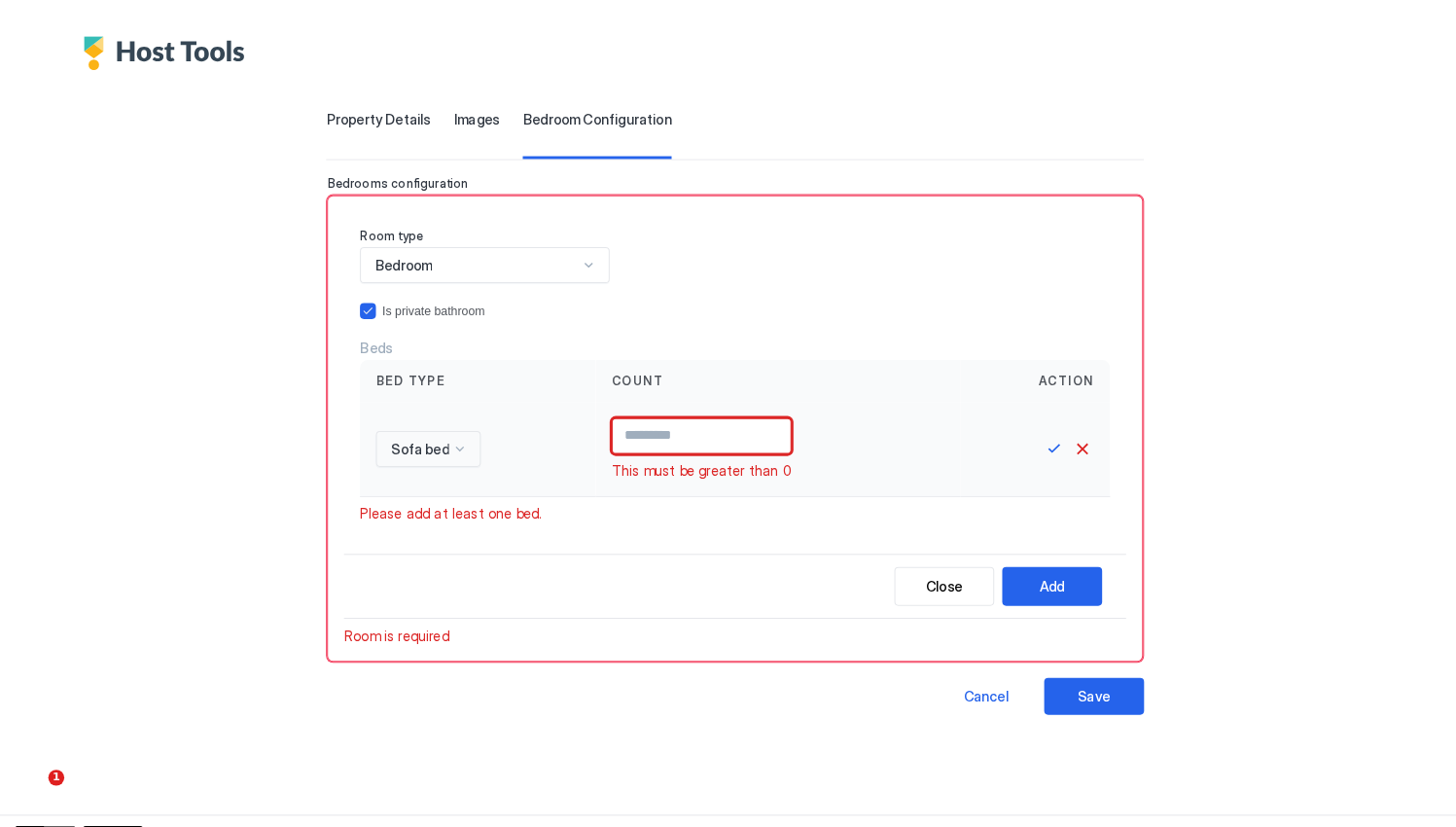
click at [774, 420] on input "*" at bounding box center [695, 437] width 174 height 33
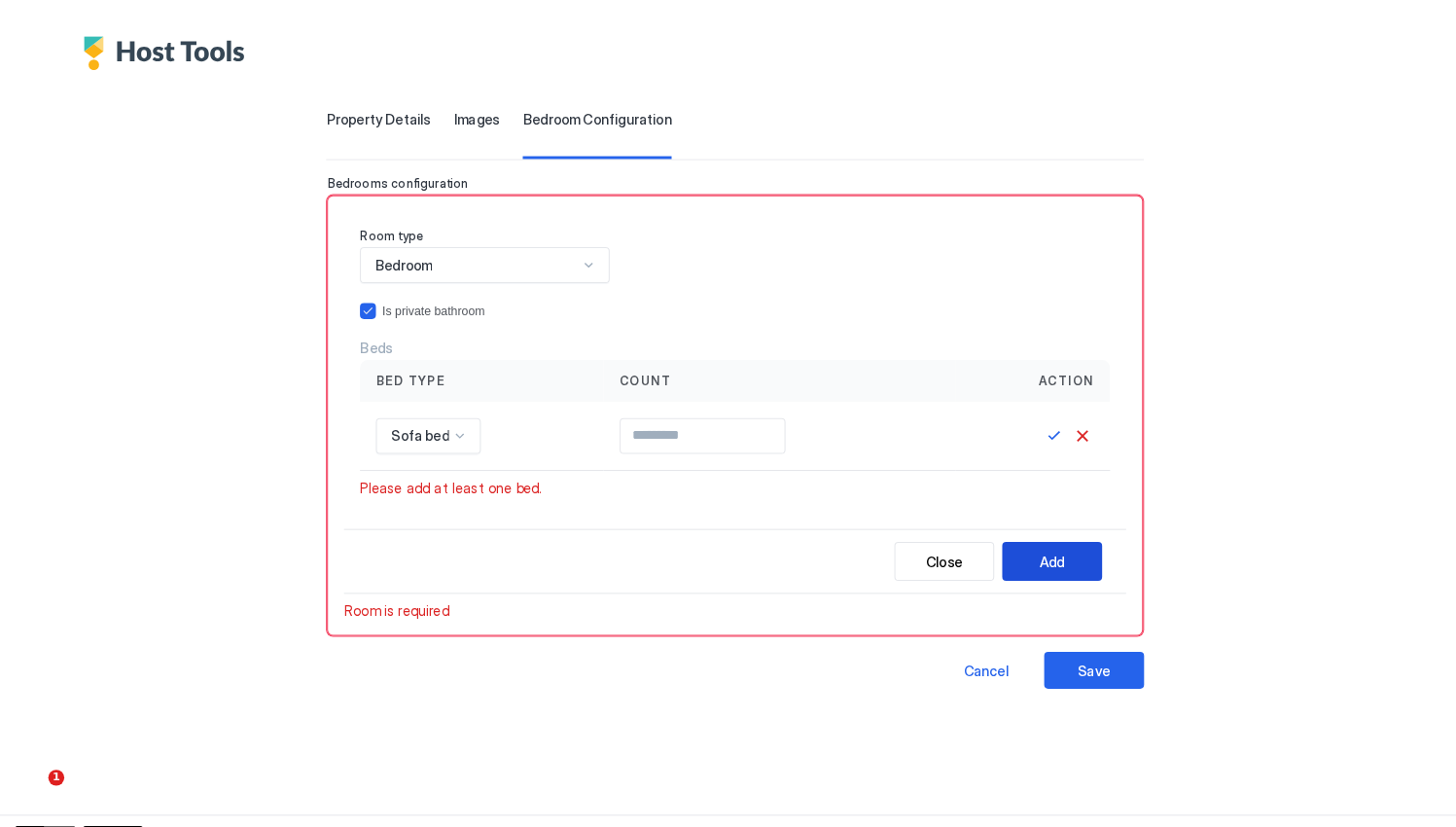
click at [1022, 540] on button "Add" at bounding box center [1036, 558] width 97 height 38
click at [1085, 648] on button "Save" at bounding box center [1078, 664] width 97 height 36
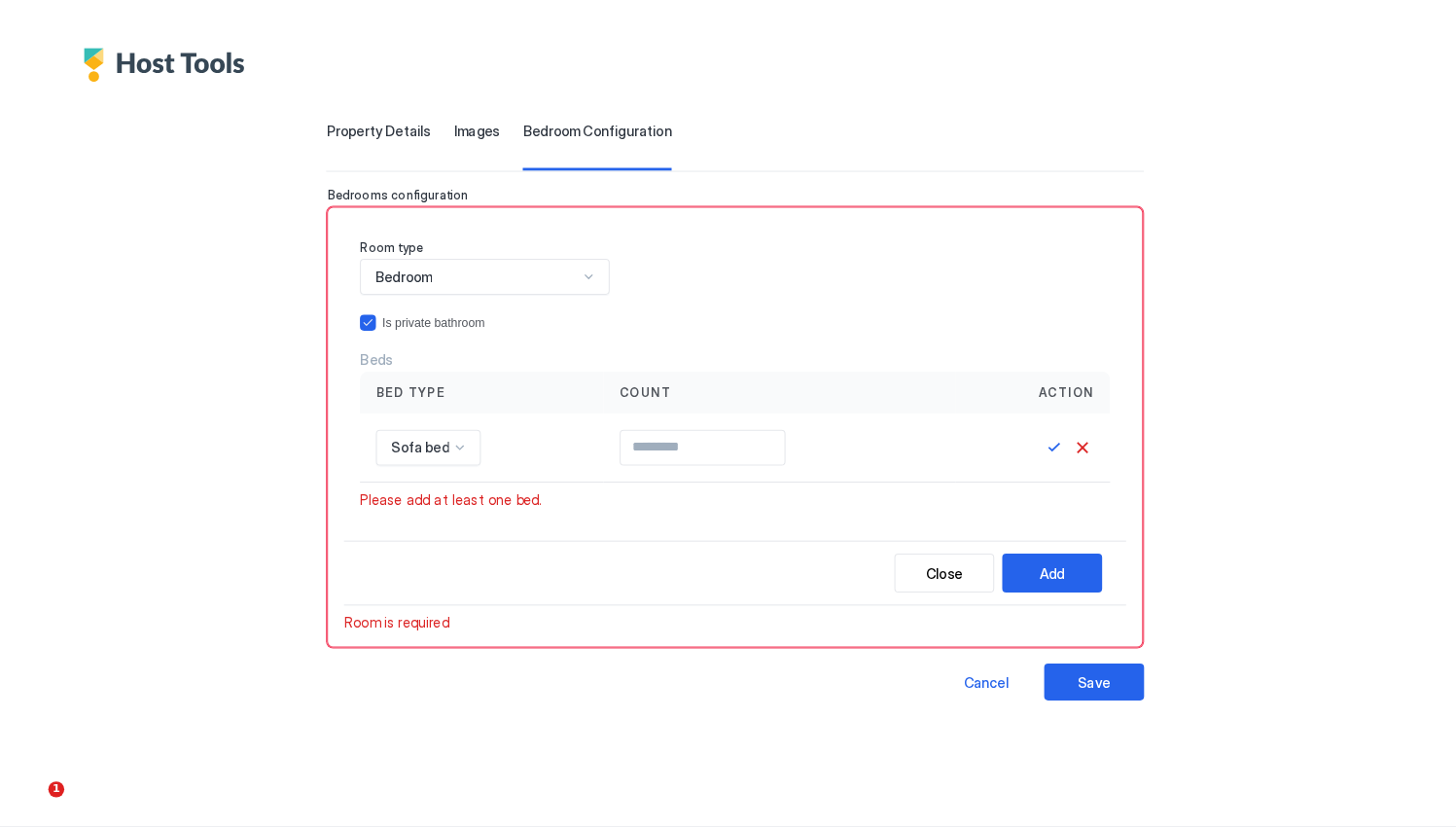
click at [1047, 578] on div "Close Add" at bounding box center [728, 558] width 761 height 63
click at [1040, 570] on button "Add" at bounding box center [1036, 558] width 97 height 38
type input "*"
click at [770, 430] on input "*" at bounding box center [696, 437] width 160 height 33
click at [993, 543] on button "Add" at bounding box center [1036, 558] width 97 height 38
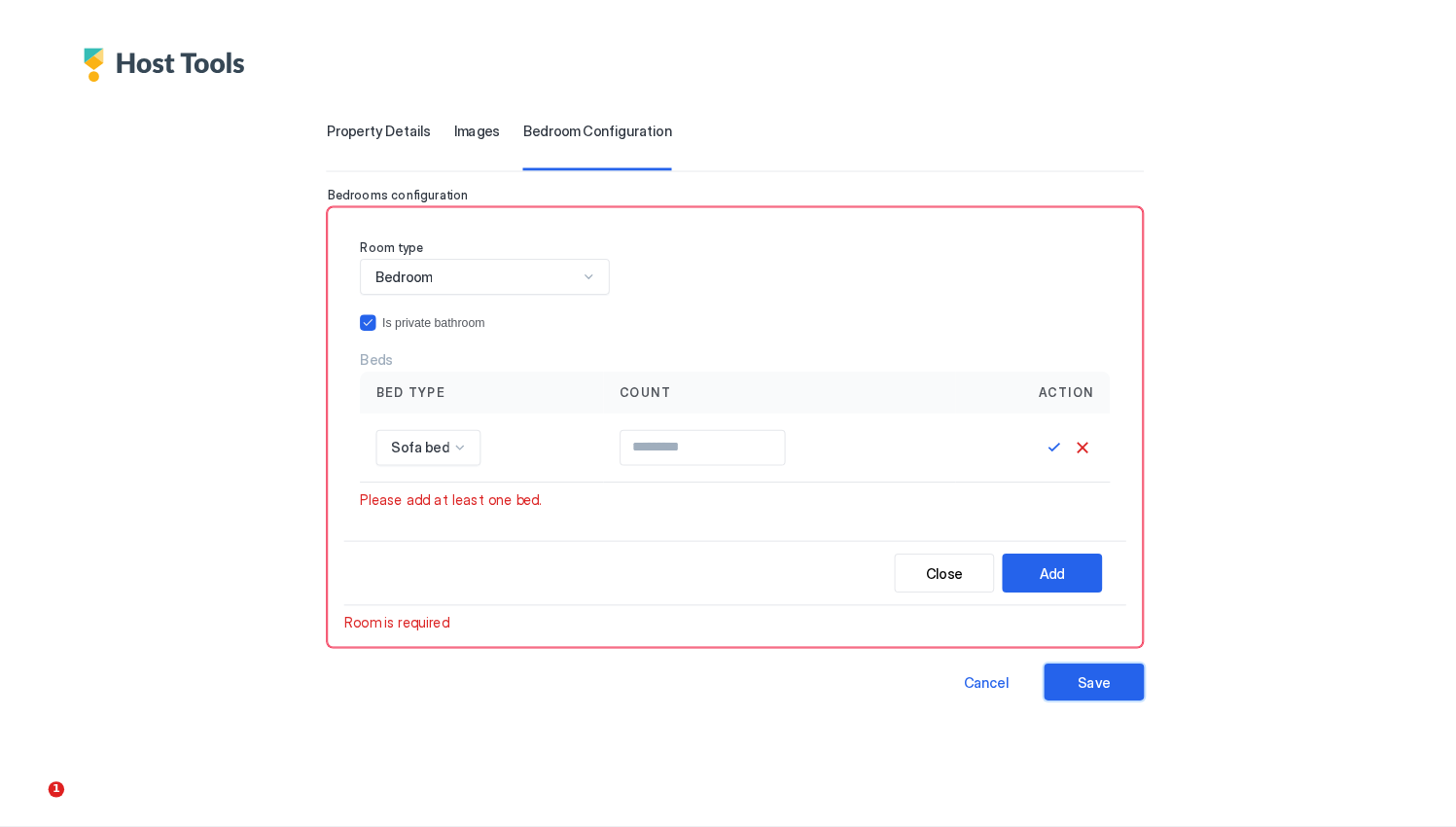
click at [1077, 648] on button "Save" at bounding box center [1078, 664] width 97 height 36
click at [1058, 433] on button "Cancel" at bounding box center [1066, 437] width 24 height 24
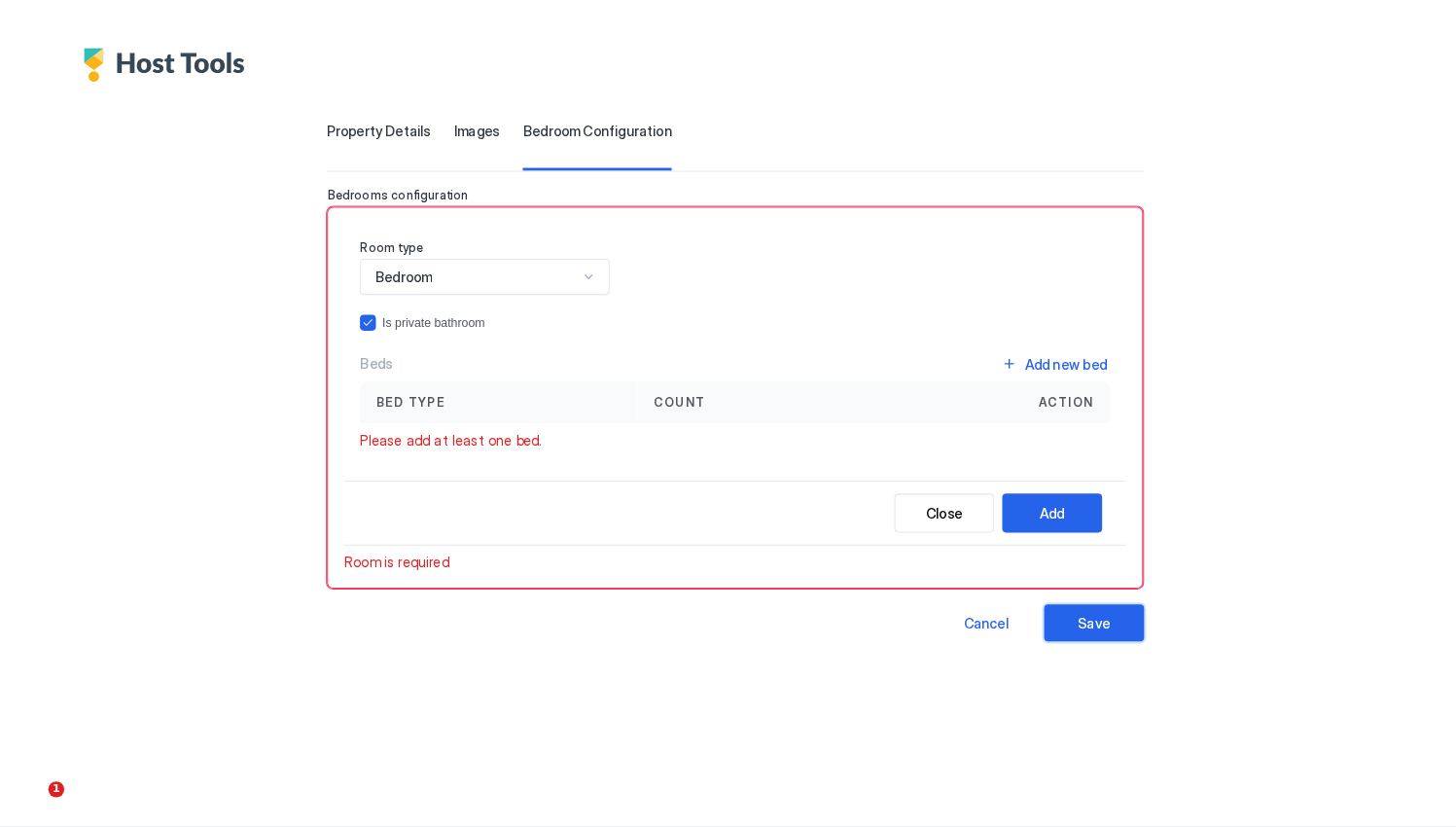
click at [1045, 609] on button "Save" at bounding box center [1078, 606] width 97 height 36
click at [471, 417] on div "Beds Add new bed Bed type Count Action Please add at least one bed." at bounding box center [728, 389] width 729 height 96
click at [490, 439] on div "Room type Bedroom Is private bathroom Beds Add new bed Bed type Count Action Pl…" at bounding box center [728, 343] width 761 height 251
click at [423, 548] on span "Room is required" at bounding box center [398, 548] width 102 height 18
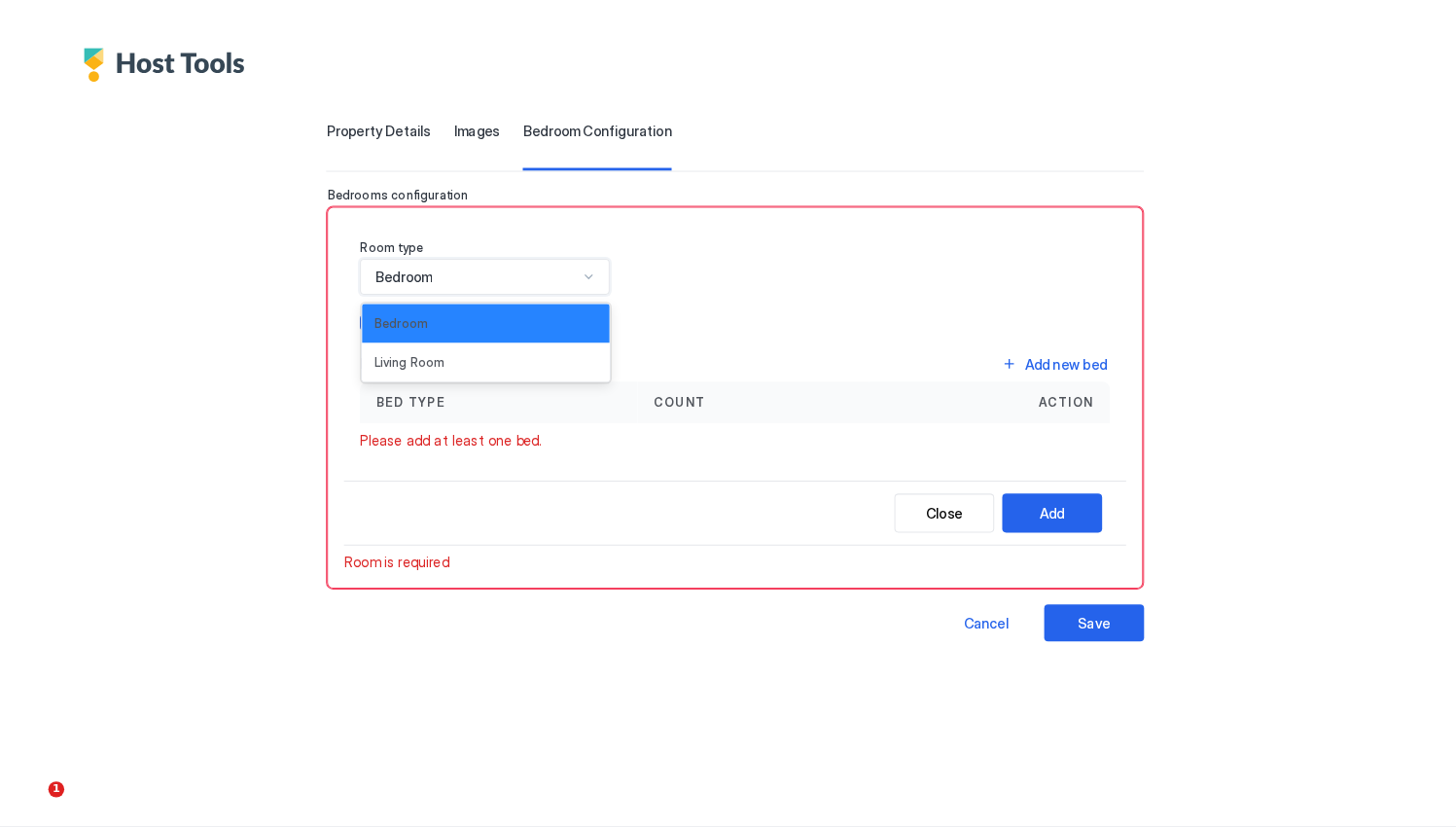
click at [577, 271] on div at bounding box center [585, 270] width 16 height 16
click at [495, 349] on div "Living Room" at bounding box center [485, 352] width 218 height 15
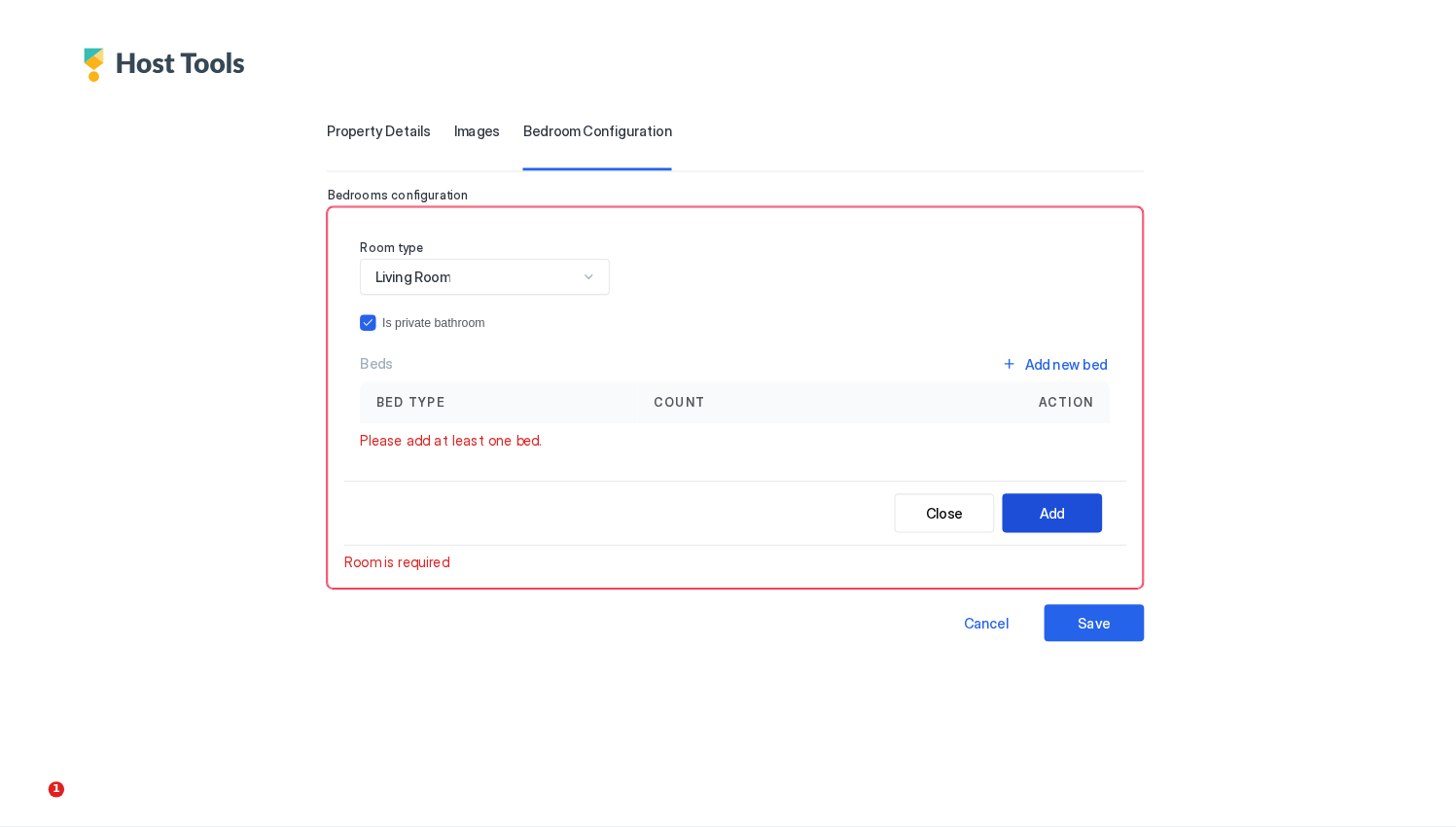
click at [1023, 488] on button "Add" at bounding box center [1036, 499] width 97 height 38
click at [1062, 612] on div "Save" at bounding box center [1078, 606] width 31 height 21
click at [921, 500] on div "Close" at bounding box center [931, 499] width 35 height 21
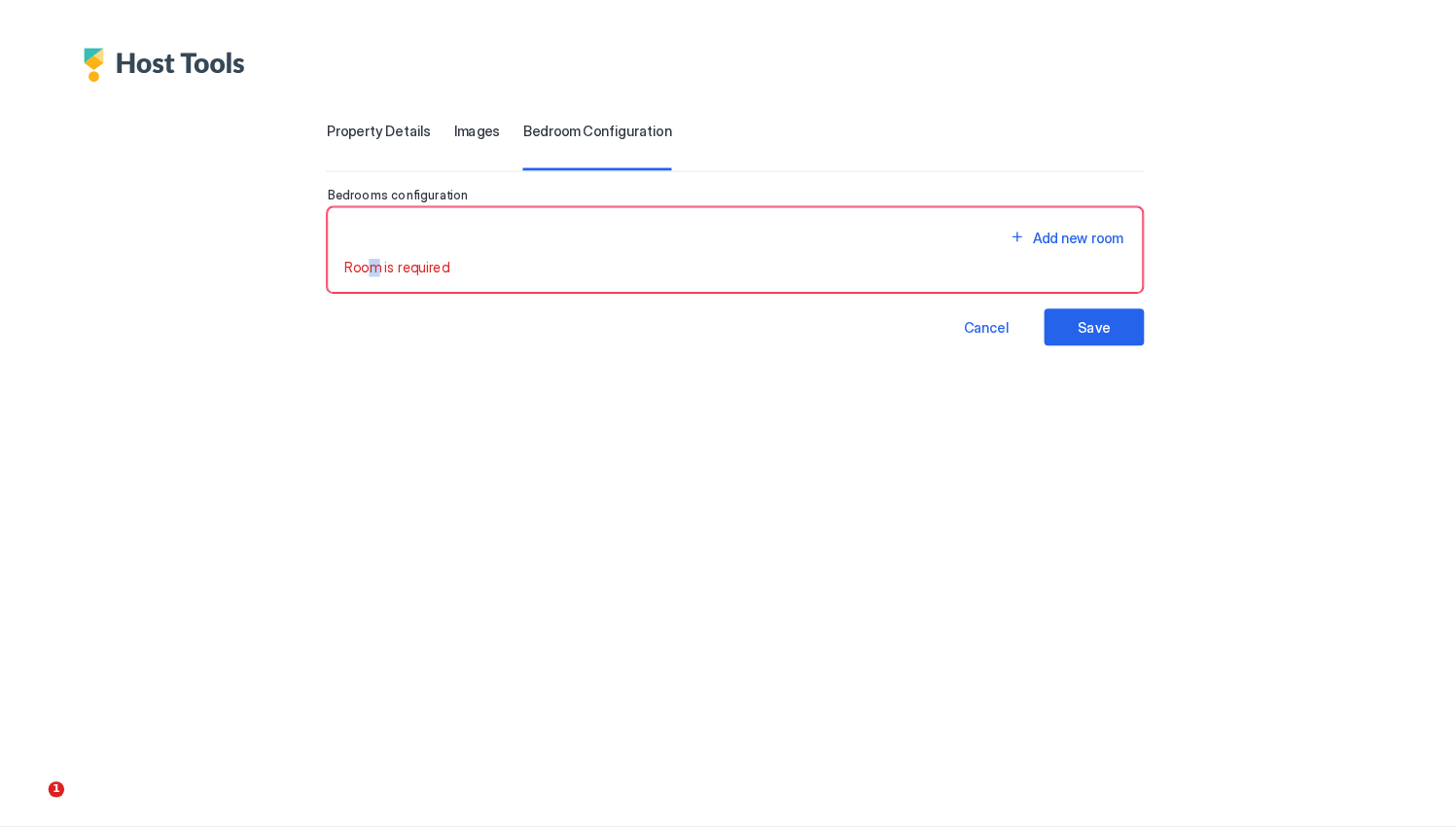
click at [364, 255] on span "Room is required" at bounding box center [398, 261] width 102 height 18
click at [571, 121] on span "Bedroom Configuration" at bounding box center [594, 128] width 145 height 18
click at [461, 116] on div "Property Details Images Bedroom Configuration Listing Name *** Description ****…" at bounding box center [728, 208] width 1346 height 257
click at [454, 127] on span "Images" at bounding box center [476, 128] width 44 height 18
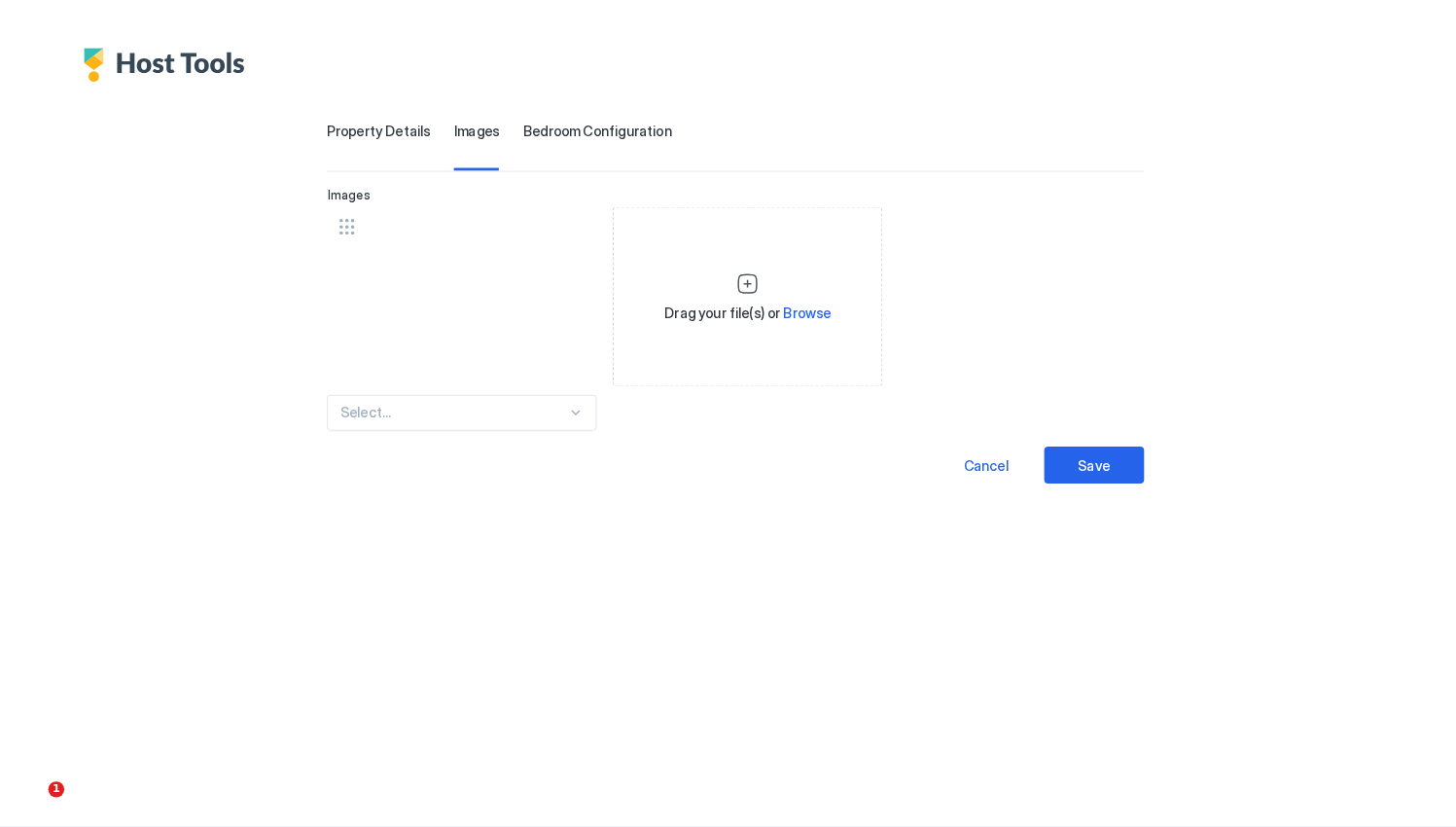
click at [381, 123] on span "Property Details" at bounding box center [379, 128] width 101 height 18
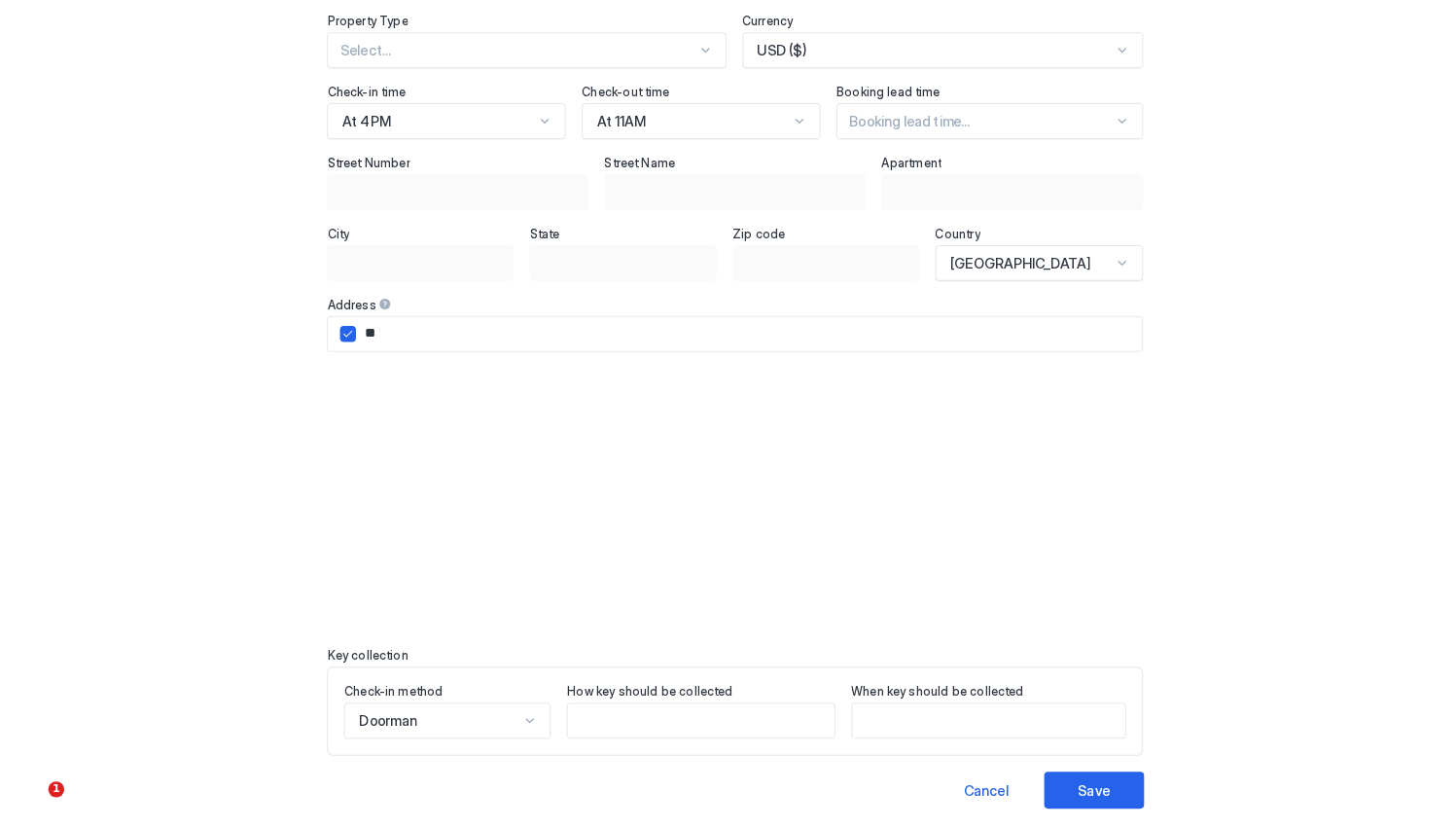
scroll to position [370, 0]
click at [678, 698] on input "Input Field" at bounding box center [694, 702] width 259 height 33
click at [1060, 754] on button "Save" at bounding box center [1078, 770] width 97 height 36
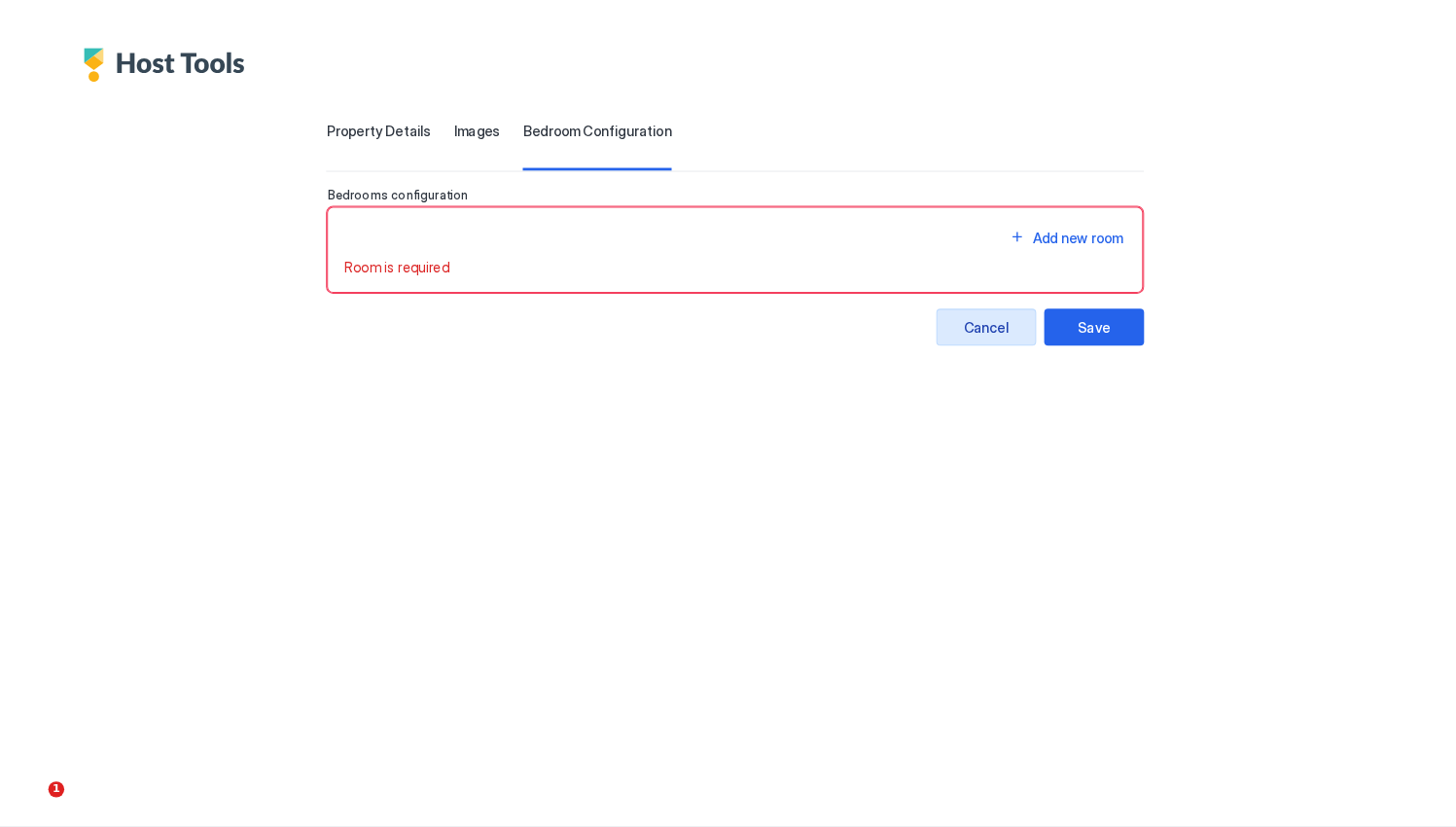
click at [954, 319] on div "Cancel" at bounding box center [972, 318] width 44 height 21
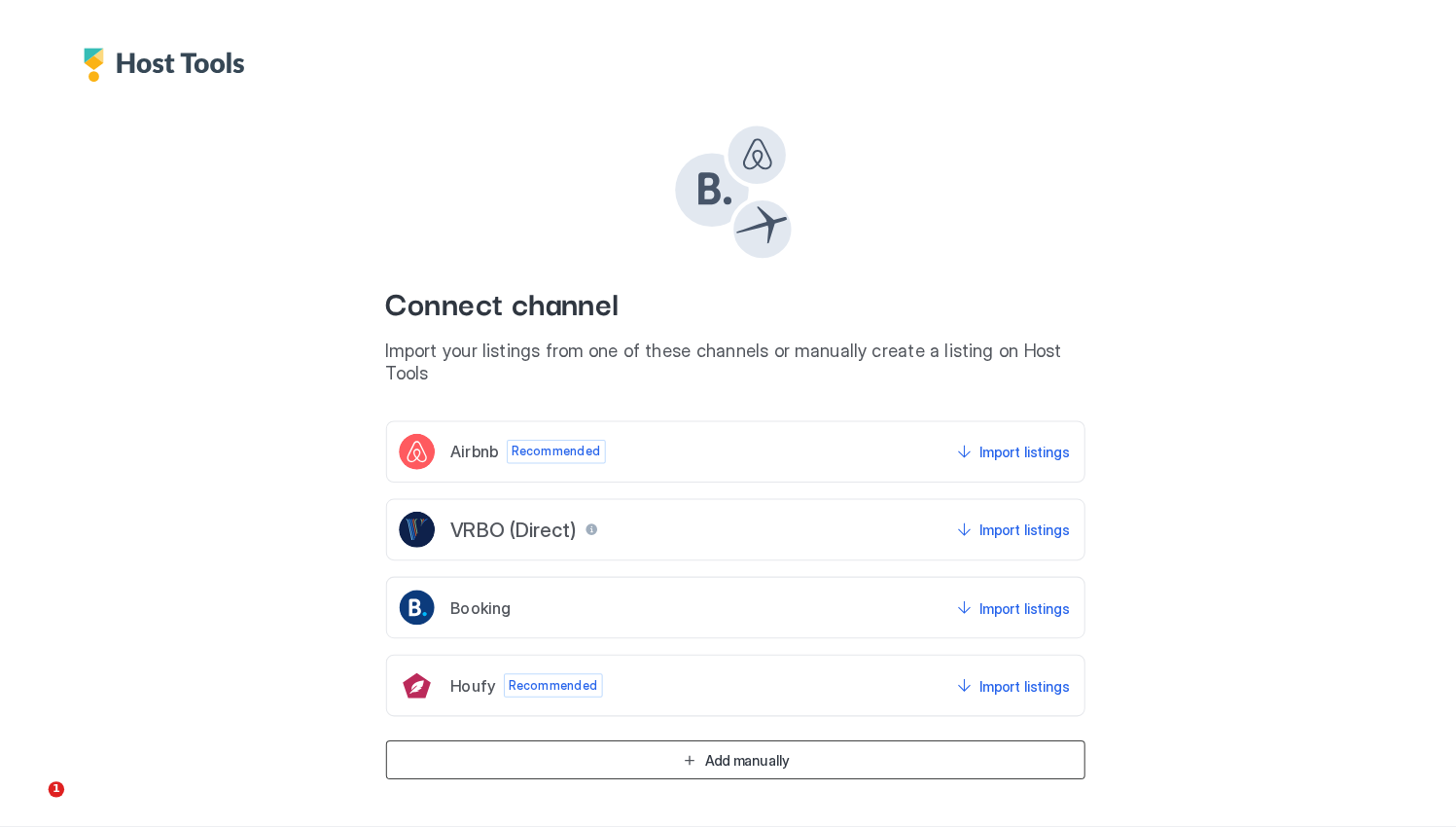
click at [762, 730] on div "Add manually" at bounding box center [739, 740] width 81 height 21
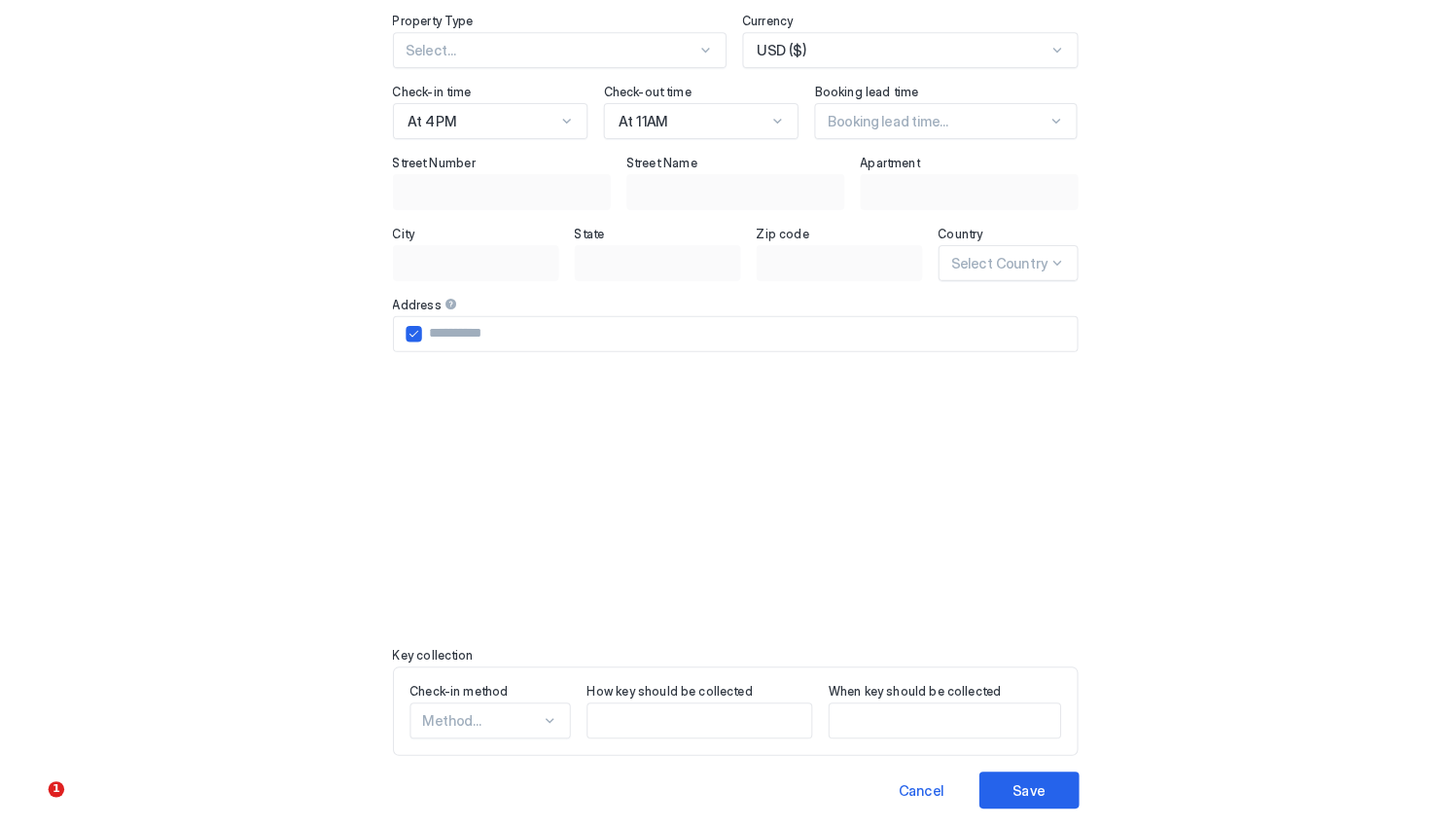
scroll to position [370, 0]
click at [1063, 754] on button "Save" at bounding box center [1014, 770] width 97 height 36
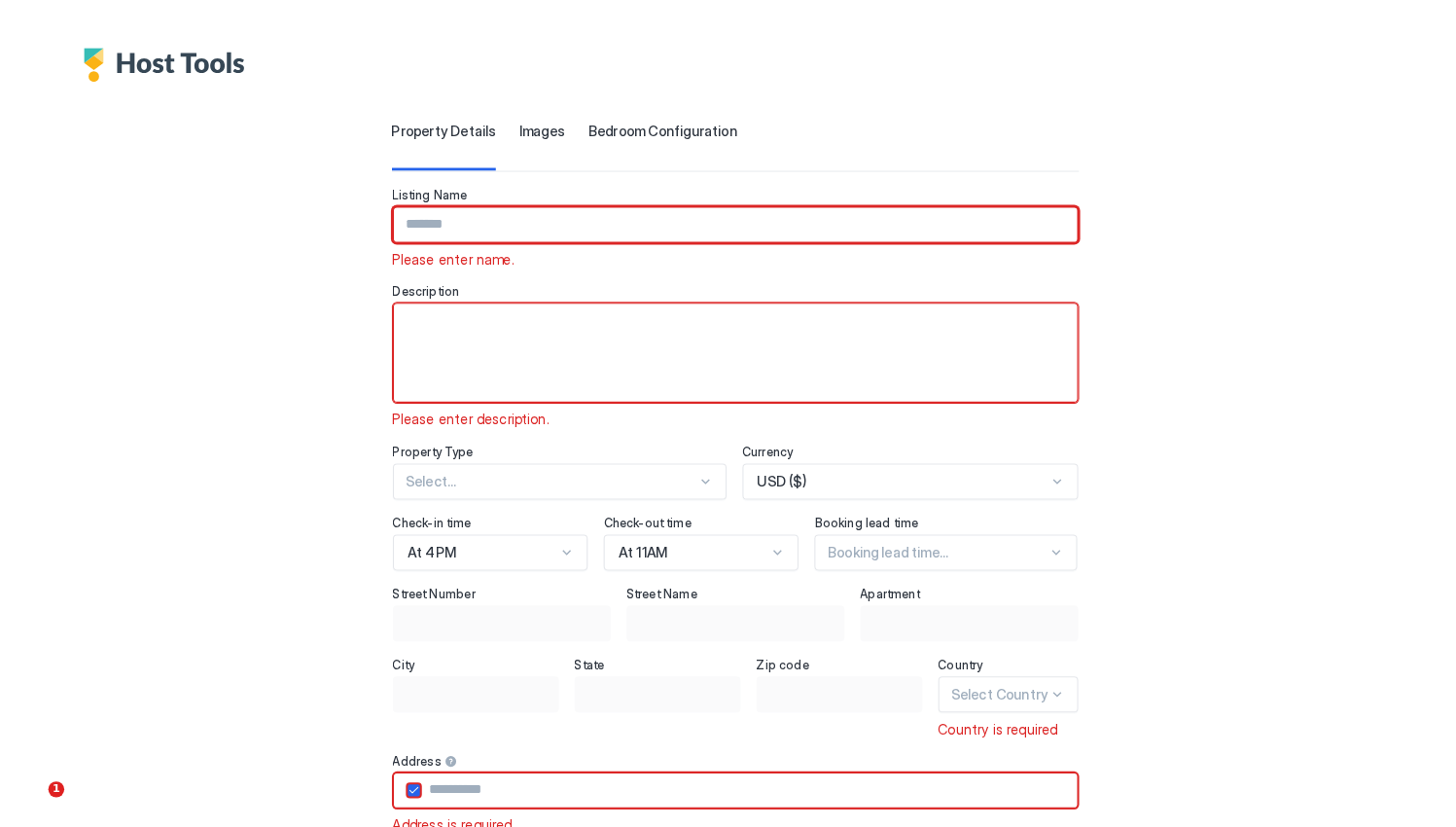
scroll to position [0, 0]
click at [179, 61] on img "Host Tools Logo" at bounding box center [176, 64] width 168 height 33
click at [177, 63] on img "Host Tools Logo" at bounding box center [176, 64] width 168 height 33
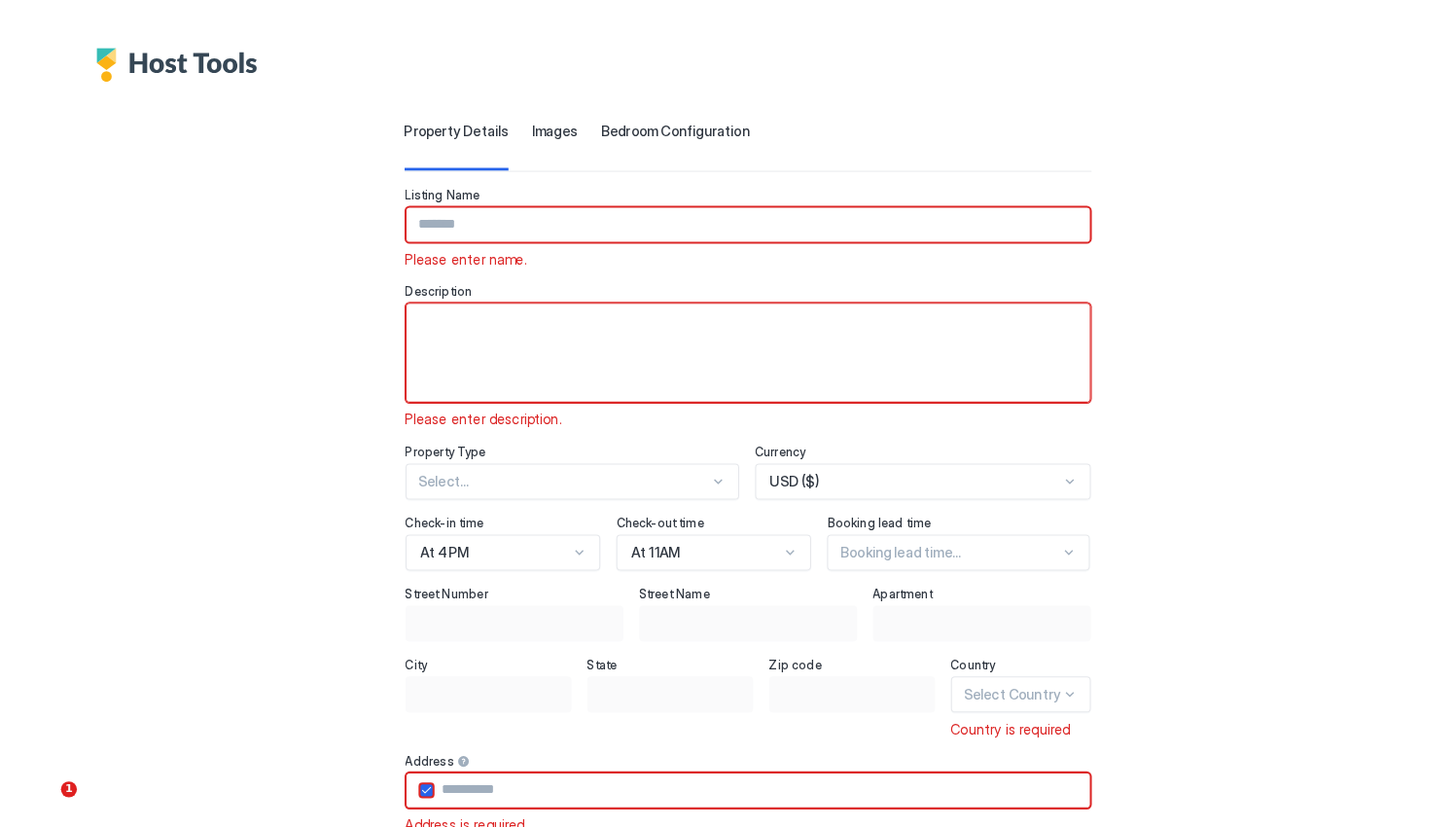
click at [165, 55] on img "Host Tools Logo" at bounding box center [176, 64] width 168 height 33
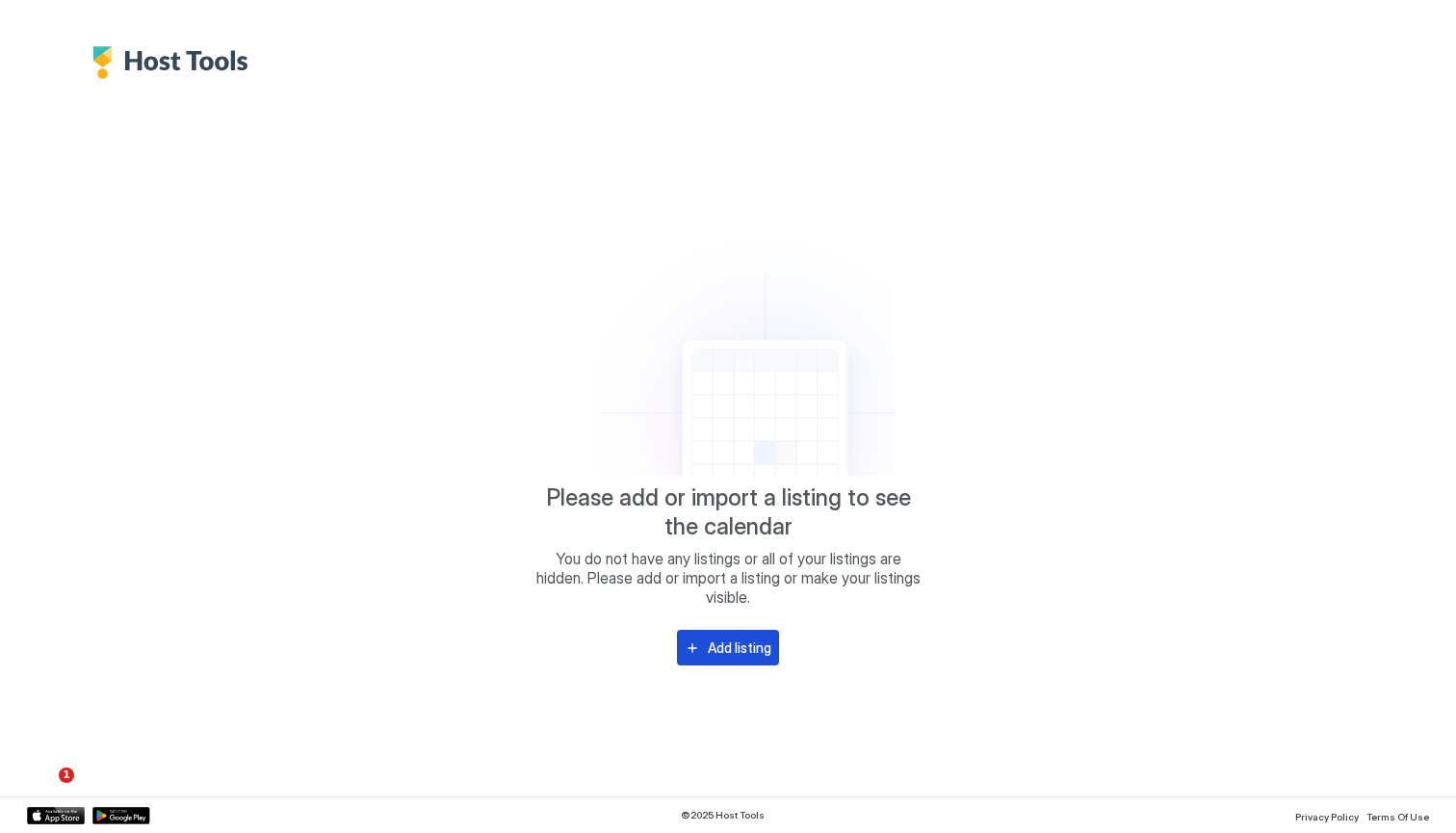
click at [725, 651] on div "Add listing" at bounding box center [739, 648] width 63 height 20
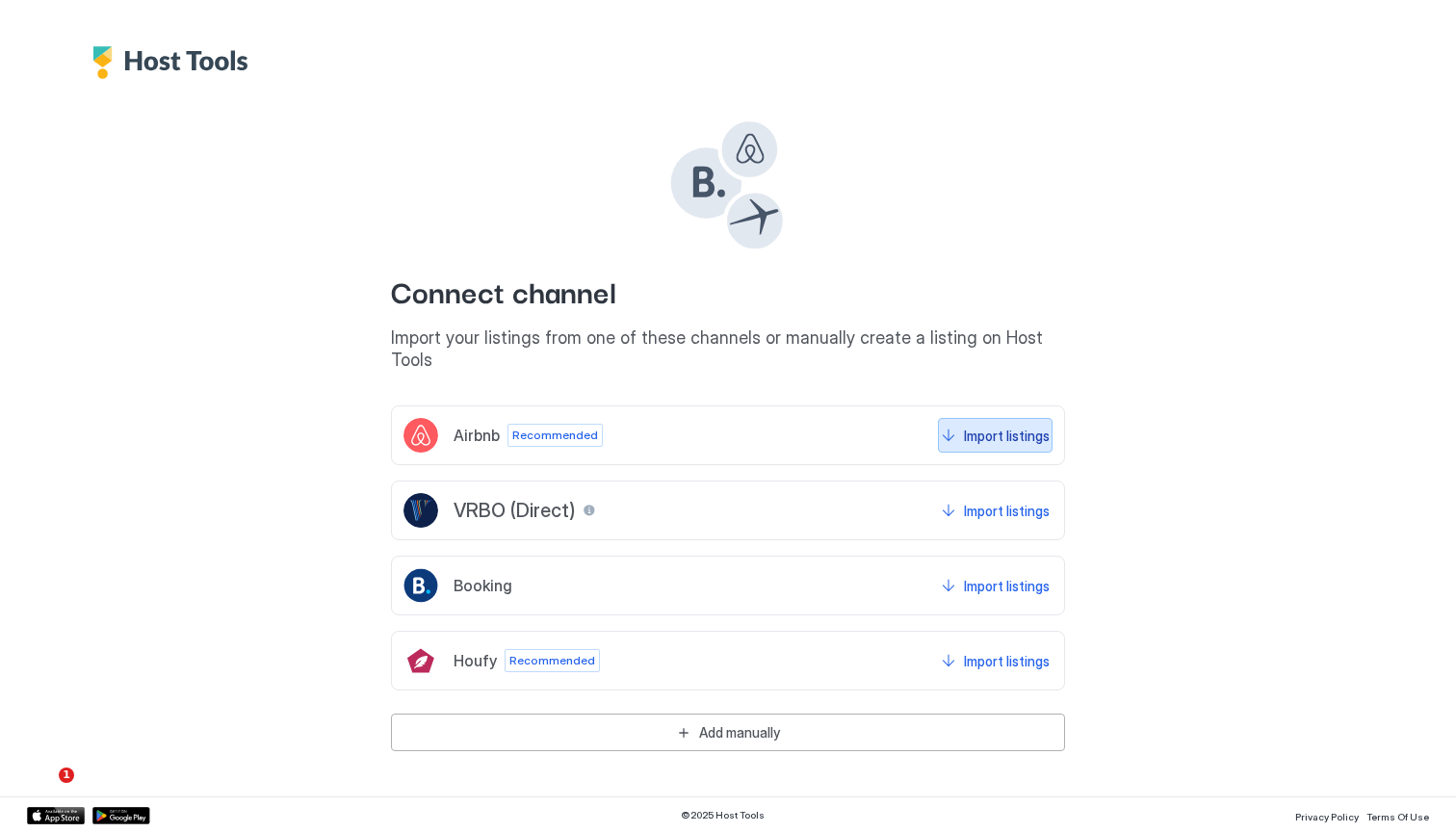
click at [1000, 425] on div "Import listings" at bounding box center [1007, 435] width 85 height 20
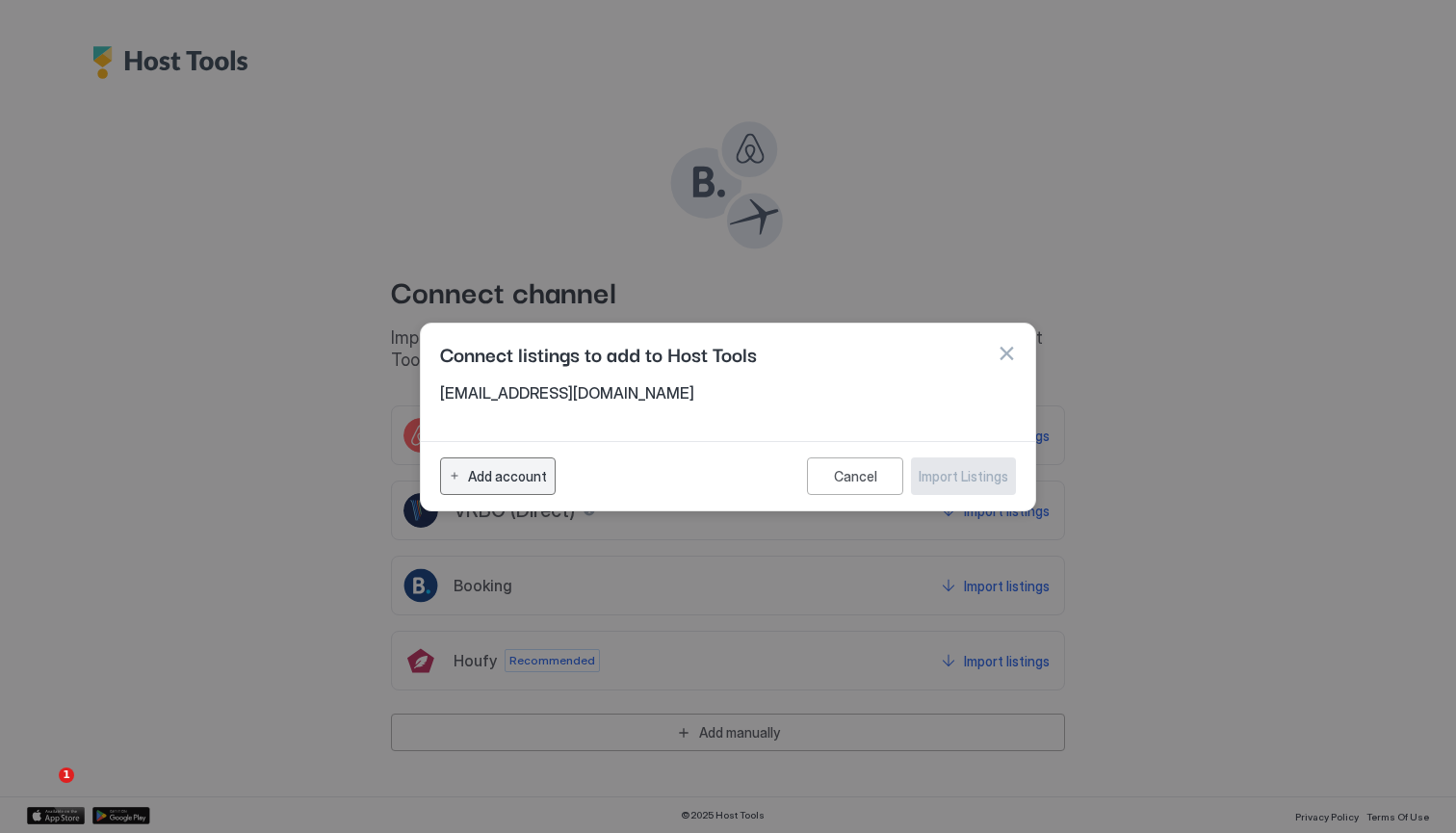
click at [476, 479] on div "Add account" at bounding box center [507, 476] width 79 height 20
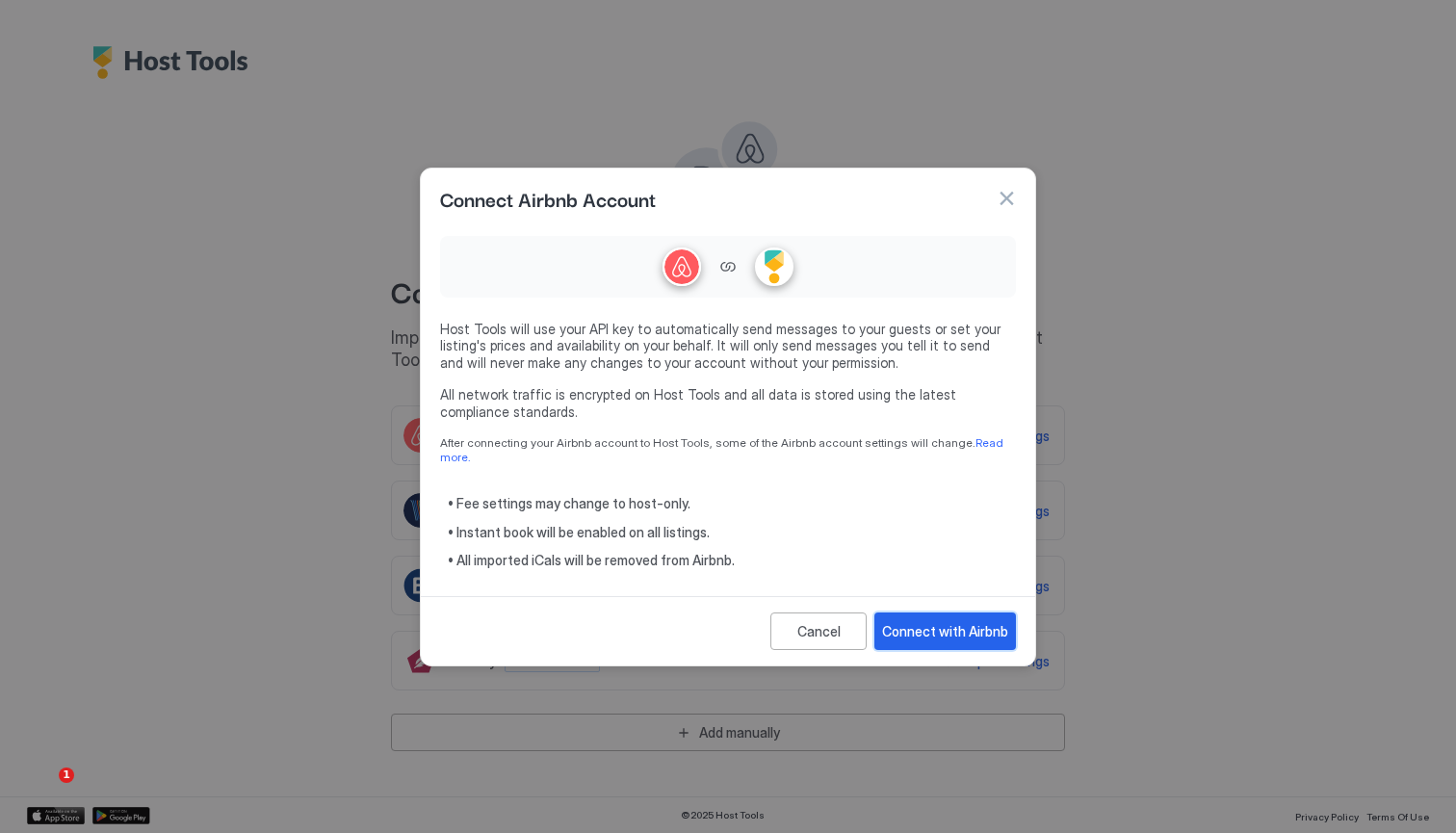
click at [961, 632] on button "Connect with Airbnb" at bounding box center [945, 631] width 142 height 38
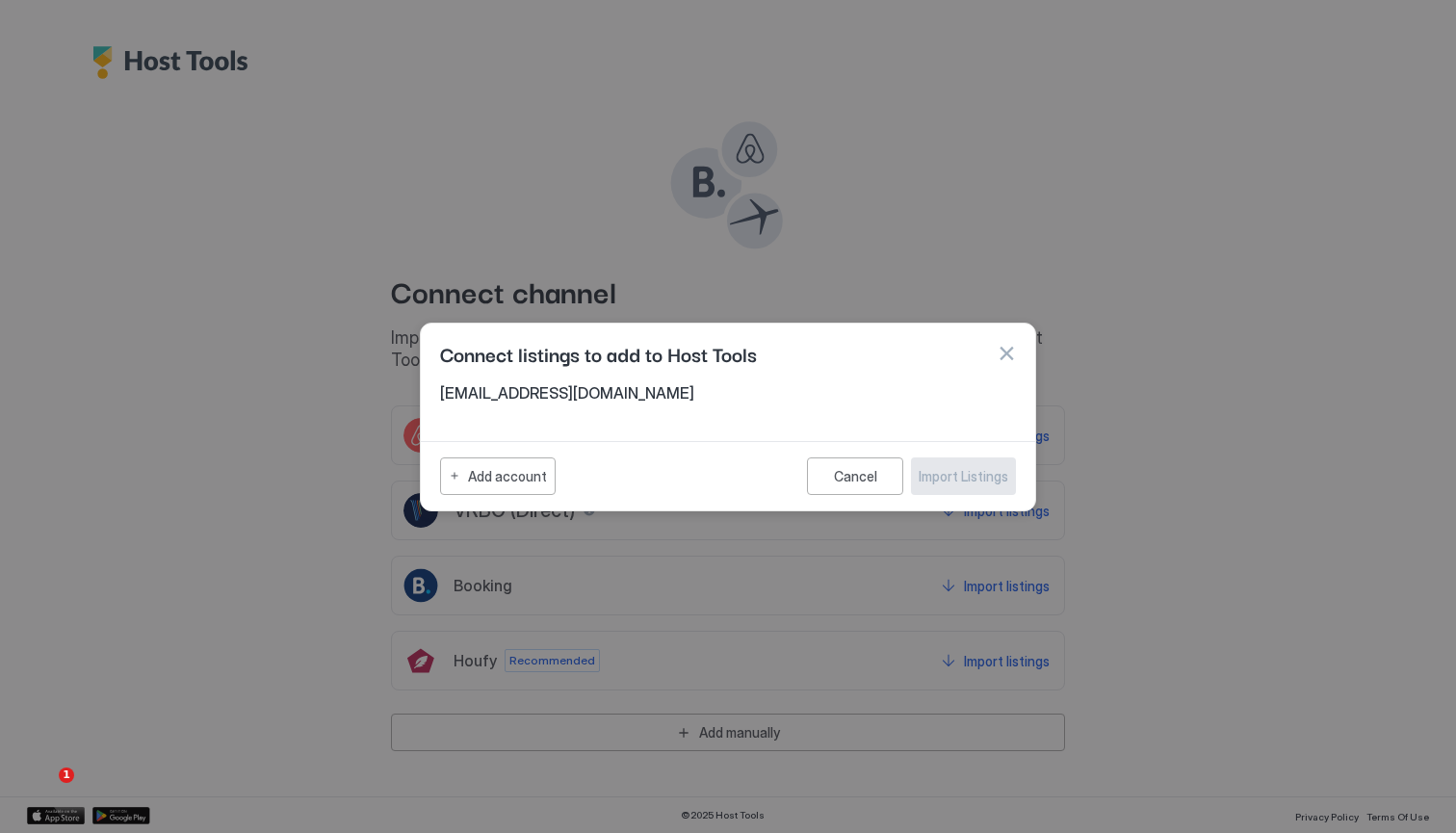
click at [739, 715] on div at bounding box center [728, 416] width 1456 height 833
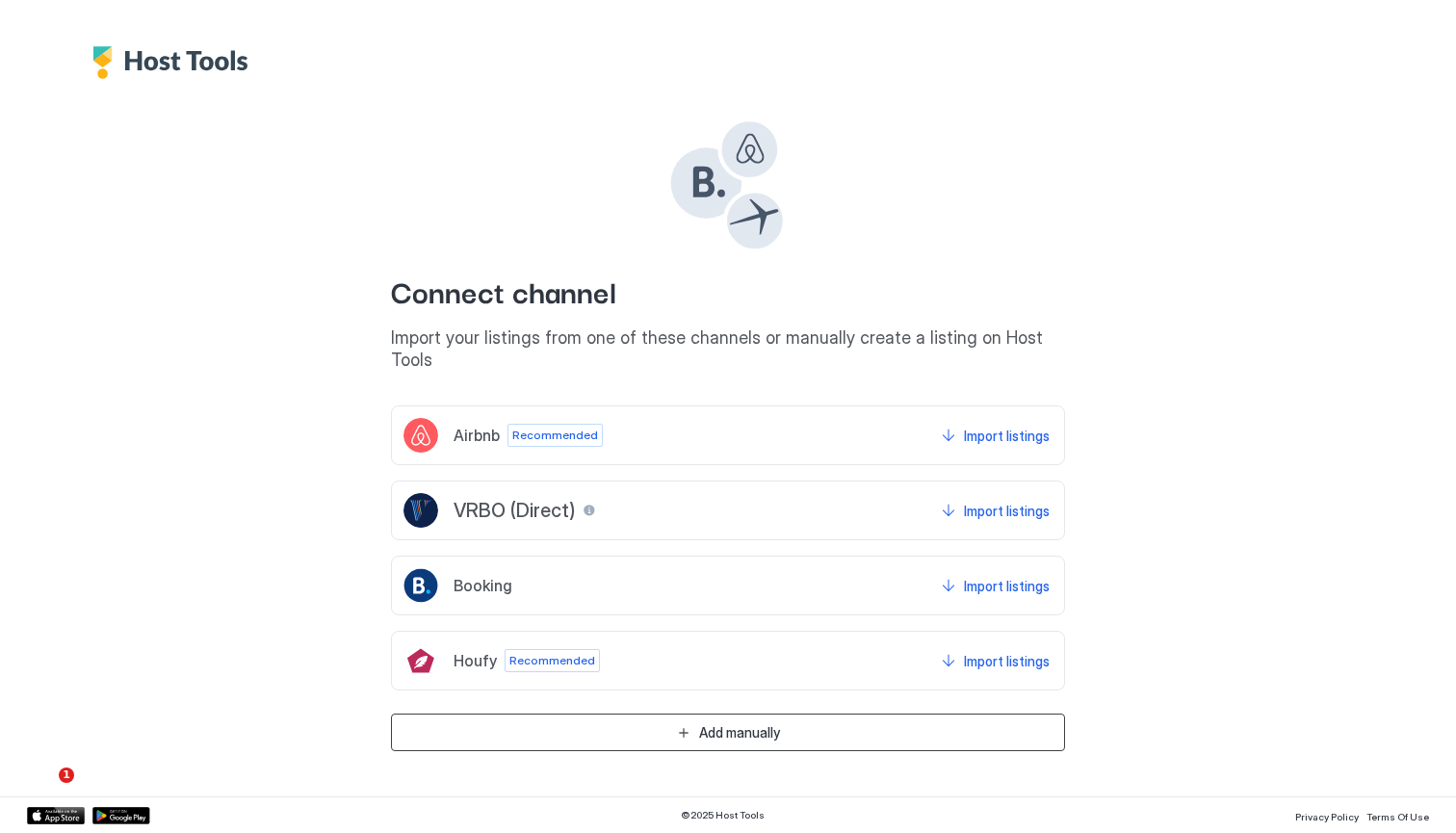
click at [736, 722] on div "Add manually" at bounding box center [739, 732] width 81 height 20
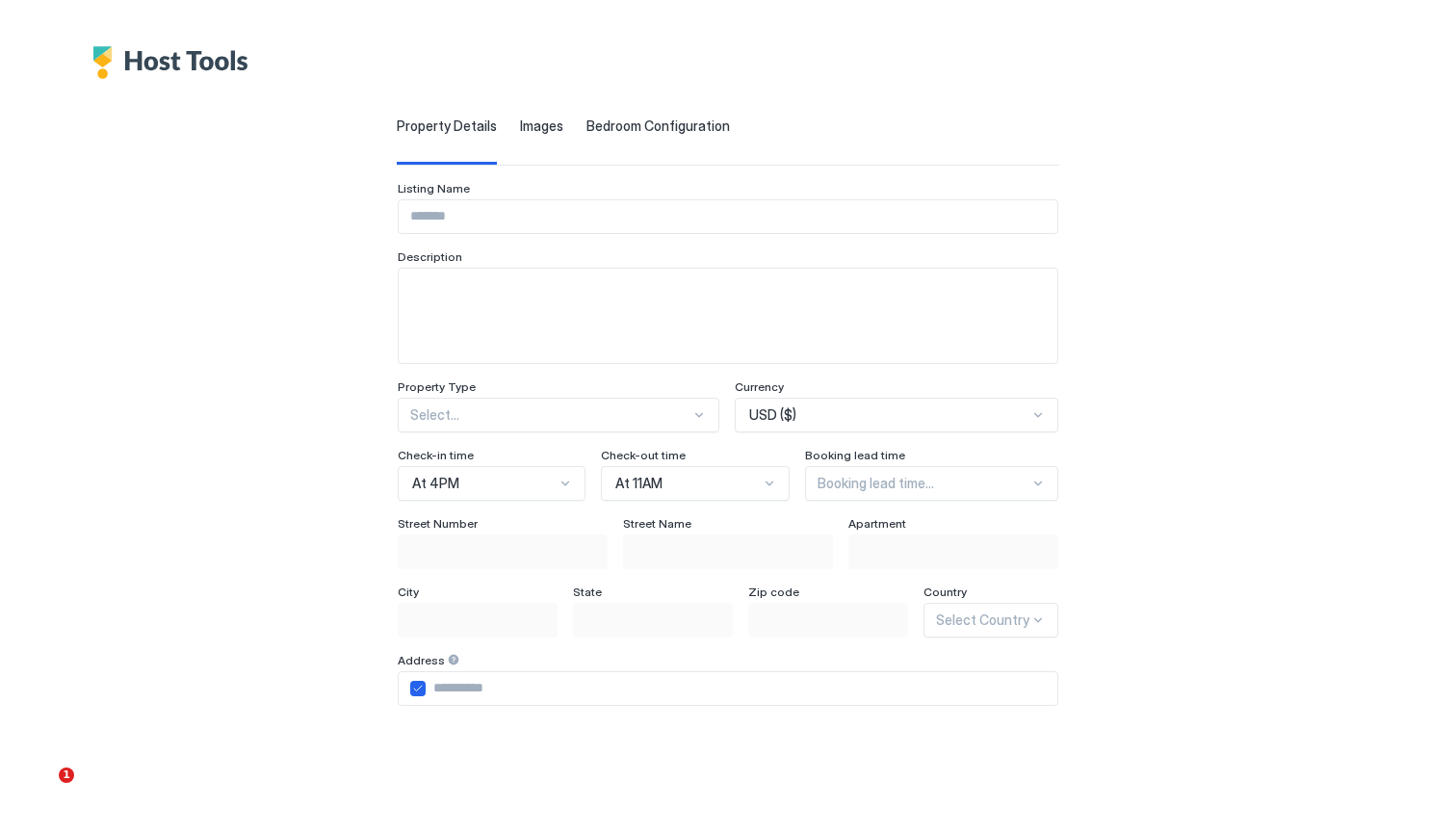
click at [590, 125] on span "Bedroom Configuration" at bounding box center [658, 126] width 144 height 17
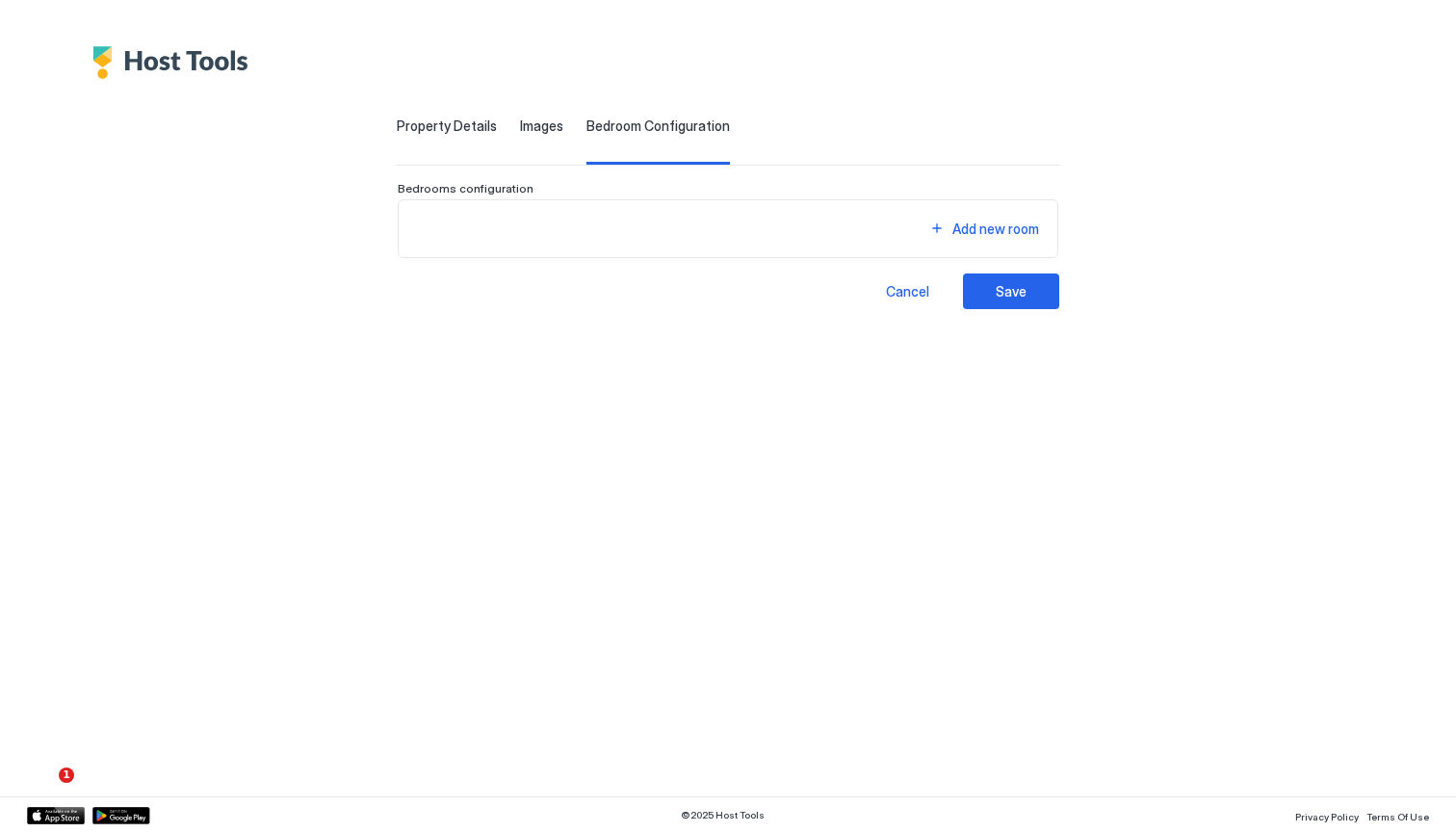
click at [520, 119] on span "Images" at bounding box center [542, 126] width 44 height 17
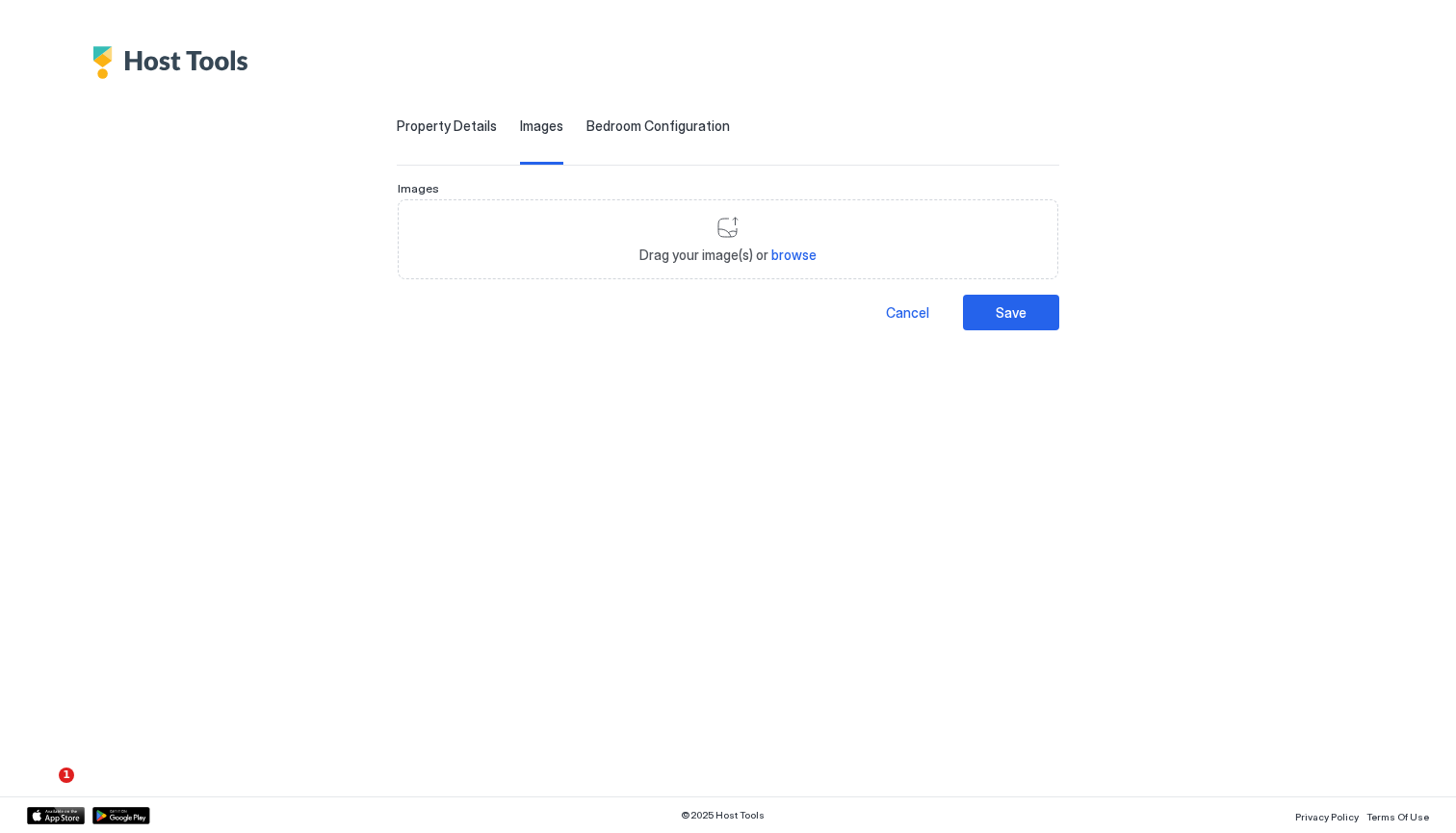
click at [397, 119] on span "Property Details" at bounding box center [447, 126] width 100 height 17
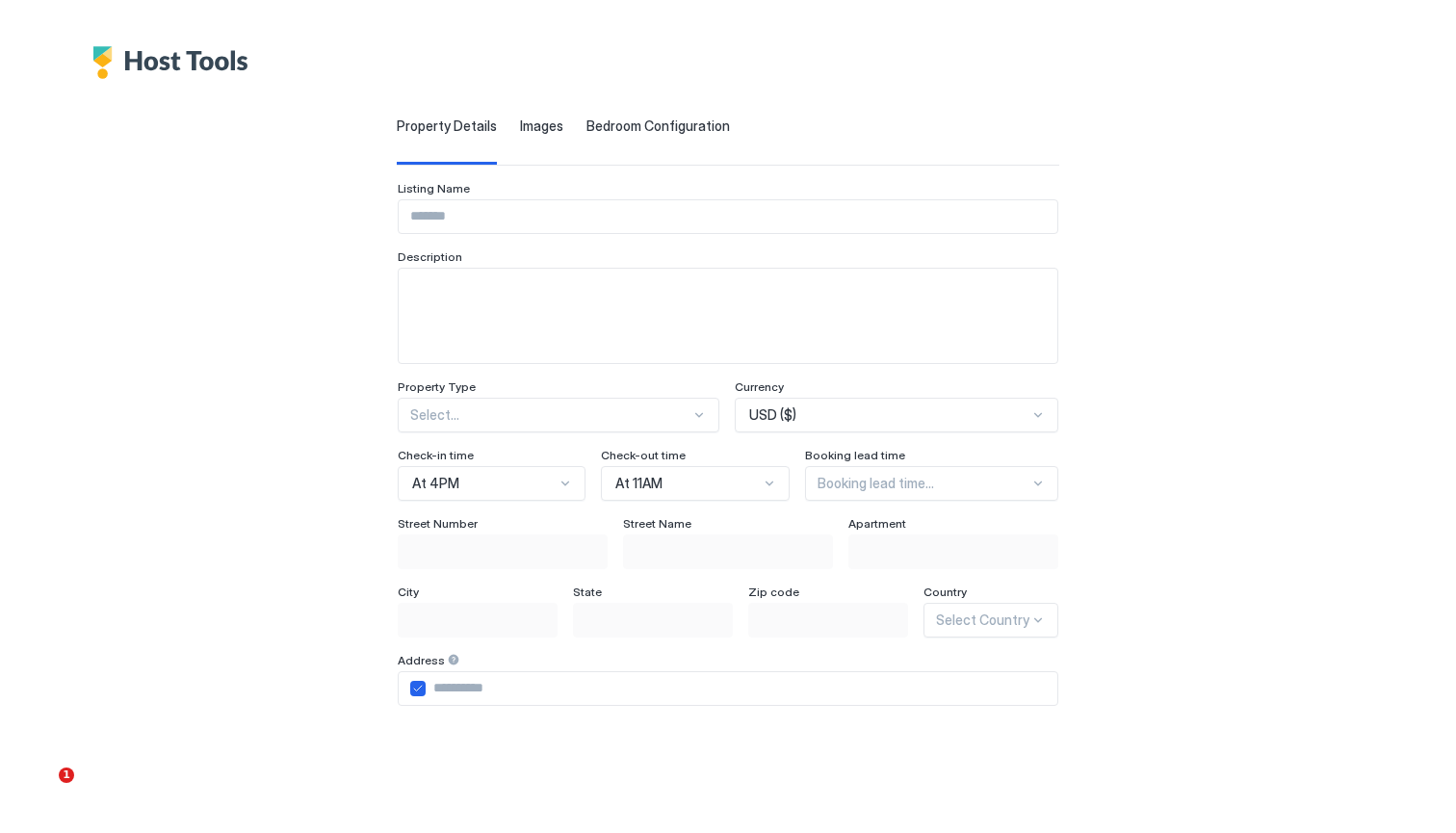
click at [180, 54] on img "Host Tools Logo" at bounding box center [175, 63] width 166 height 33
click at [183, 72] on img "Host Tools Logo" at bounding box center [175, 63] width 166 height 33
click at [125, 63] on img "Host Tools Logo" at bounding box center [175, 63] width 166 height 33
click at [101, 63] on img "Host Tools Logo" at bounding box center [175, 63] width 166 height 33
click at [801, 157] on div "Property Details Images Bedroom Configuration" at bounding box center [728, 141] width 663 height 48
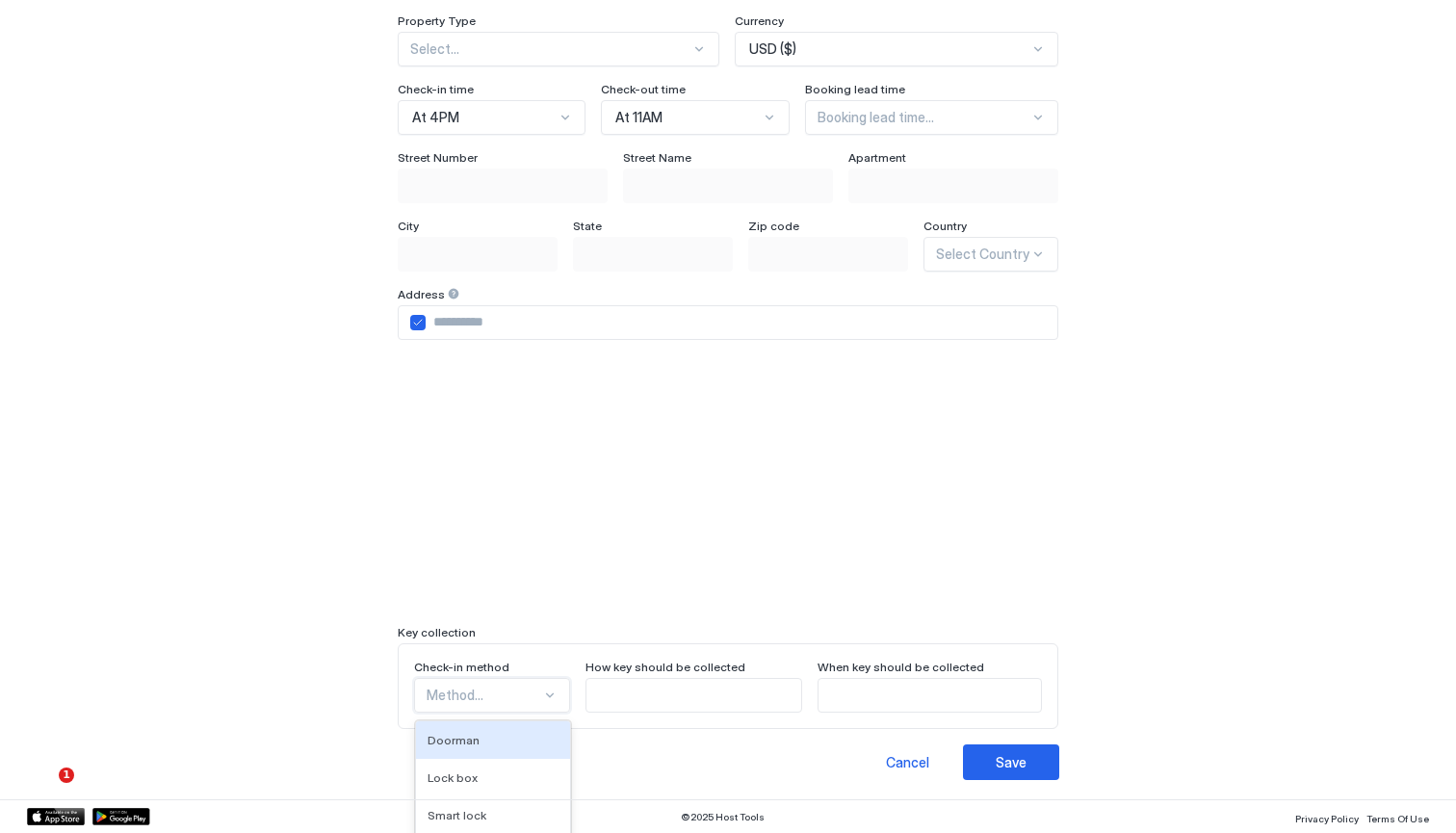
scroll to position [543, 0]
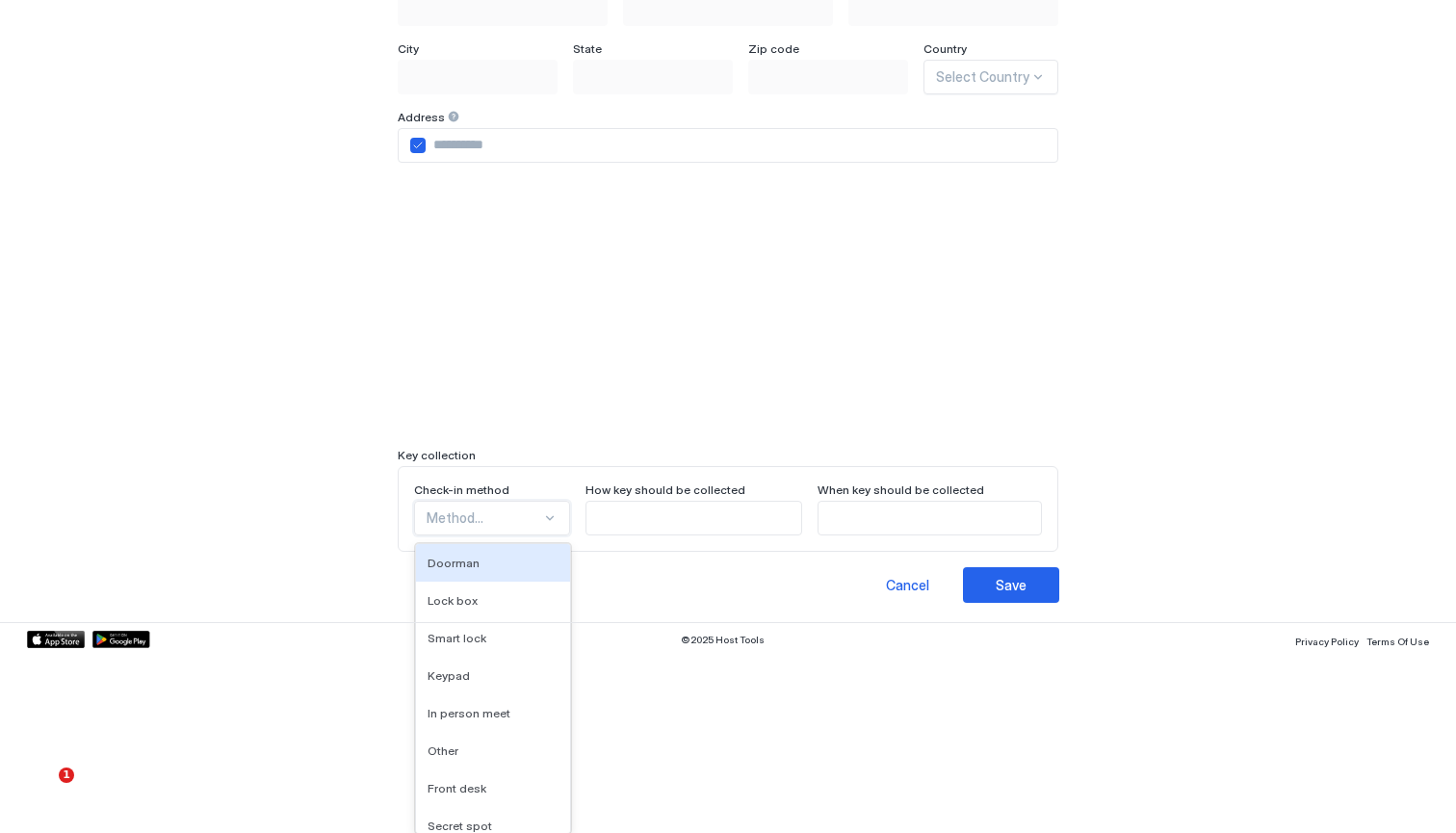
click at [470, 536] on div "Doorman, 1 of 9. 9 results available. Use Up and Down to choose options, press …" at bounding box center [492, 518] width 156 height 35
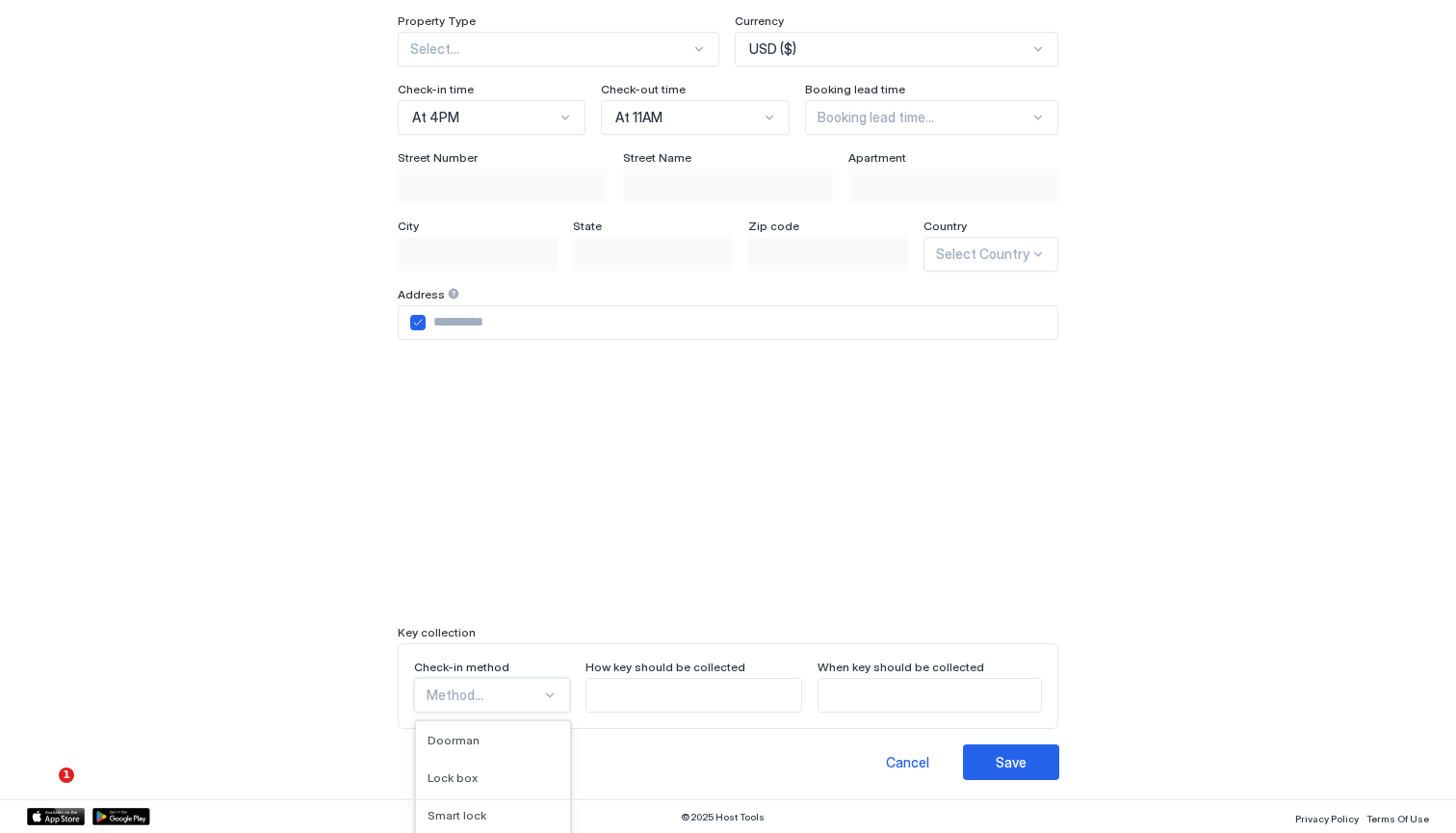
click at [584, 713] on div "Property Details Images Bedroom Configuration Listing Name Description Property…" at bounding box center [728, 416] width 1456 height 833
click at [607, 660] on span "How key should be collected" at bounding box center [665, 667] width 160 height 15
click at [901, 489] on div at bounding box center [728, 486] width 661 height 247
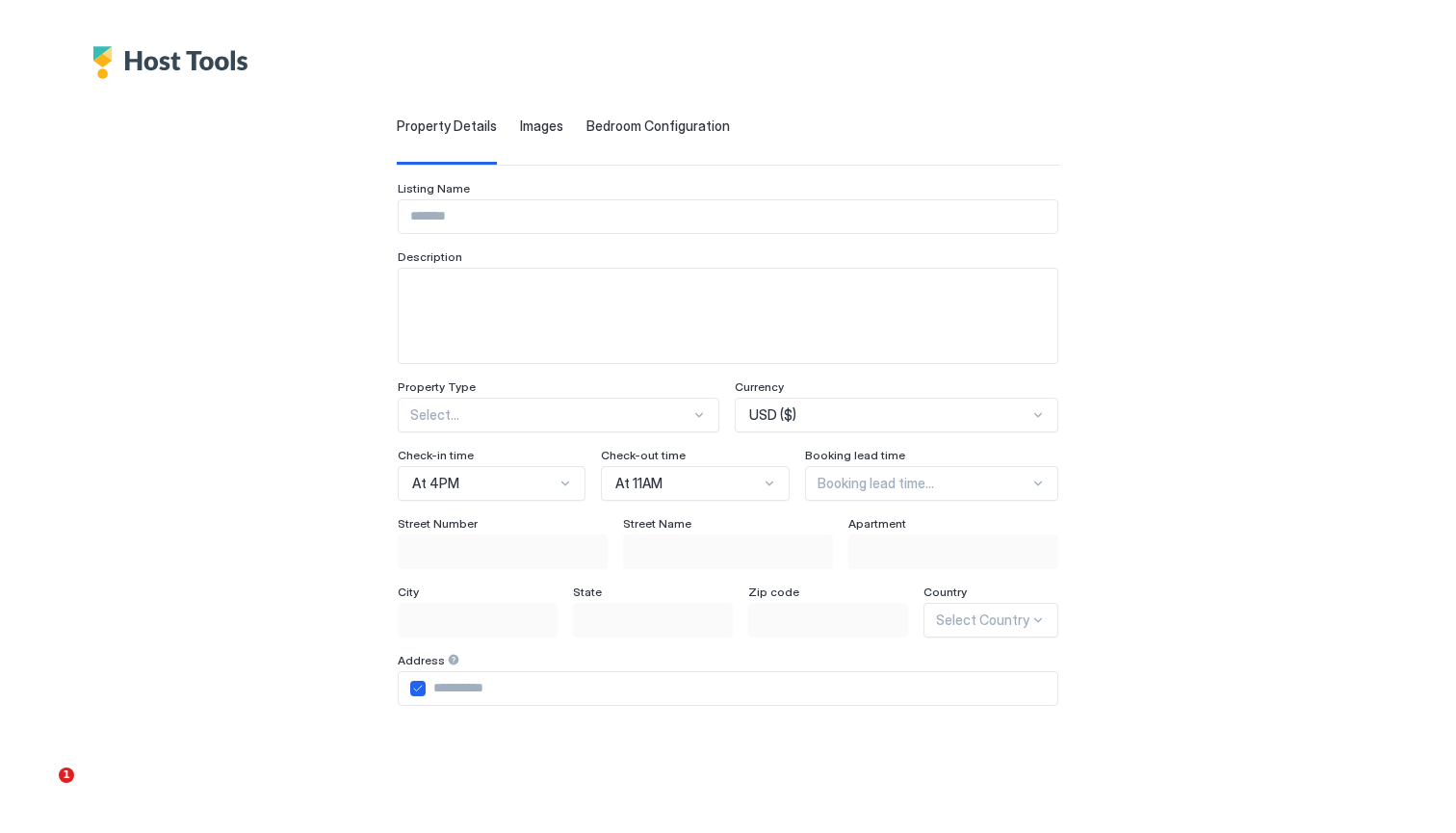
scroll to position [0, 0]
click at [586, 125] on span "Bedroom Configuration" at bounding box center [658, 126] width 144 height 17
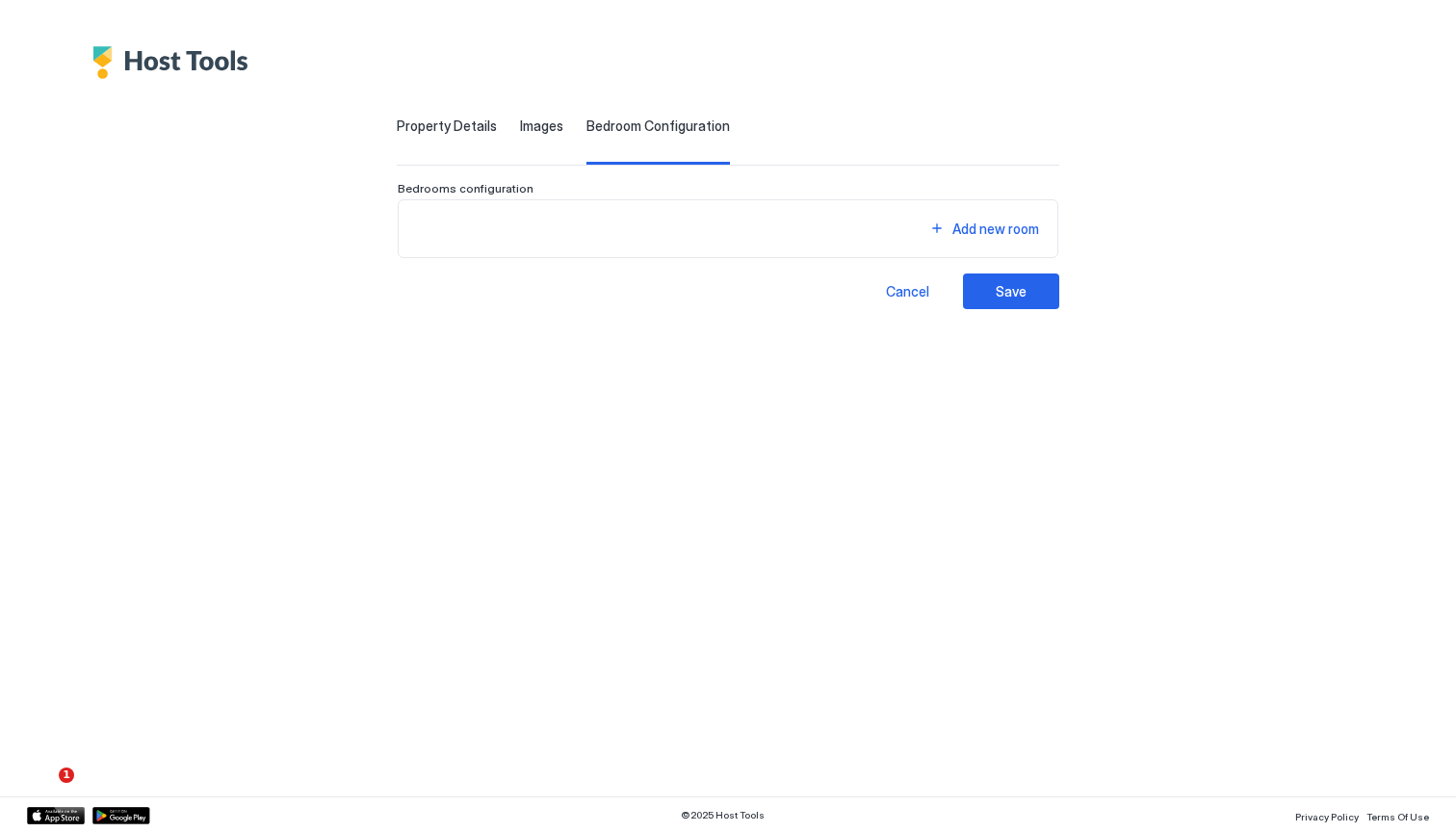
click at [520, 128] on span "Images" at bounding box center [542, 126] width 44 height 17
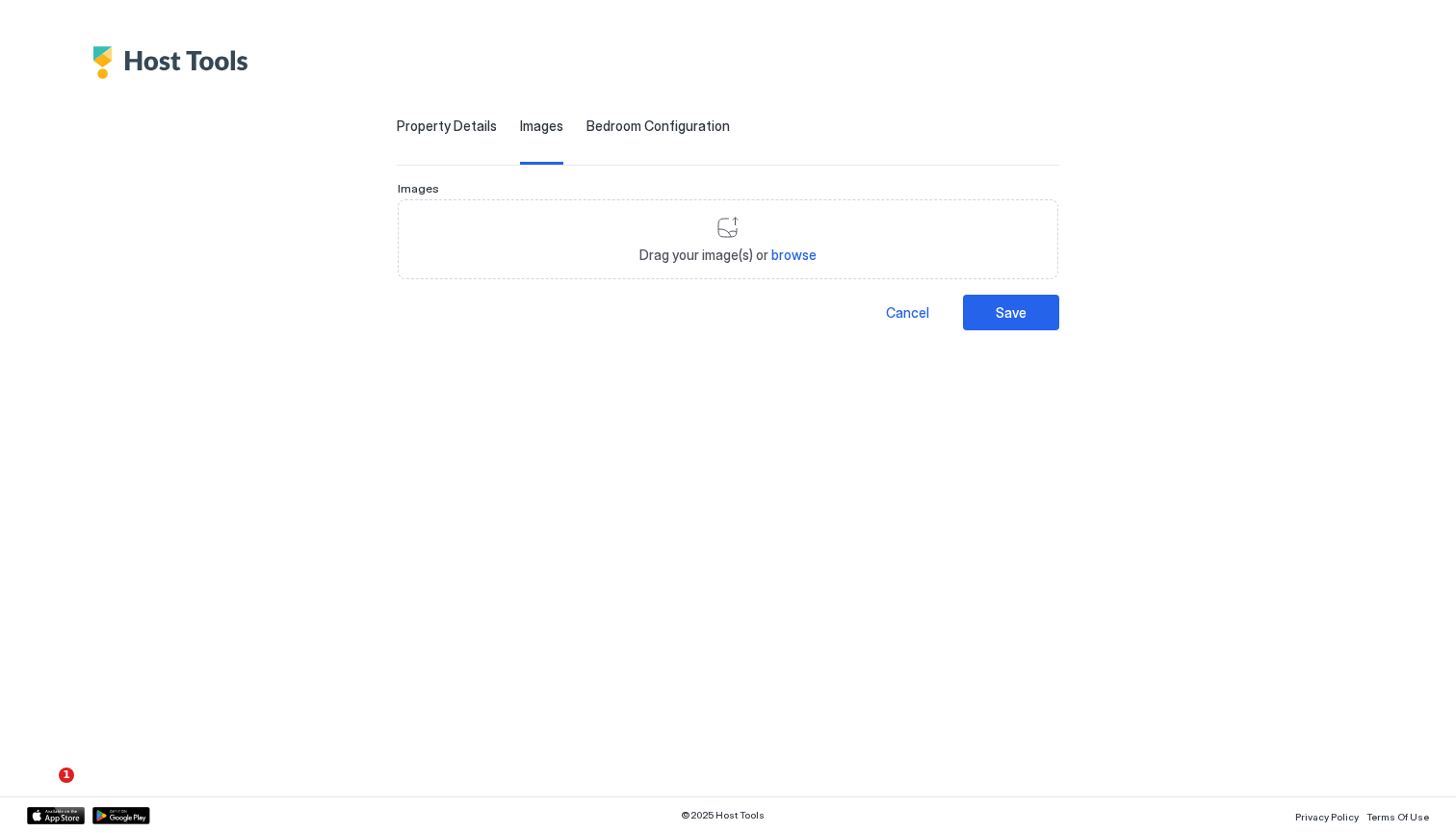
click at [397, 125] on span "Property Details" at bounding box center [447, 126] width 100 height 17
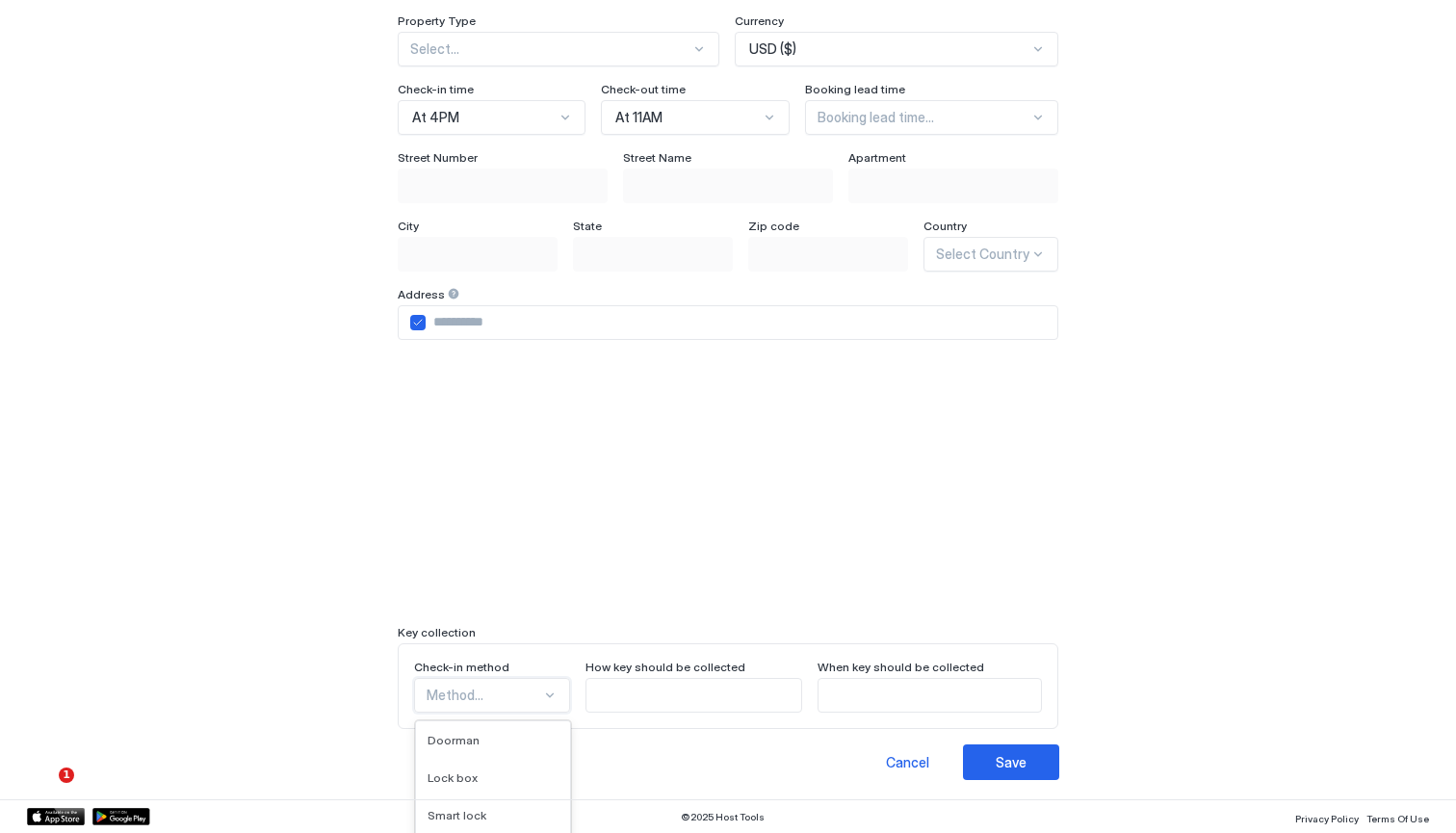
scroll to position [543, 0]
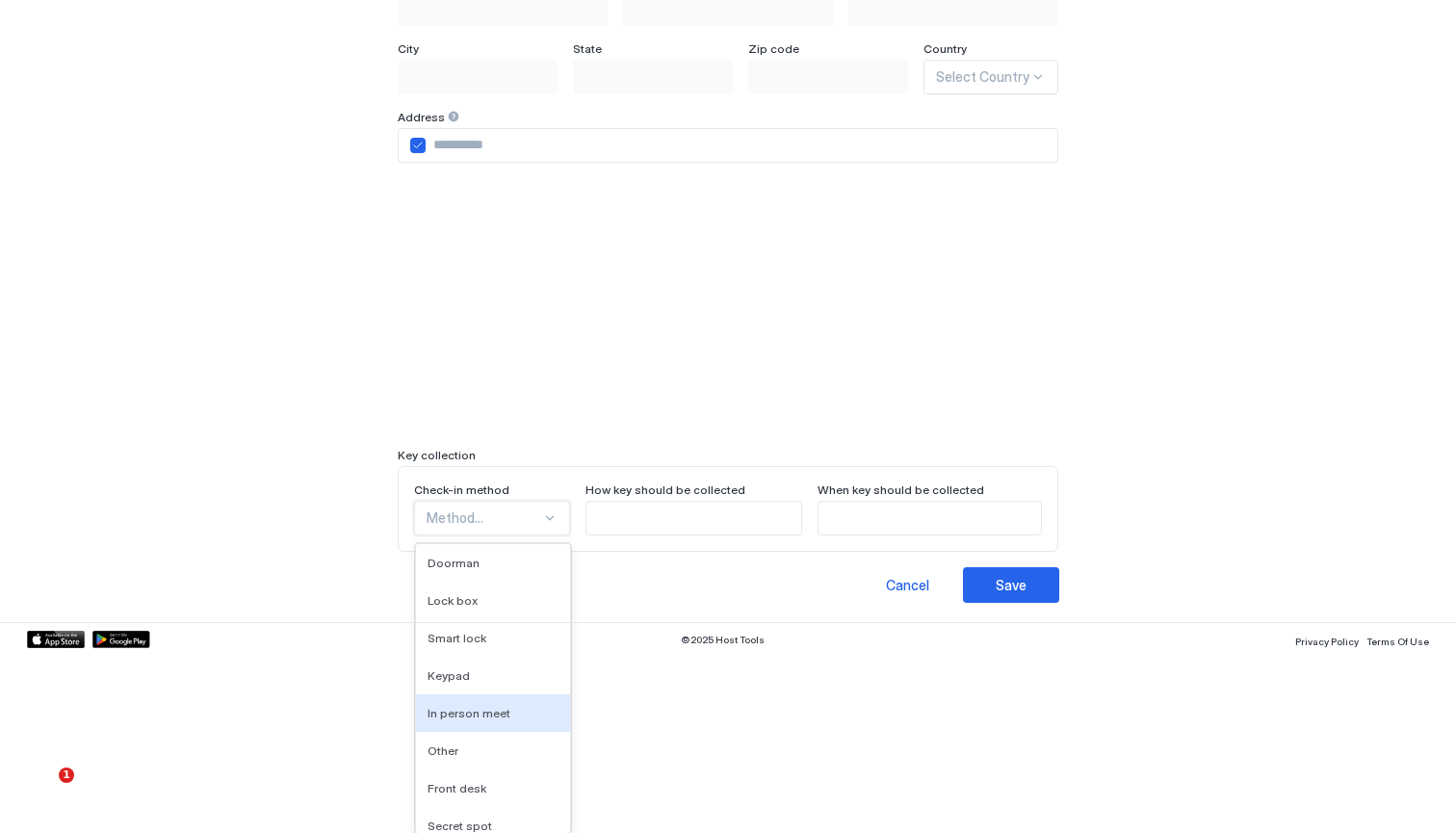
click at [477, 536] on div "In person meet, 5 of 9. 9 results available. Use Up and Down to choose options,…" at bounding box center [492, 518] width 156 height 35
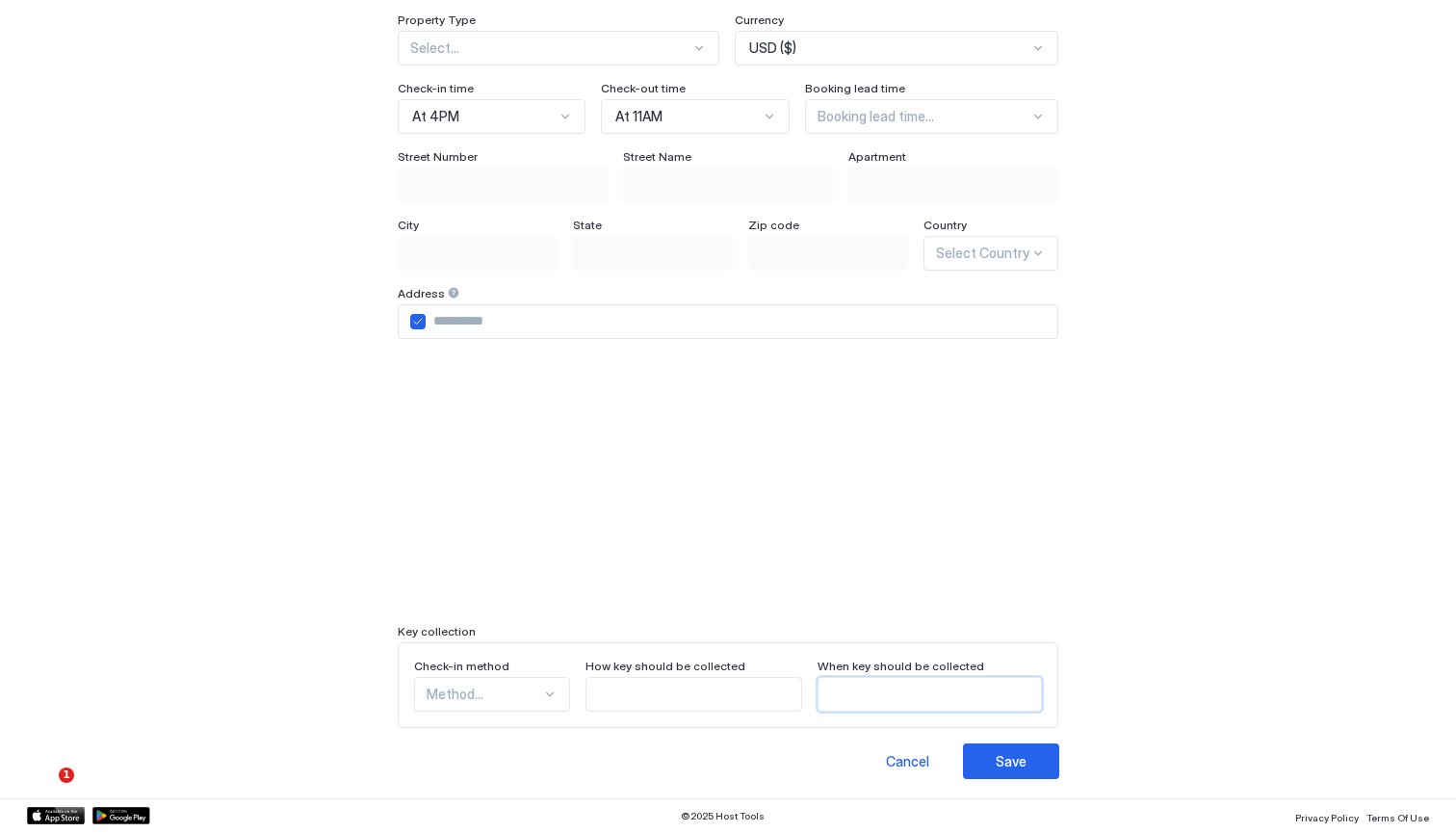
scroll to position [366, 0]
click at [978, 516] on div "Listing Name Description Property Type Select... Currency USD ($) Check-in time…" at bounding box center [728, 272] width 661 height 914
click at [978, 516] on div at bounding box center [728, 486] width 661 height 247
click at [929, 761] on div "Cancel" at bounding box center [908, 762] width 44 height 20
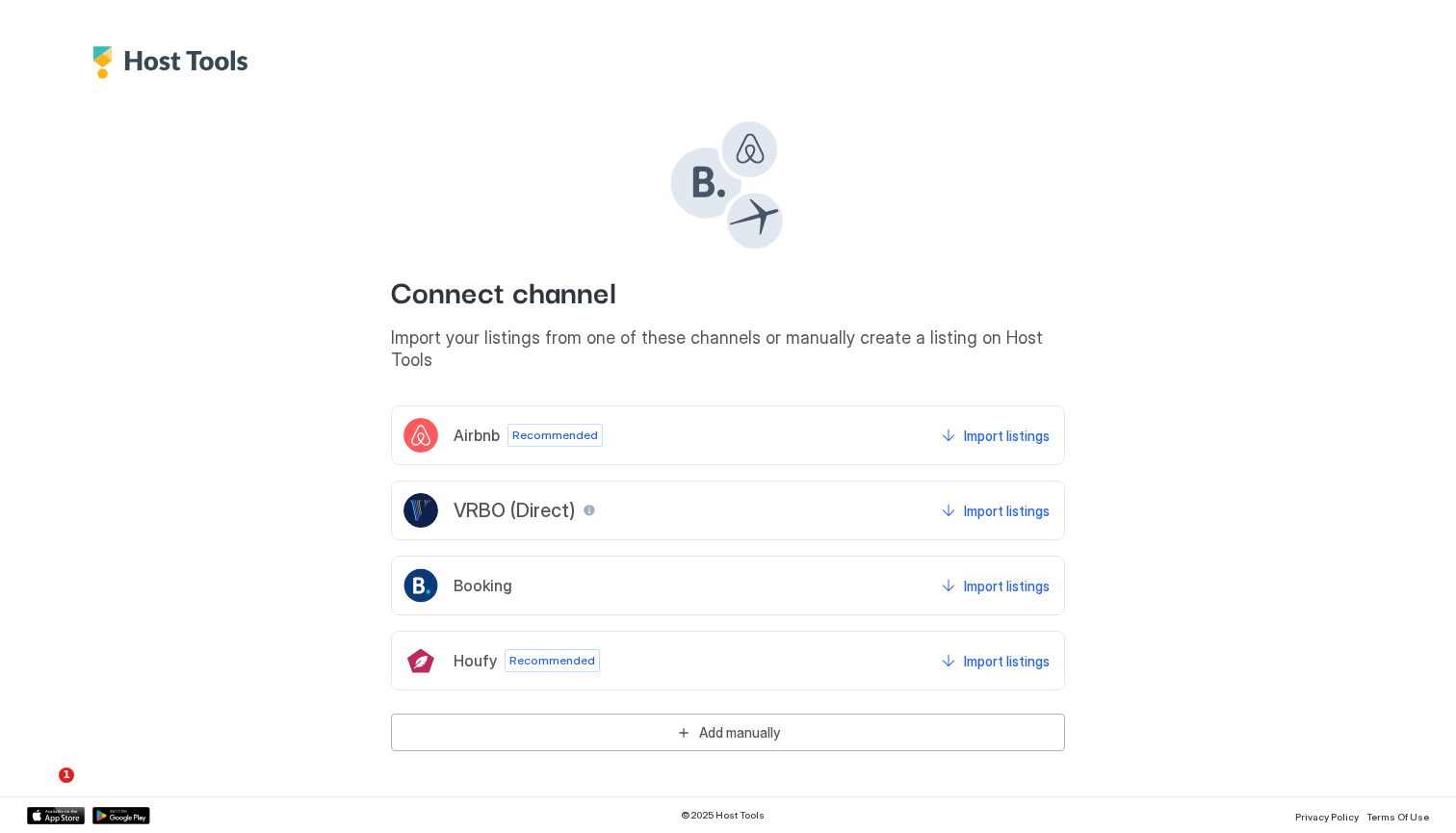
scroll to position [0, 0]
